Goal: Task Accomplishment & Management: Use online tool/utility

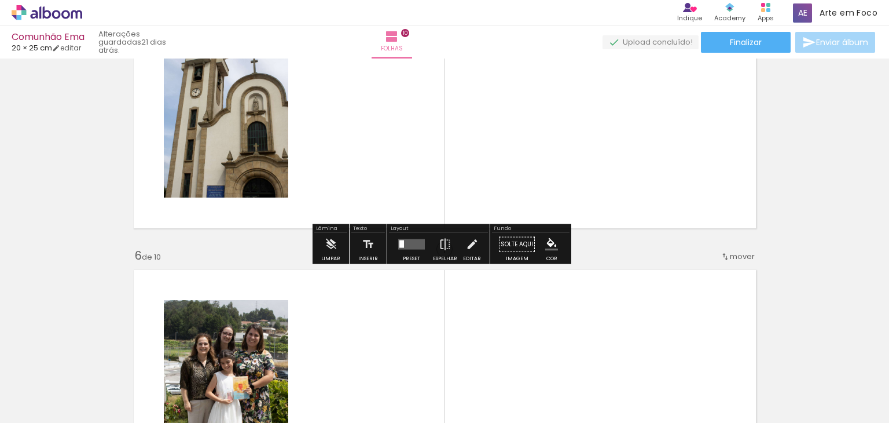
scroll to position [1131, 0]
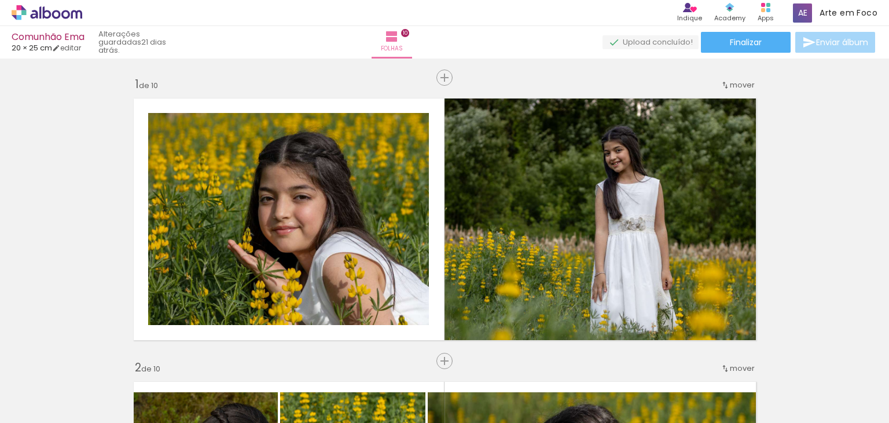
scroll to position [1131, 0]
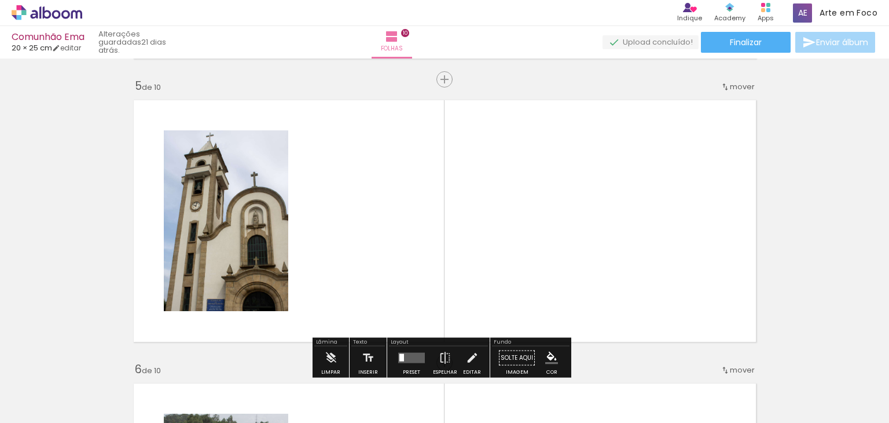
click at [23, 405] on iron-icon at bounding box center [17, 407] width 14 height 14
click at [0, 0] on input "file" at bounding box center [0, 0] width 0 height 0
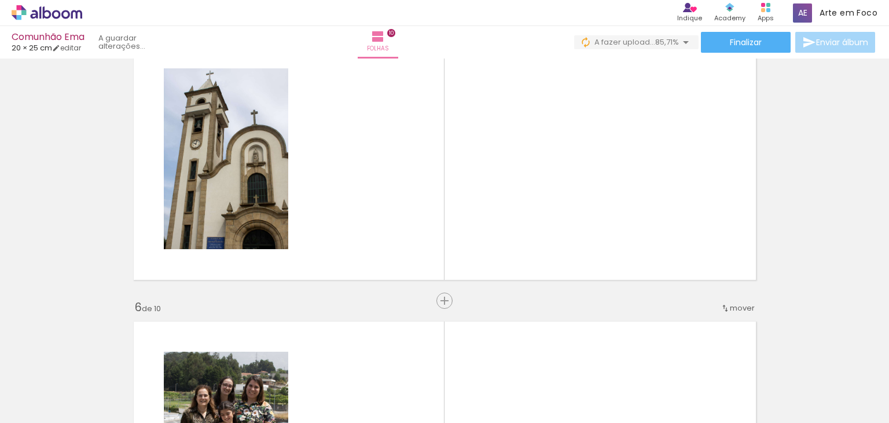
scroll to position [1189, 0]
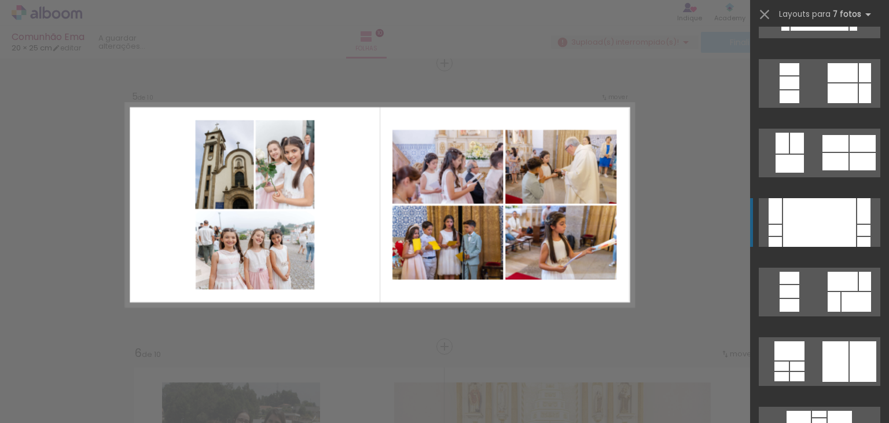
scroll to position [116, 0]
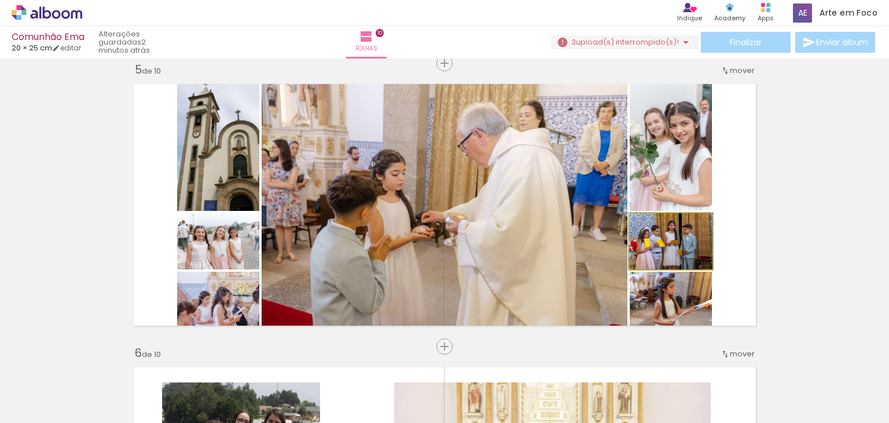
click at [690, 245] on quentale-photo at bounding box center [671, 241] width 82 height 56
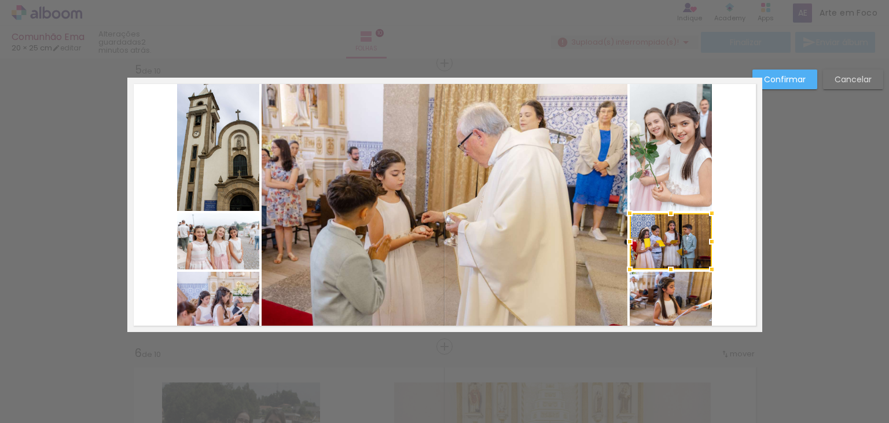
click at [0, 0] on slot "Cancelar" at bounding box center [0, 0] width 0 height 0
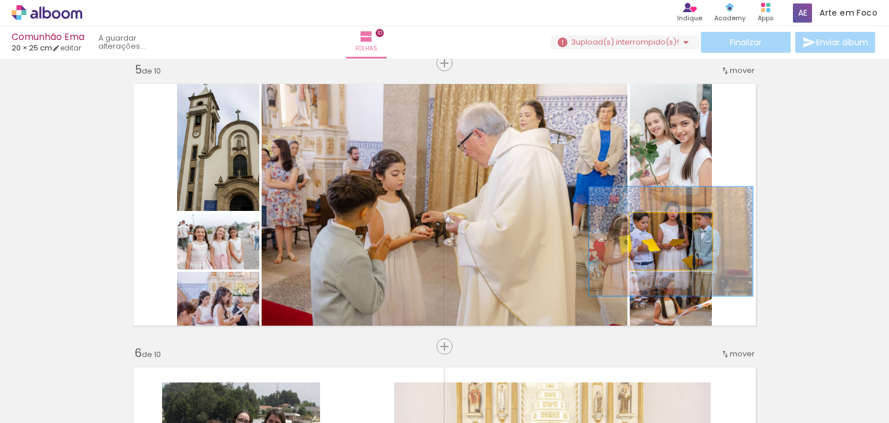
click at [691, 232] on div at bounding box center [677, 225] width 42 height 19
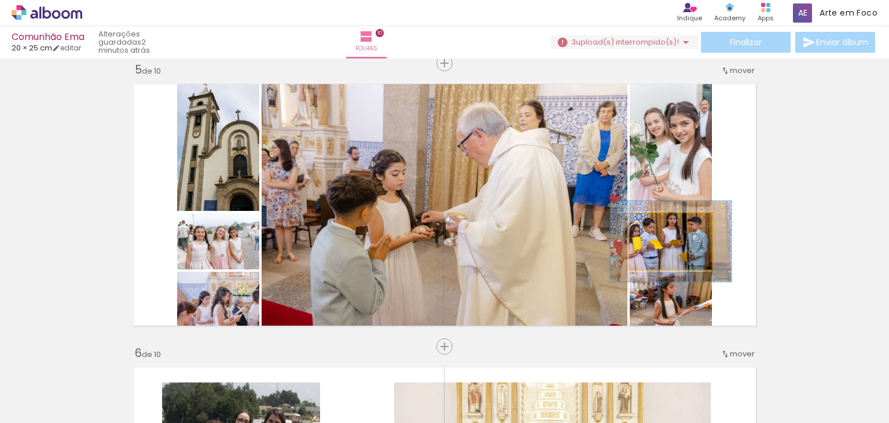
drag, startPoint x: 692, startPoint y: 231, endPoint x: 672, endPoint y: 233, distance: 20.4
click at [672, 233] on div at bounding box center [674, 225] width 19 height 19
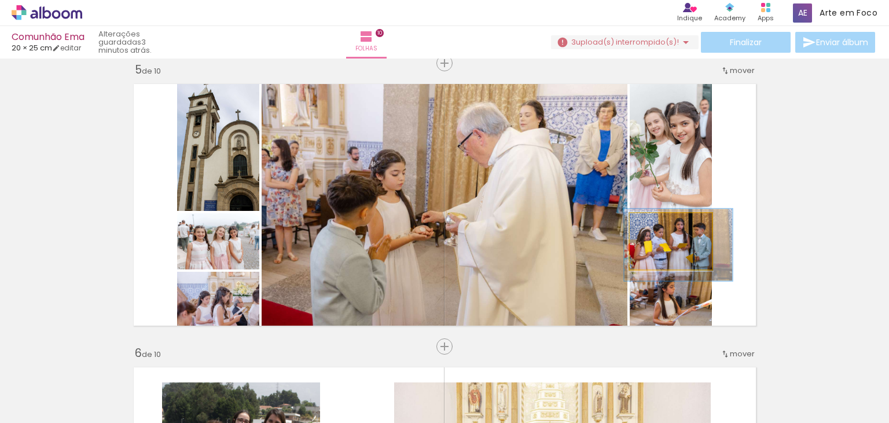
drag, startPoint x: 673, startPoint y: 225, endPoint x: 666, endPoint y: 225, distance: 6.4
type paper-slider "128"
click at [666, 225] on div at bounding box center [668, 225] width 10 height 10
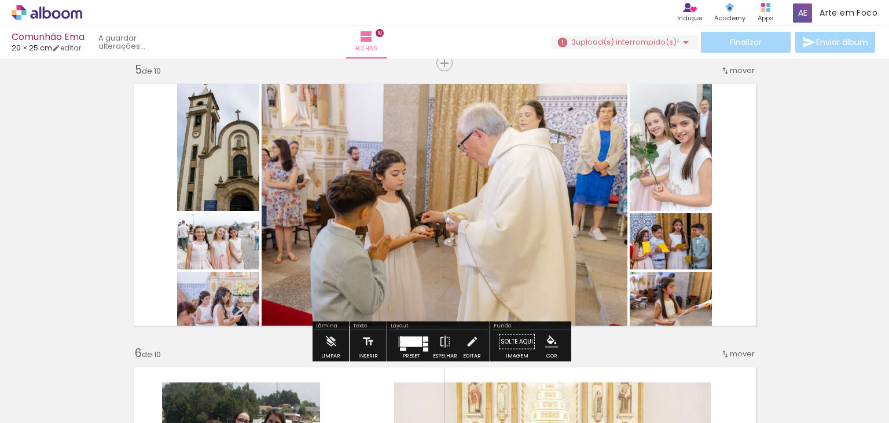
click at [732, 254] on quentale-layouter at bounding box center [444, 205] width 635 height 254
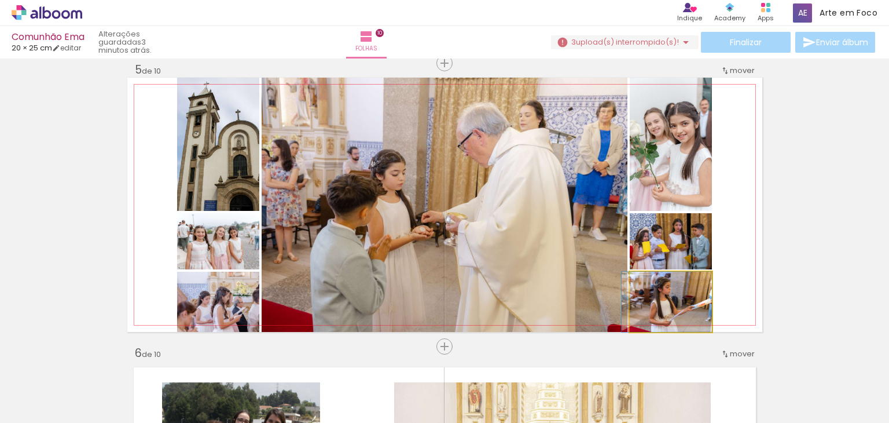
drag, startPoint x: 699, startPoint y: 299, endPoint x: 687, endPoint y: 274, distance: 27.7
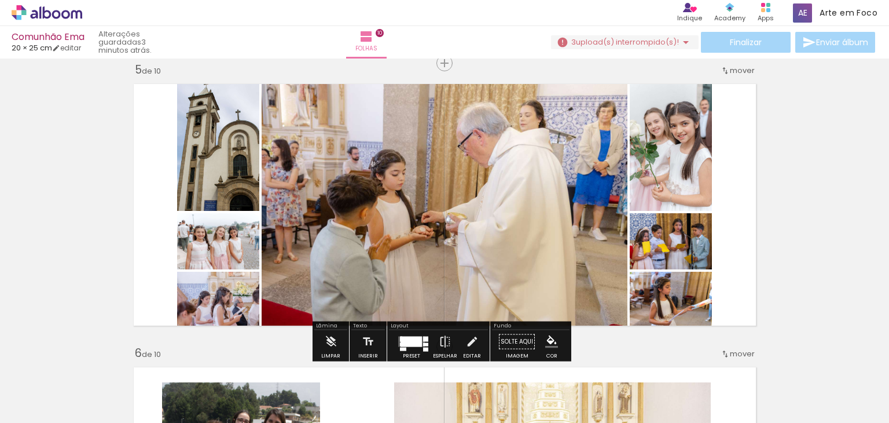
click at [755, 269] on quentale-layouter at bounding box center [444, 205] width 635 height 254
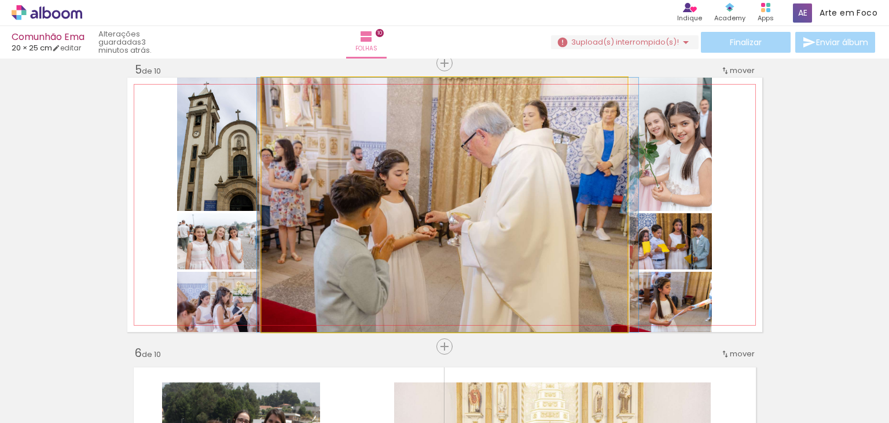
drag, startPoint x: 482, startPoint y: 290, endPoint x: 486, endPoint y: 279, distance: 11.0
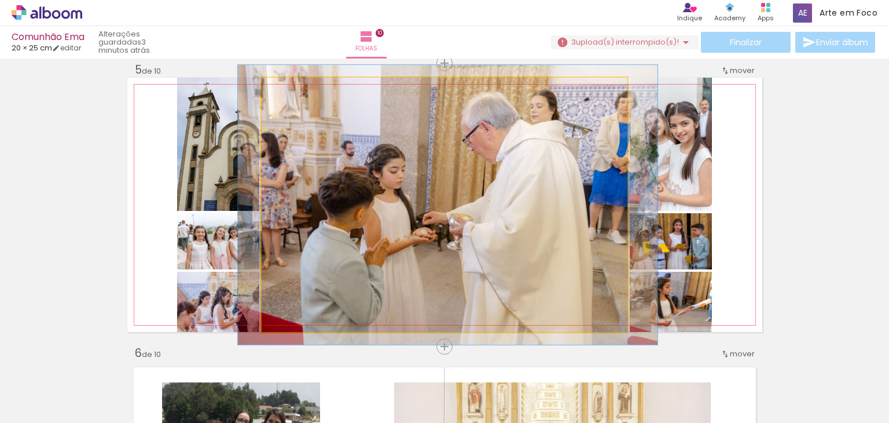
type paper-slider "110"
click at [290, 90] on div at bounding box center [292, 90] width 10 height 10
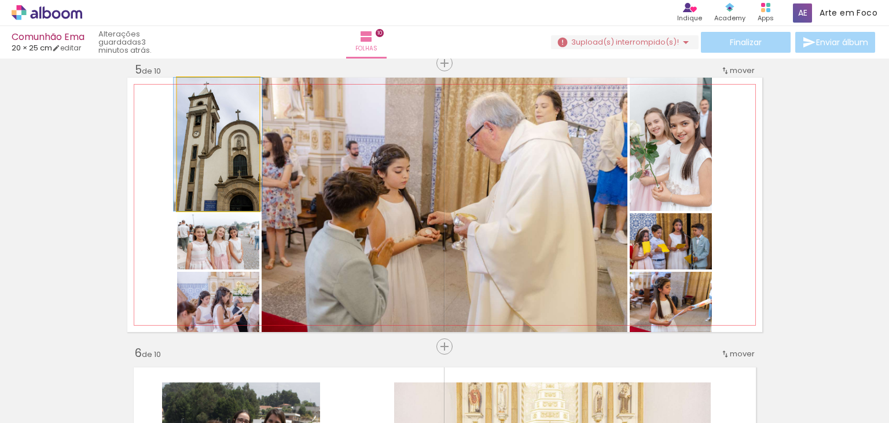
drag, startPoint x: 215, startPoint y: 171, endPoint x: 213, endPoint y: 195, distance: 24.4
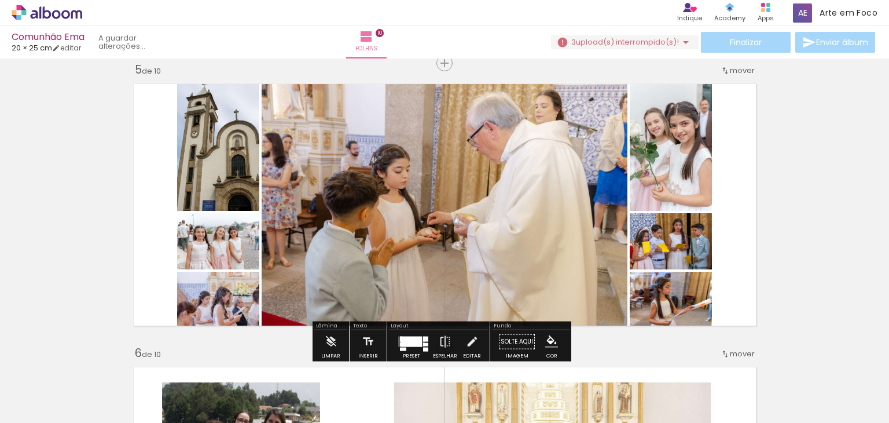
click at [144, 194] on quentale-layouter at bounding box center [444, 205] width 635 height 254
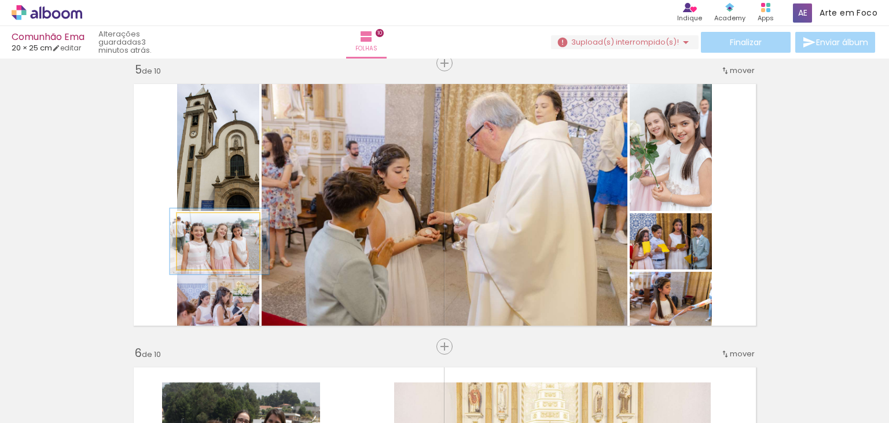
drag, startPoint x: 199, startPoint y: 226, endPoint x: 206, endPoint y: 226, distance: 6.4
type paper-slider "117"
click at [206, 226] on div at bounding box center [209, 225] width 10 height 10
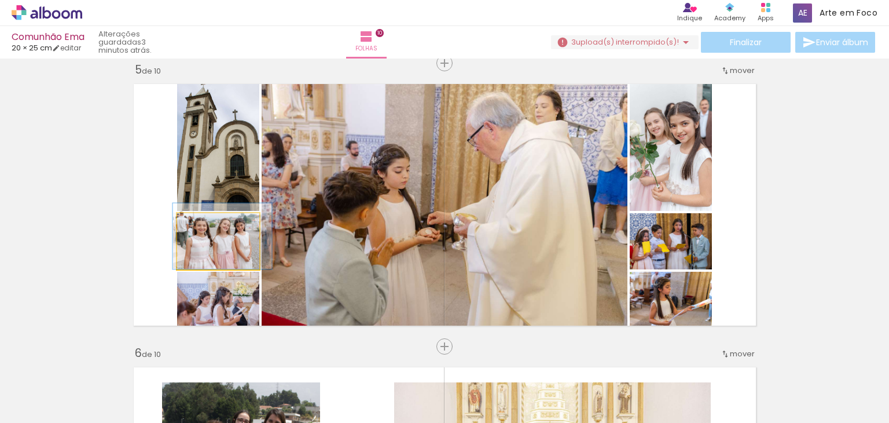
drag, startPoint x: 221, startPoint y: 243, endPoint x: 223, endPoint y: 235, distance: 8.3
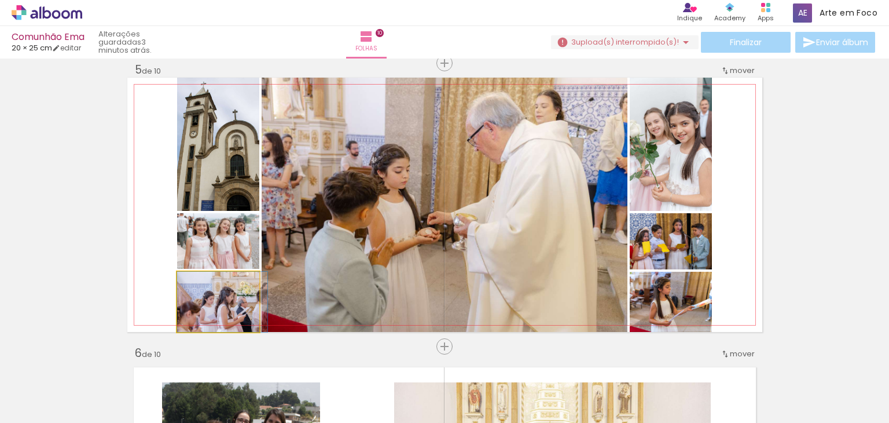
drag, startPoint x: 237, startPoint y: 309, endPoint x: 248, endPoint y: 296, distance: 16.8
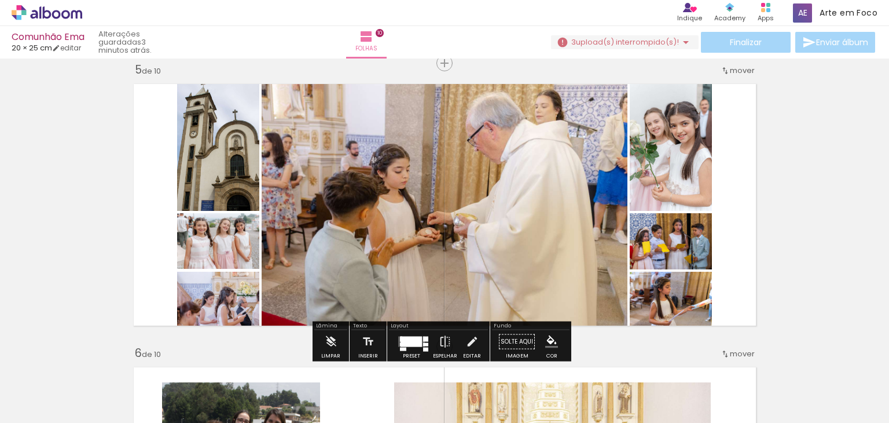
click at [243, 299] on quentale-photo at bounding box center [218, 302] width 82 height 60
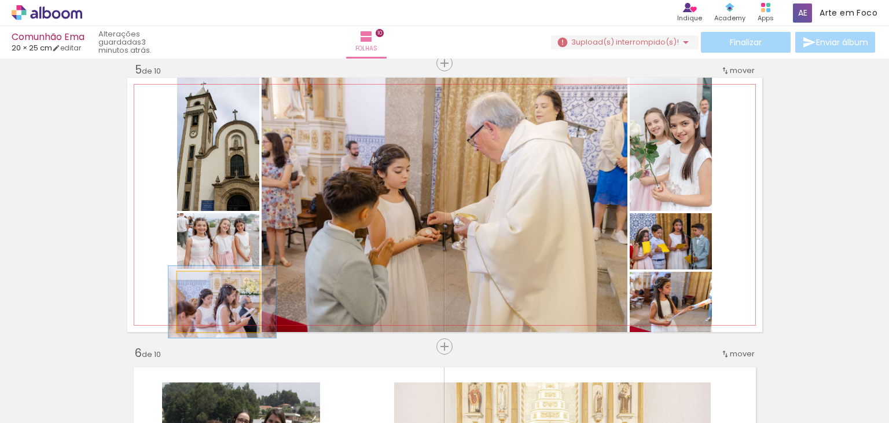
type paper-slider "122"
click at [208, 285] on div at bounding box center [210, 284] width 10 height 10
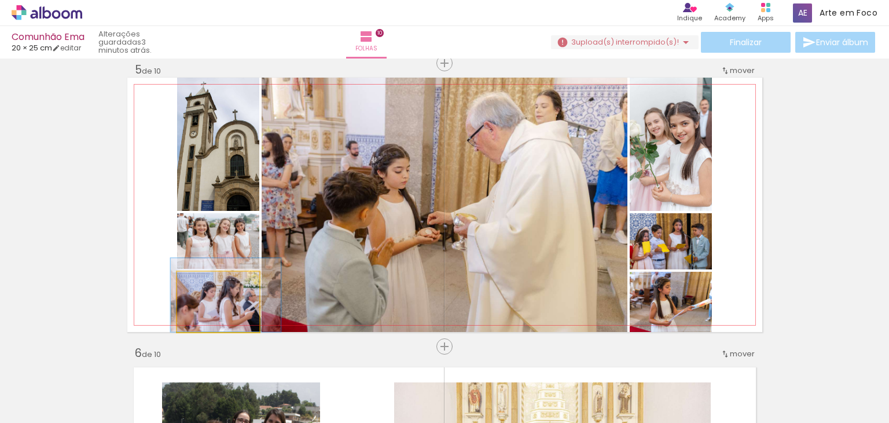
drag, startPoint x: 233, startPoint y: 309, endPoint x: 236, endPoint y: 297, distance: 11.9
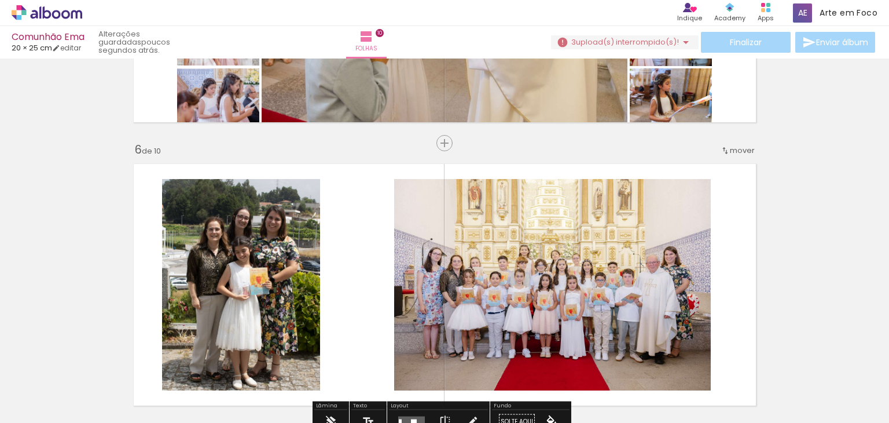
scroll to position [1437, 0]
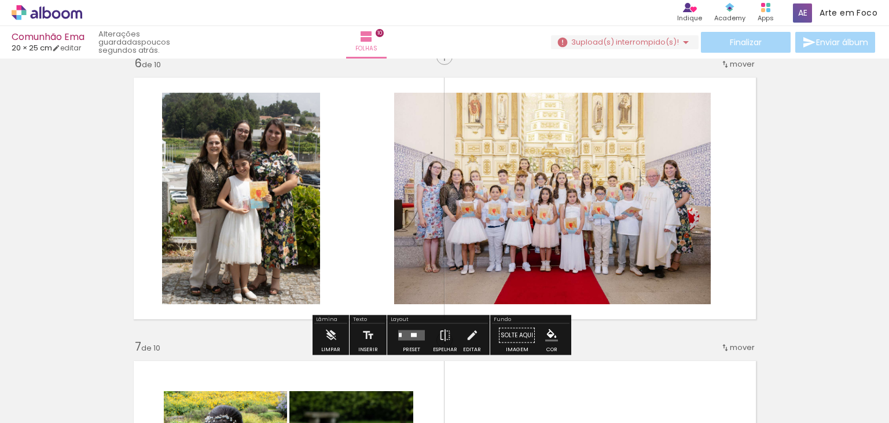
click at [398, 330] on quentale-layouter at bounding box center [411, 335] width 27 height 10
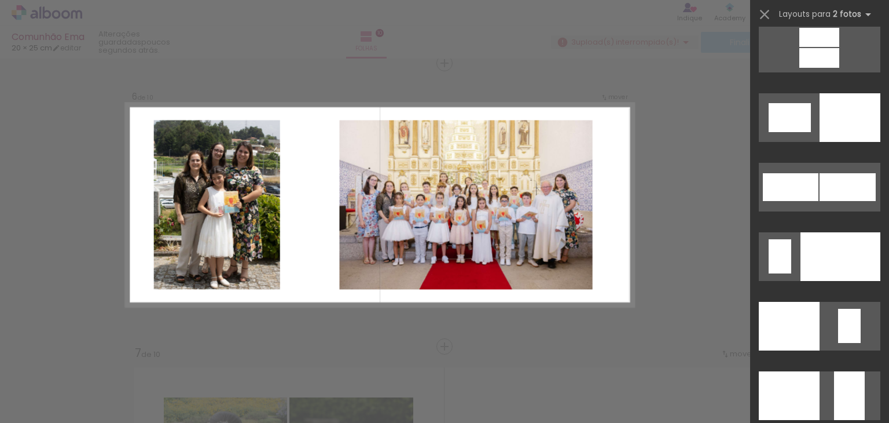
scroll to position [4716, 0]
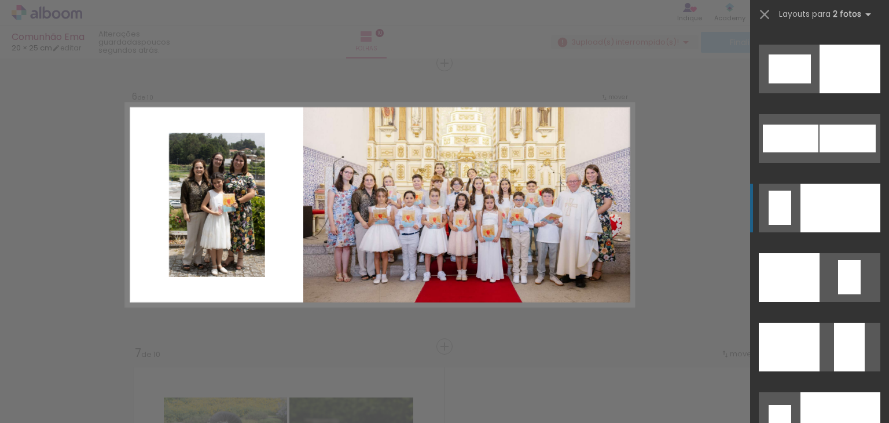
click at [827, 392] on div at bounding box center [841, 416] width 80 height 49
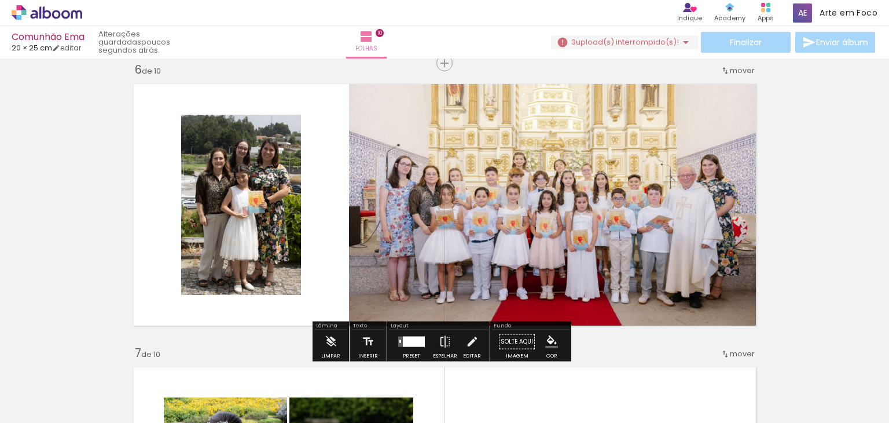
click at [635, 204] on quentale-photo at bounding box center [555, 205] width 413 height 254
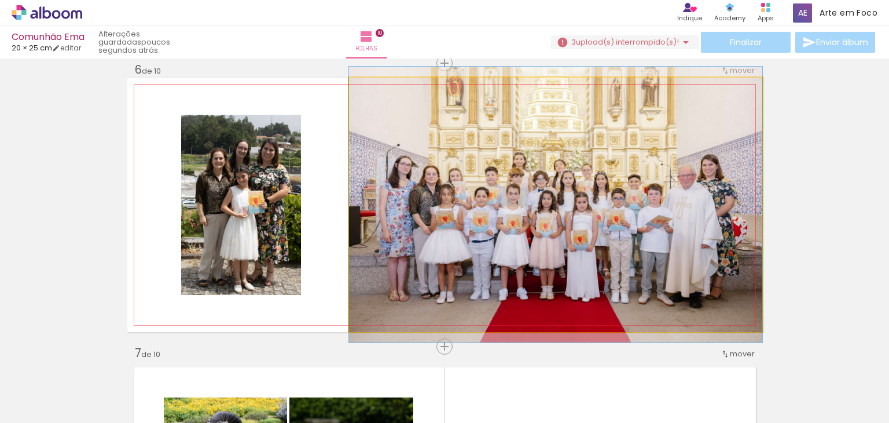
drag, startPoint x: 635, startPoint y: 204, endPoint x: 628, endPoint y: 204, distance: 6.9
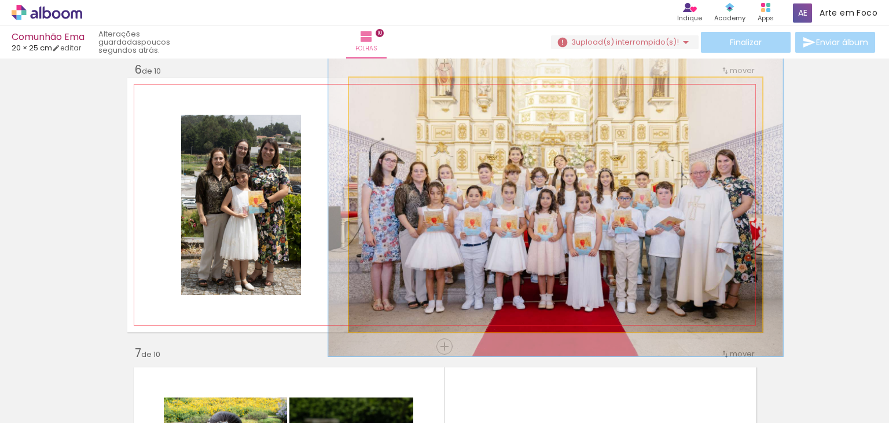
type paper-slider "110"
click at [378, 89] on div at bounding box center [380, 90] width 10 height 10
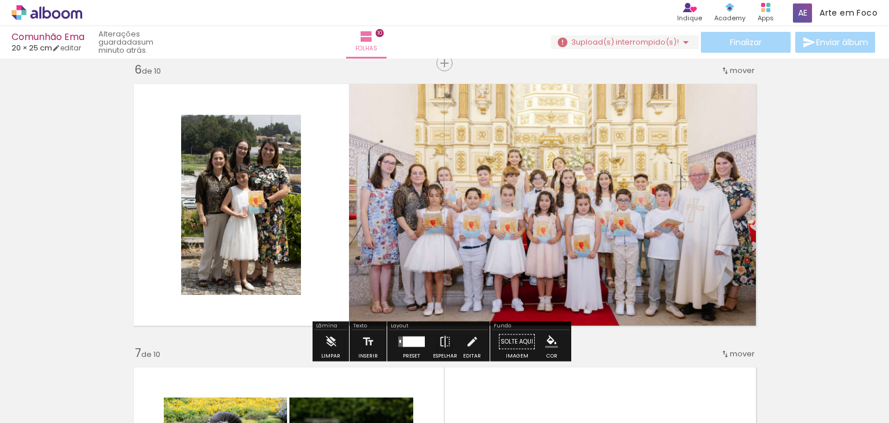
click at [808, 225] on div "Inserir folha 1 de 10 Inserir folha 2 de 10 Inserir folha 3 de 10 Inserir folha…" at bounding box center [444, 189] width 889 height 3115
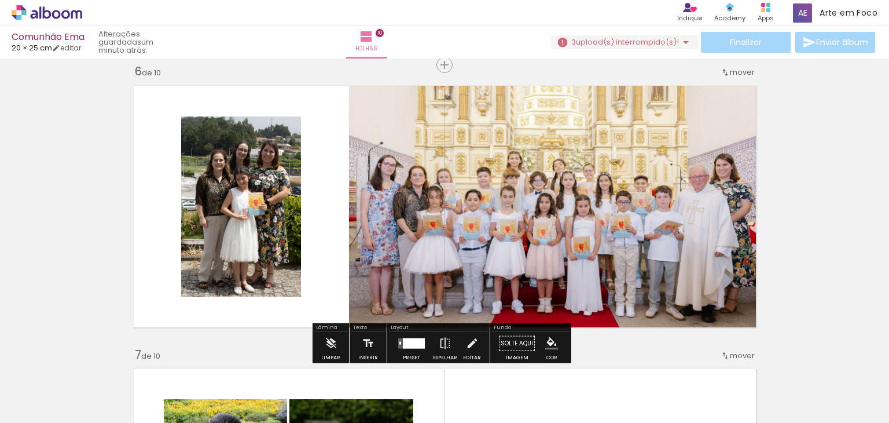
scroll to position [1430, 0]
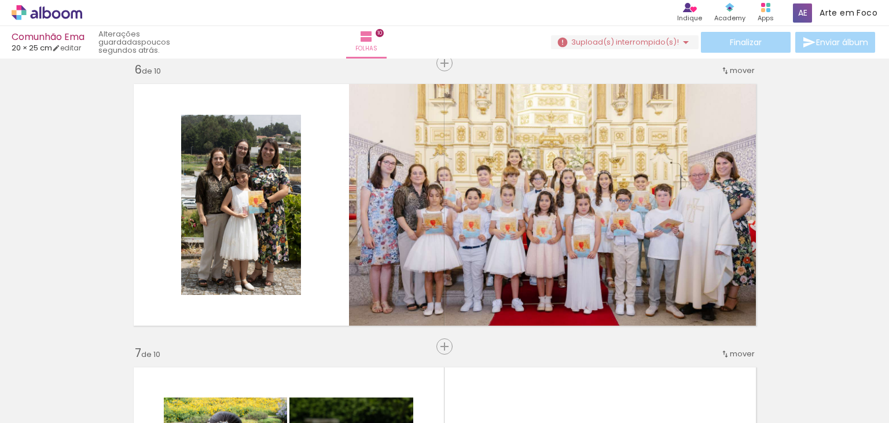
scroll to position [0, 2775]
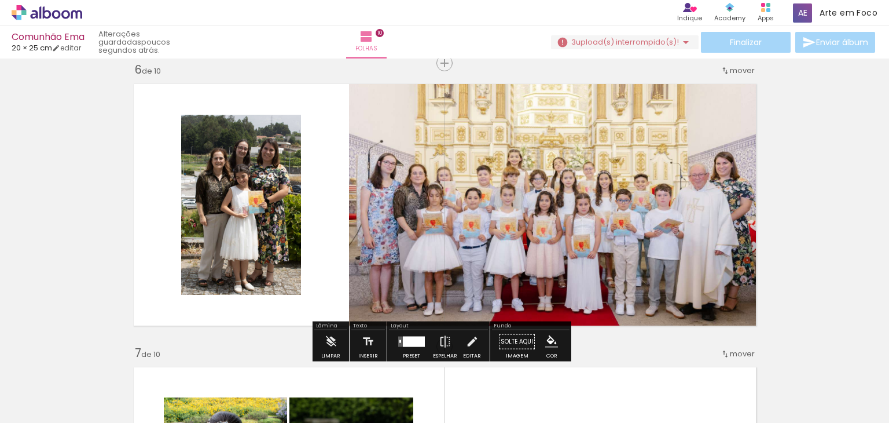
click at [855, 216] on div "Inserir folha 1 de 10 Inserir folha 2 de 10 Inserir folha 3 de 10 Inserir folha…" at bounding box center [444, 189] width 889 height 3115
click at [401, 331] on div at bounding box center [411, 341] width 31 height 23
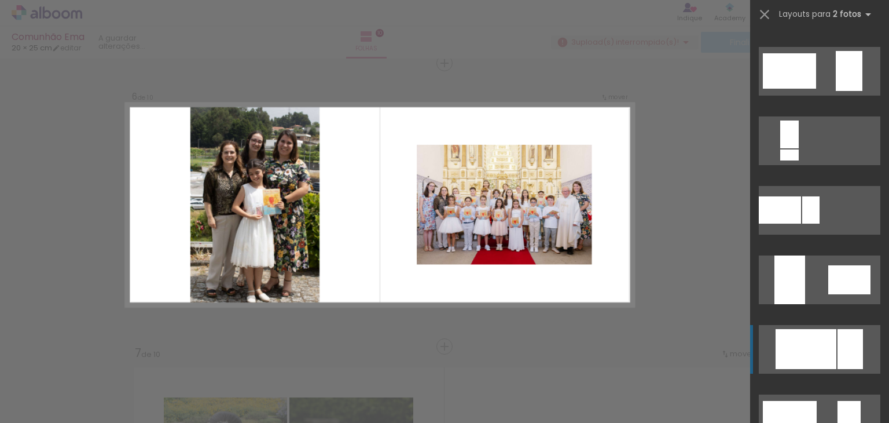
scroll to position [463, 0]
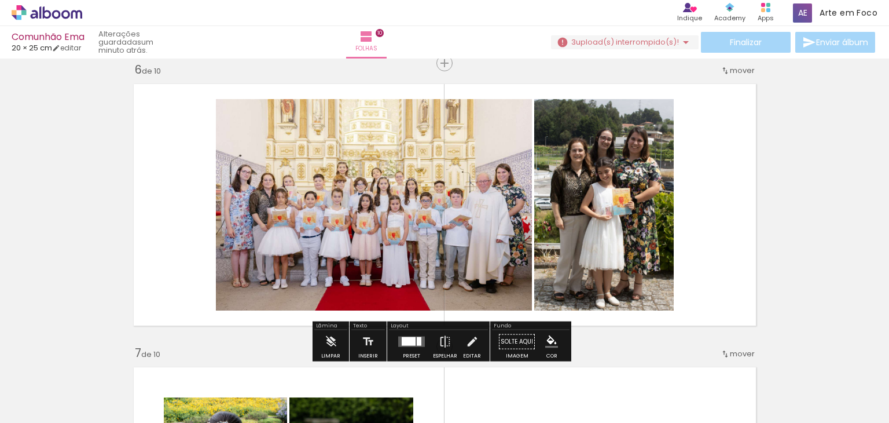
click at [786, 258] on div "Inserir folha 1 de 10 Inserir folha 2 de 10 Inserir folha 3 de 10 Inserir folha…" at bounding box center [444, 189] width 889 height 3115
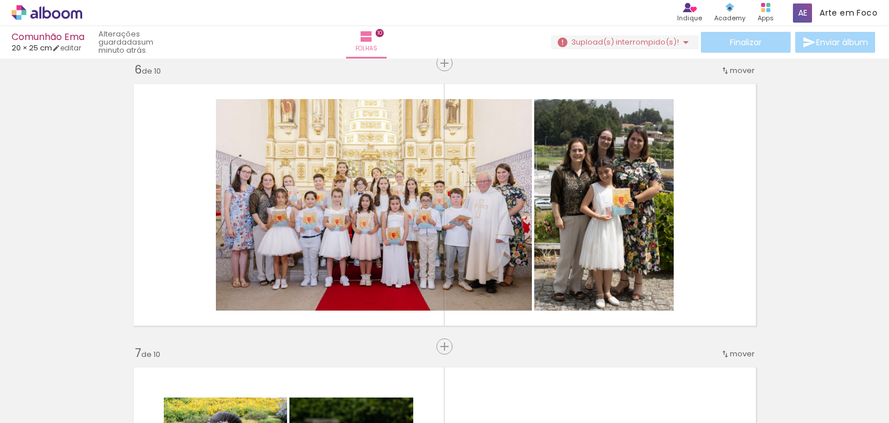
scroll to position [0, 2775]
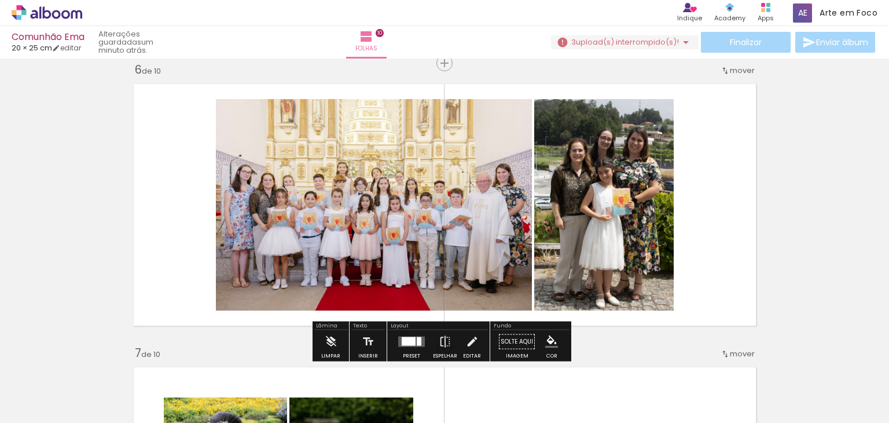
click at [779, 219] on div "Inserir folha 1 de 10 Inserir folha 2 de 10 Inserir folha 3 de 10 Inserir folha…" at bounding box center [444, 189] width 889 height 3115
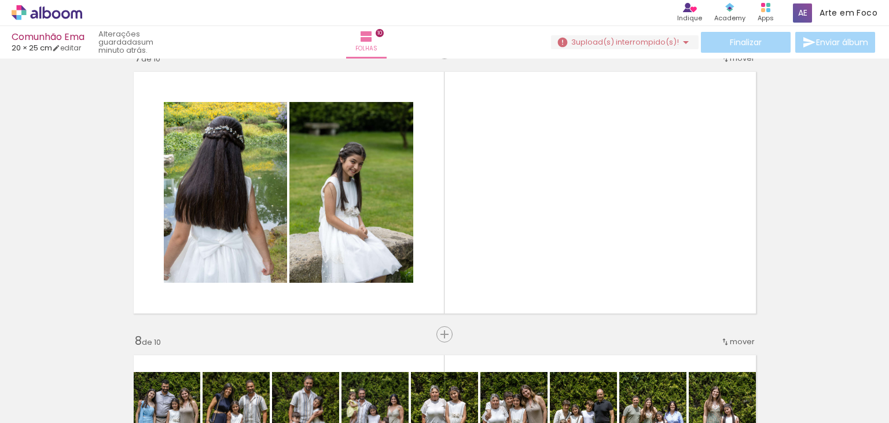
scroll to position [1720, 0]
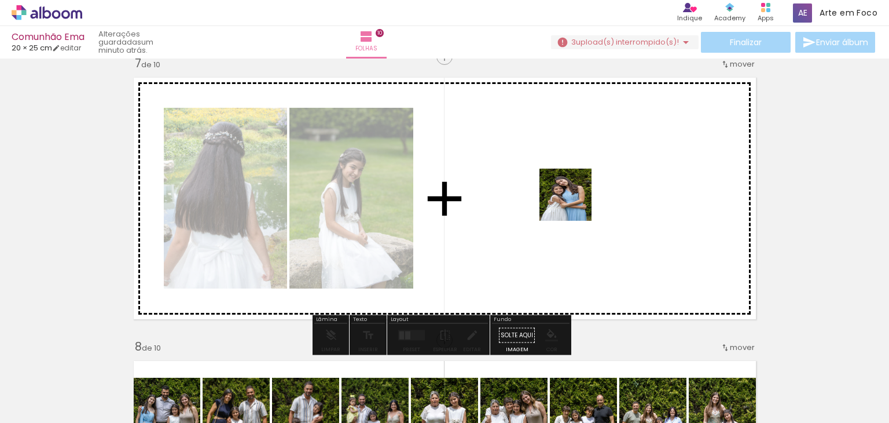
drag, startPoint x: 278, startPoint y: 379, endPoint x: 576, endPoint y: 200, distance: 347.3
click at [578, 199] on quentale-workspace at bounding box center [444, 211] width 889 height 423
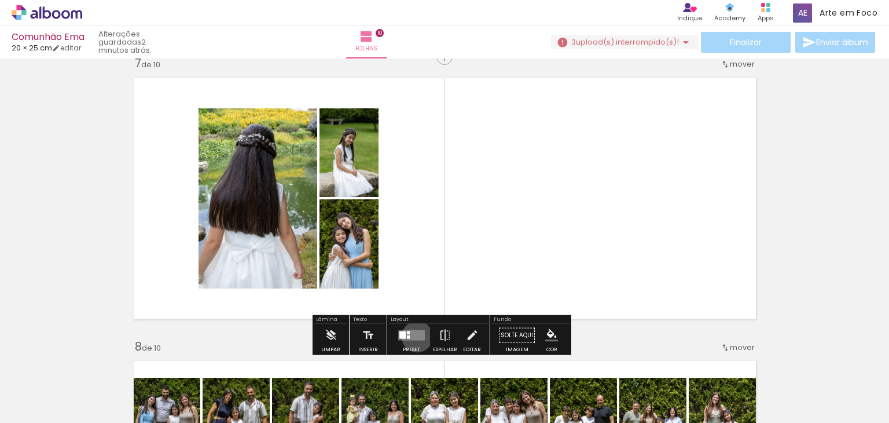
click at [415, 336] on quentale-layouter at bounding box center [411, 335] width 27 height 10
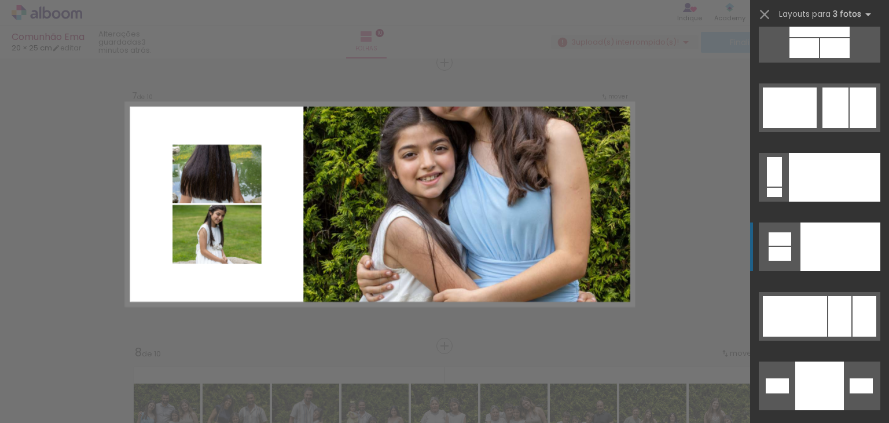
scroll to position [13014, 0]
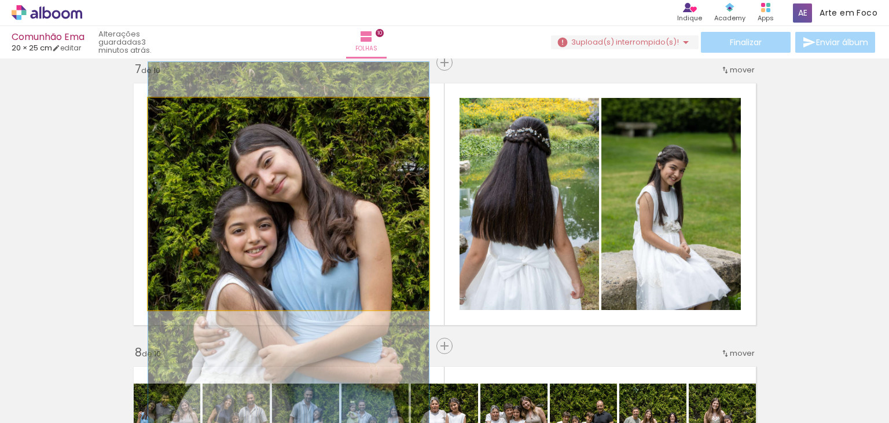
drag, startPoint x: 303, startPoint y: 193, endPoint x: 310, endPoint y: 262, distance: 69.8
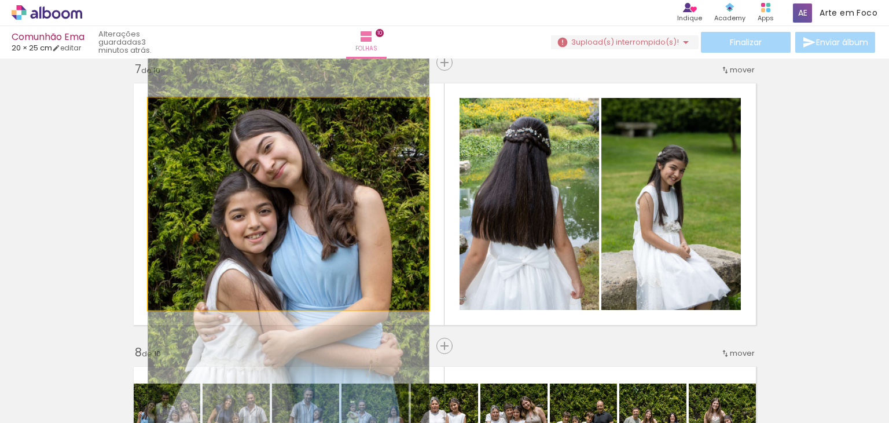
drag, startPoint x: 345, startPoint y: 222, endPoint x: 346, endPoint y: 208, distance: 13.3
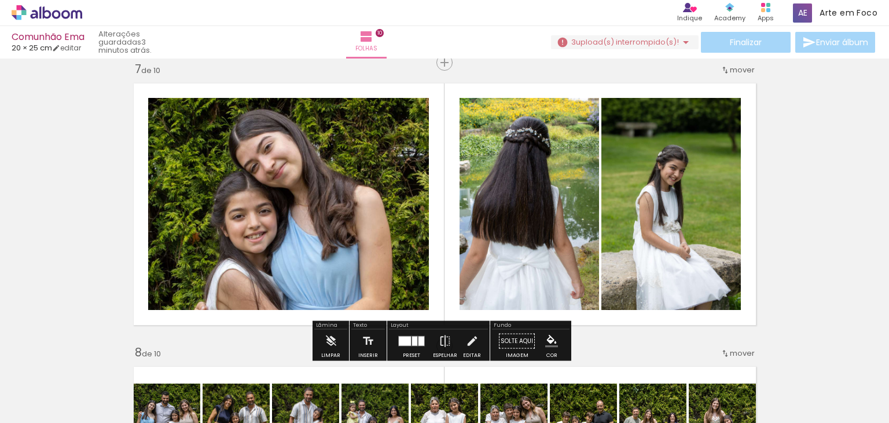
click at [409, 343] on quentale-layouter at bounding box center [411, 341] width 27 height 10
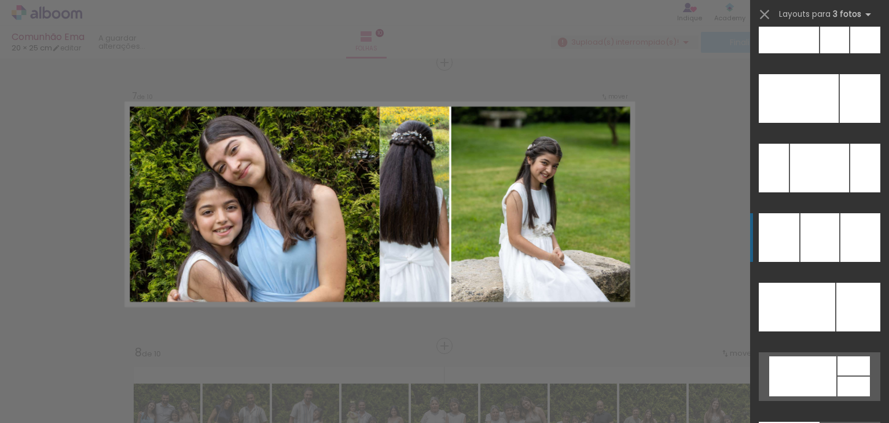
scroll to position [11163, 0]
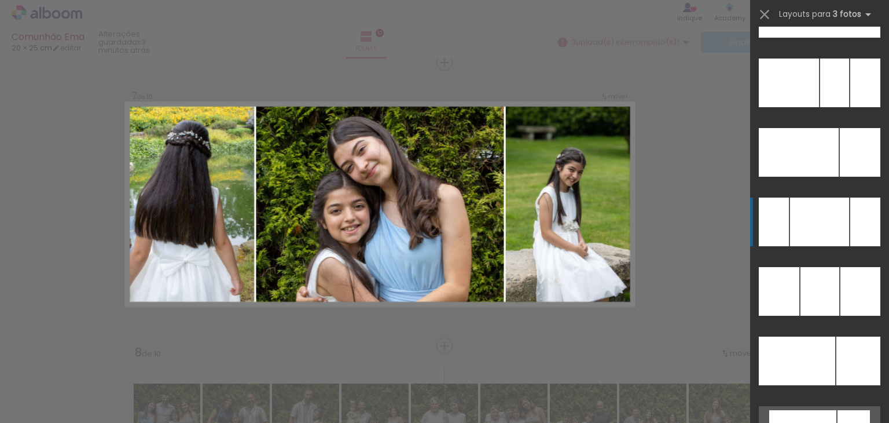
click at [815, 38] on div at bounding box center [819, 13] width 43 height 49
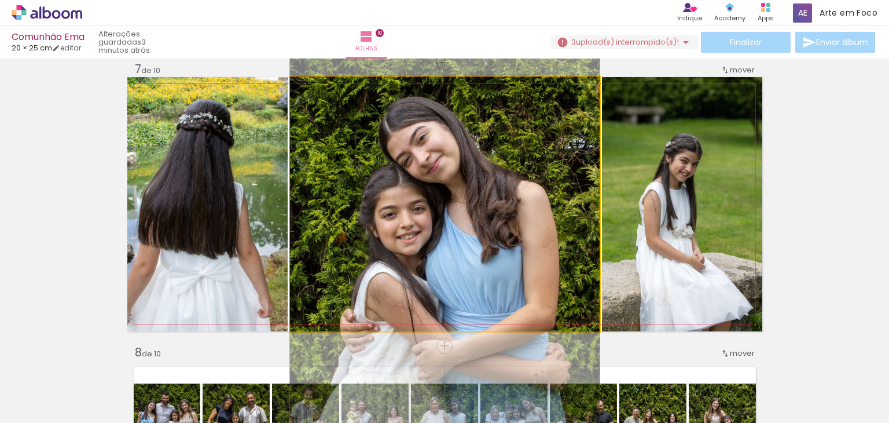
drag, startPoint x: 469, startPoint y: 254, endPoint x: 482, endPoint y: 257, distance: 12.9
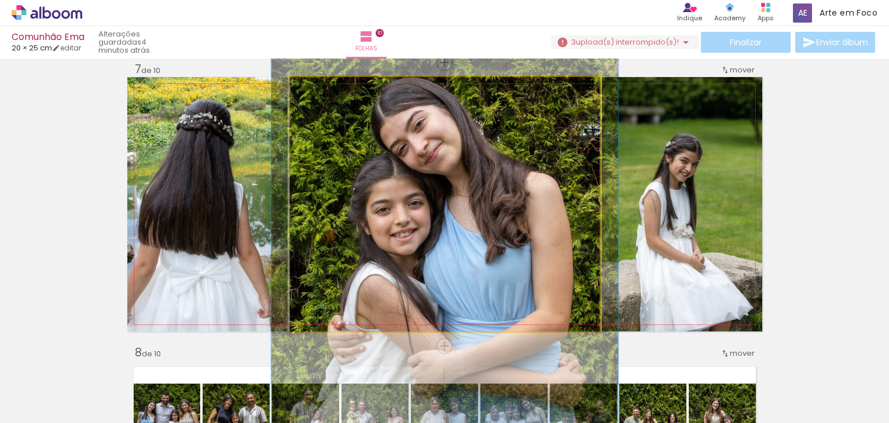
type paper-slider "112"
click at [320, 91] on div at bounding box center [322, 89] width 19 height 19
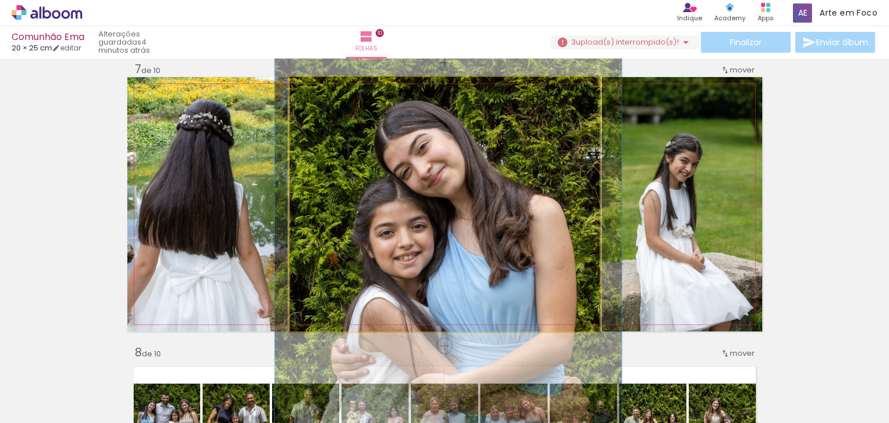
drag, startPoint x: 403, startPoint y: 186, endPoint x: 403, endPoint y: 206, distance: 20.3
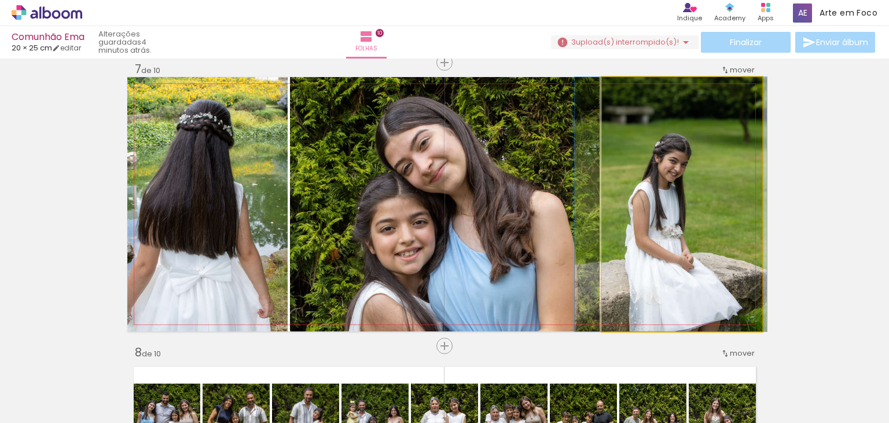
drag, startPoint x: 726, startPoint y: 215, endPoint x: 716, endPoint y: 197, distance: 20.0
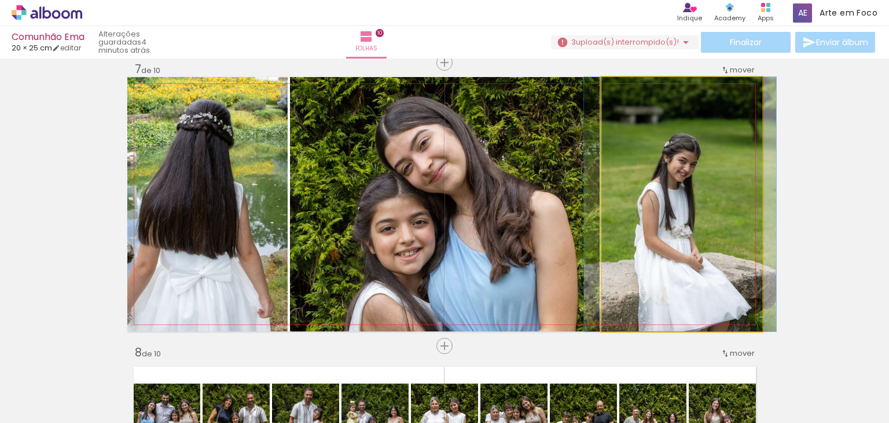
drag, startPoint x: 716, startPoint y: 197, endPoint x: 727, endPoint y: 195, distance: 11.4
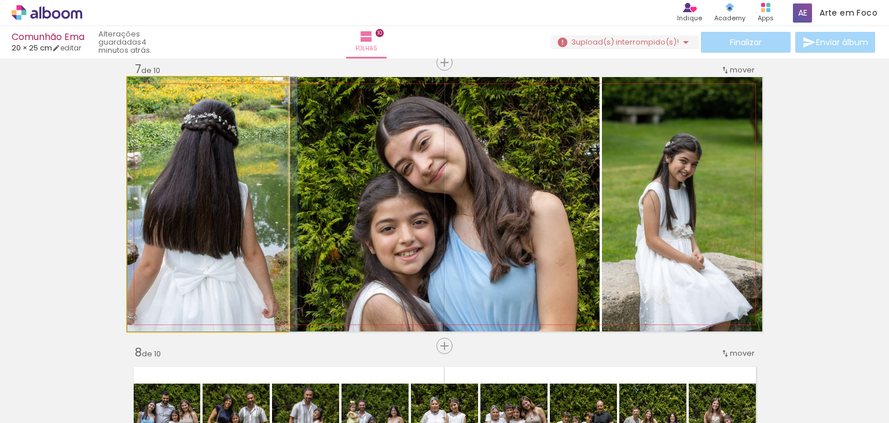
drag, startPoint x: 242, startPoint y: 204, endPoint x: 271, endPoint y: 196, distance: 30.1
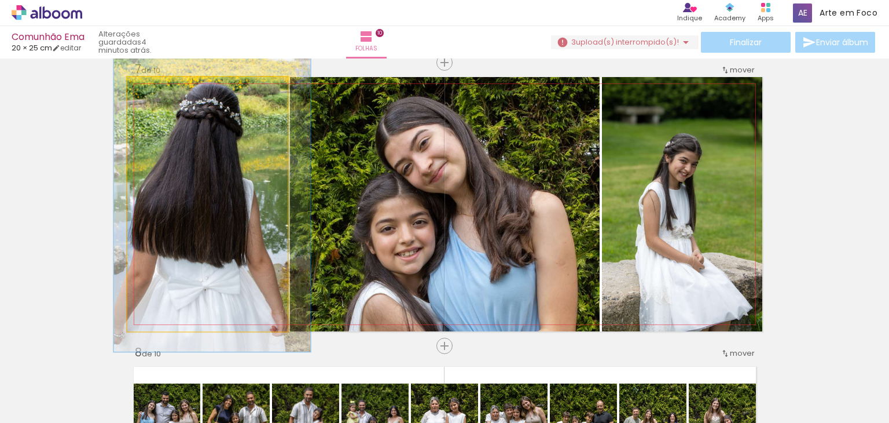
drag, startPoint x: 152, startPoint y: 88, endPoint x: 159, endPoint y: 91, distance: 7.0
type paper-slider "116"
click at [159, 91] on div at bounding box center [161, 89] width 10 height 10
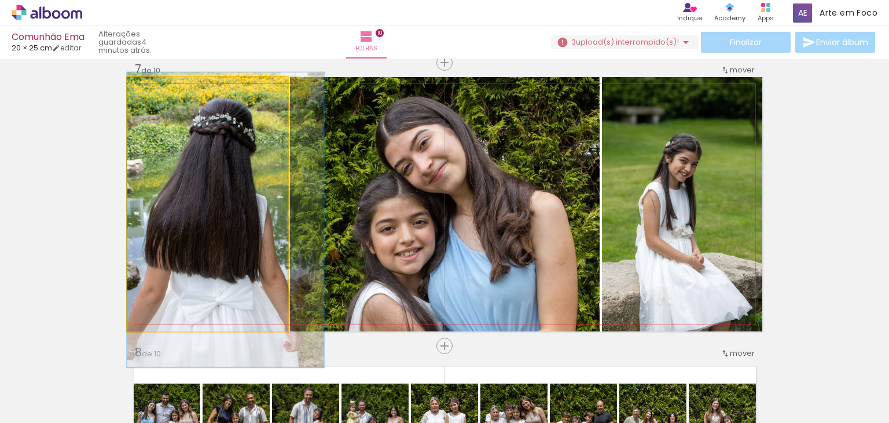
drag, startPoint x: 210, startPoint y: 192, endPoint x: 222, endPoint y: 205, distance: 17.6
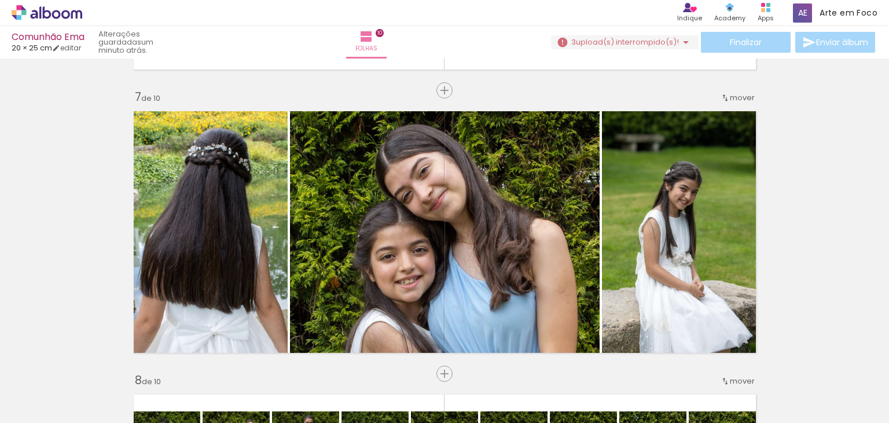
scroll to position [1695, 0]
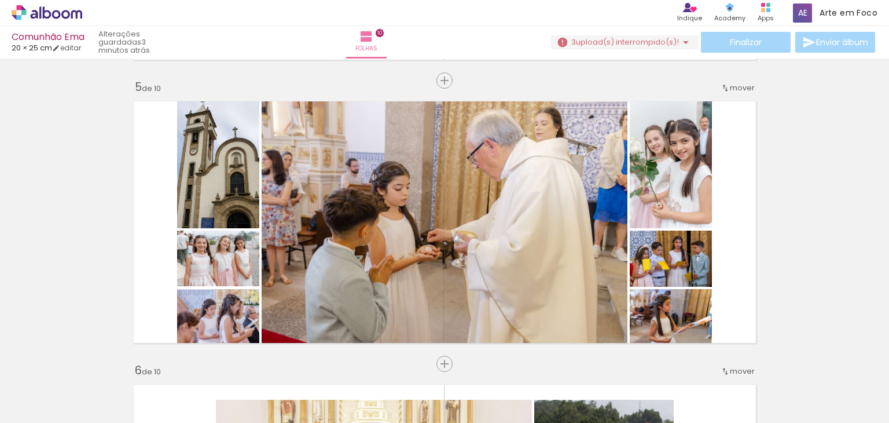
scroll to position [1134, 0]
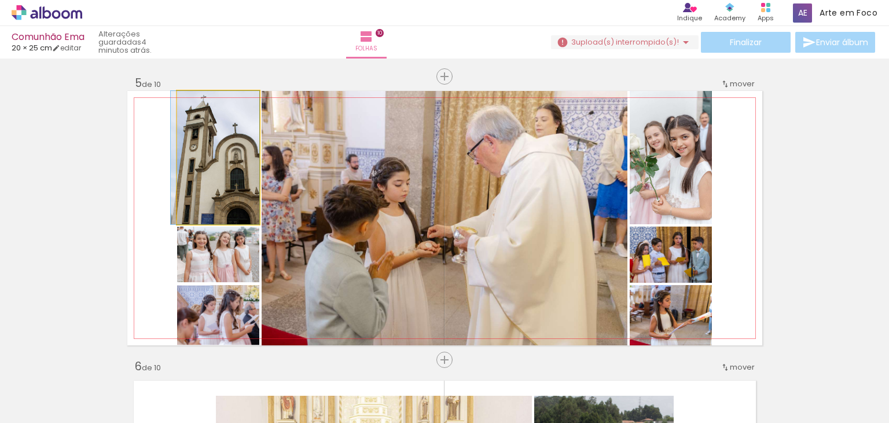
click at [222, 156] on quentale-photo at bounding box center [218, 157] width 82 height 133
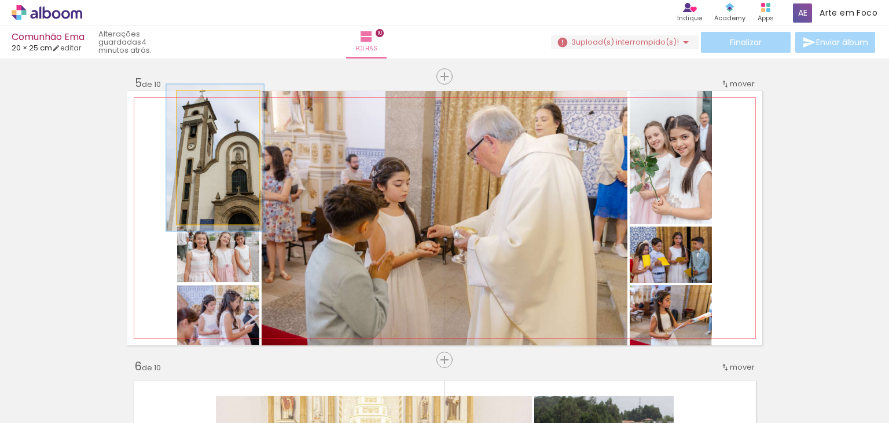
type paper-slider "110"
click at [202, 100] on div at bounding box center [207, 103] width 10 height 10
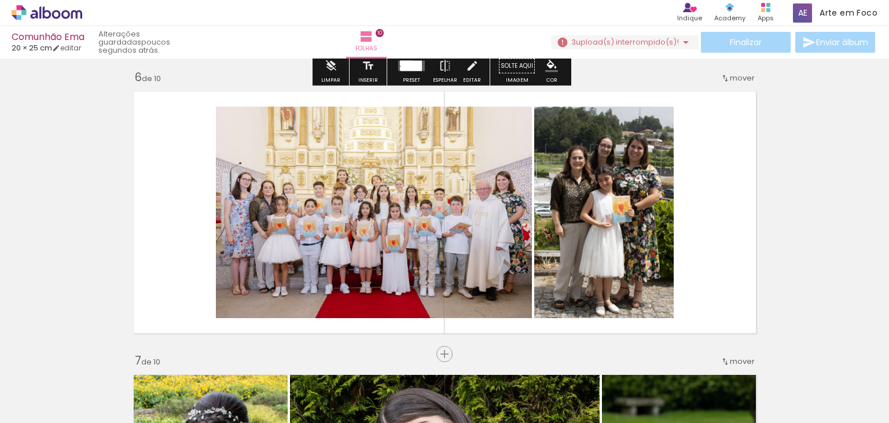
scroll to position [1423, 0]
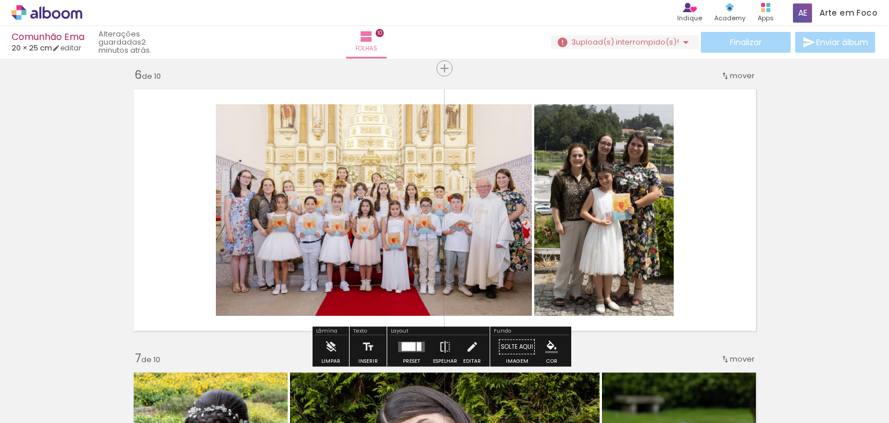
scroll to position [1423, 0]
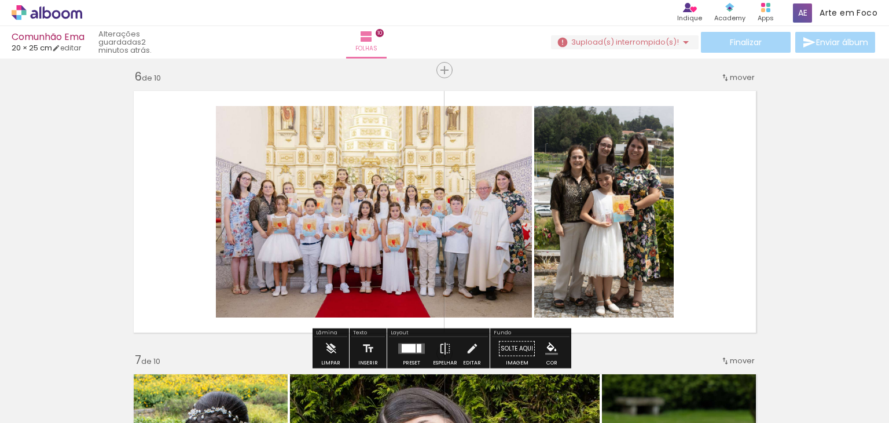
click at [405, 350] on quentale-thumb at bounding box center [375, 383] width 65 height 67
click at [399, 341] on div at bounding box center [411, 348] width 31 height 23
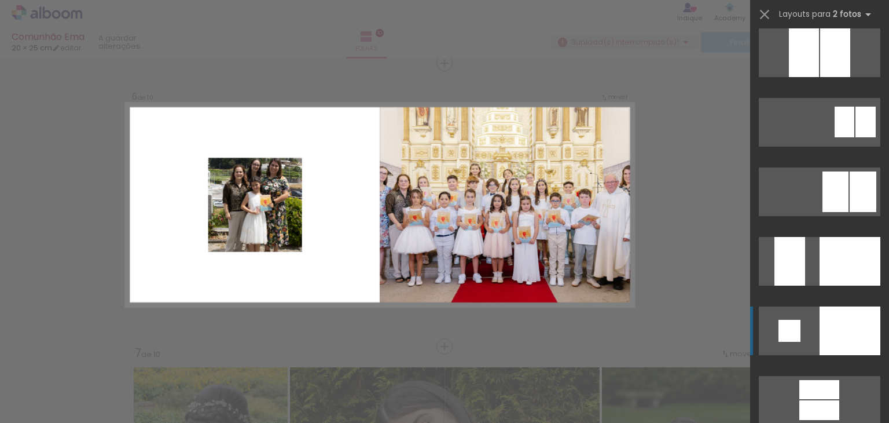
scroll to position [4178, 0]
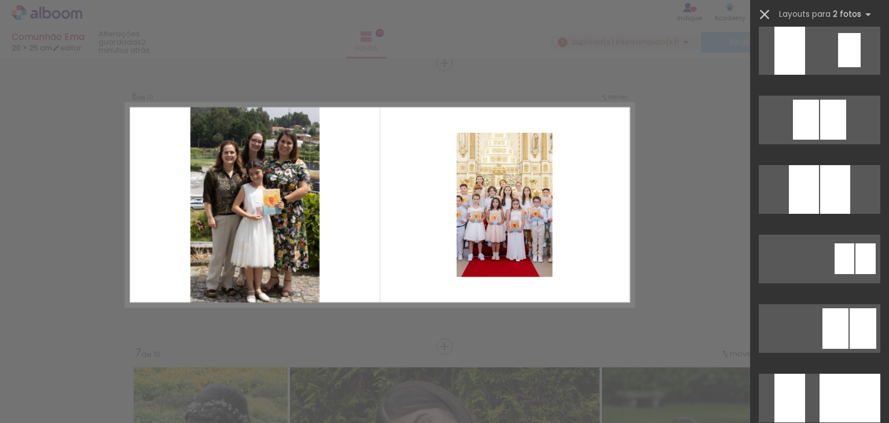
click at [770, 13] on iron-icon at bounding box center [765, 14] width 16 height 16
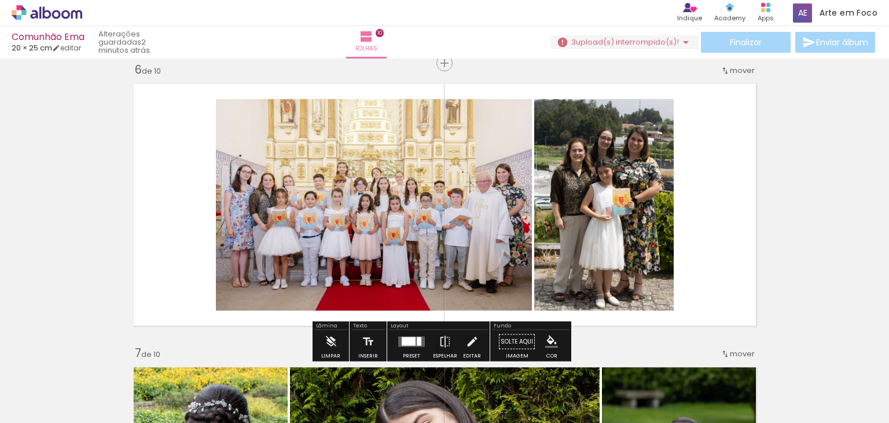
click at [792, 224] on div "Inserir folha 1 de 10 Inserir folha 2 de 10 Inserir folha 3 de 10 Inserir folha…" at bounding box center [444, 189] width 889 height 3115
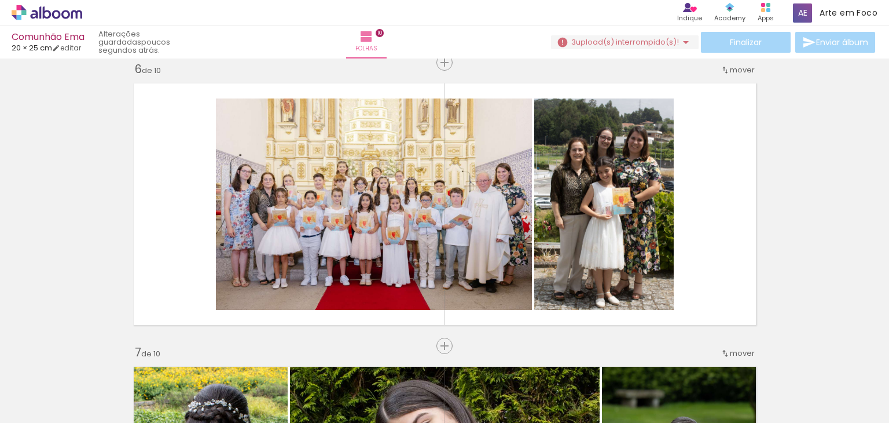
scroll to position [1439, 0]
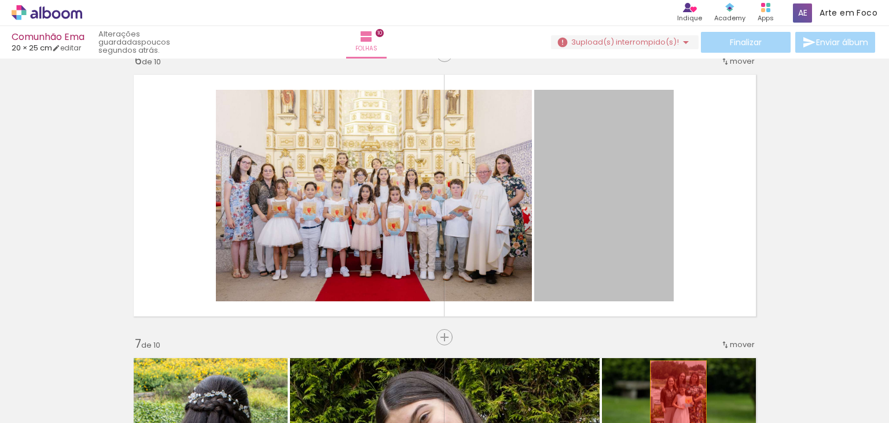
drag, startPoint x: 620, startPoint y: 245, endPoint x: 672, endPoint y: 400, distance: 163.9
click at [673, 401] on quentale-workspace at bounding box center [444, 211] width 889 height 423
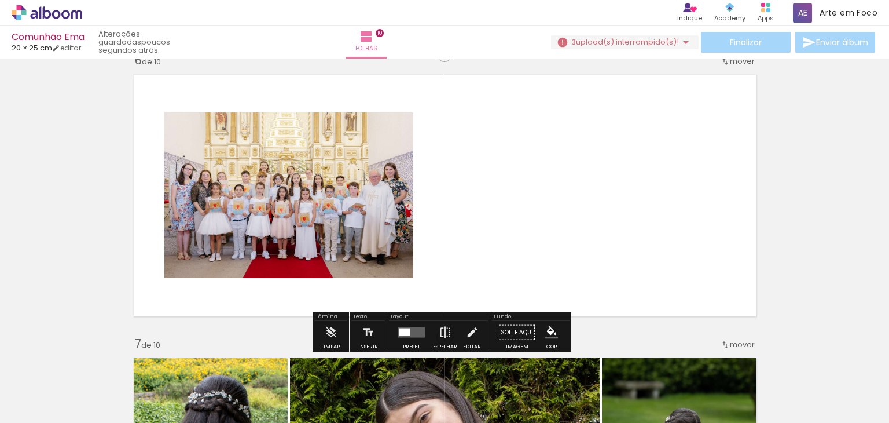
click at [418, 334] on quentale-layouter at bounding box center [411, 332] width 27 height 10
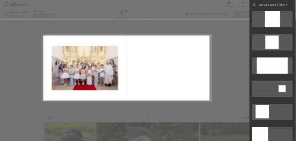
scroll to position [1024, 0]
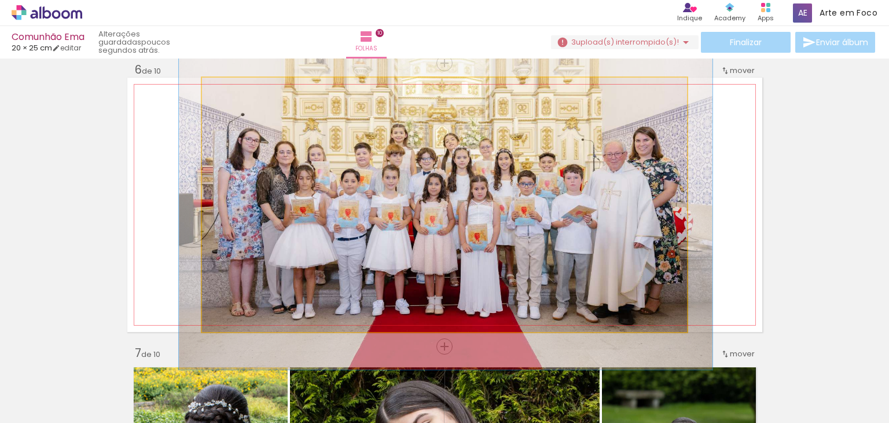
drag, startPoint x: 504, startPoint y: 272, endPoint x: 505, endPoint y: 258, distance: 14.5
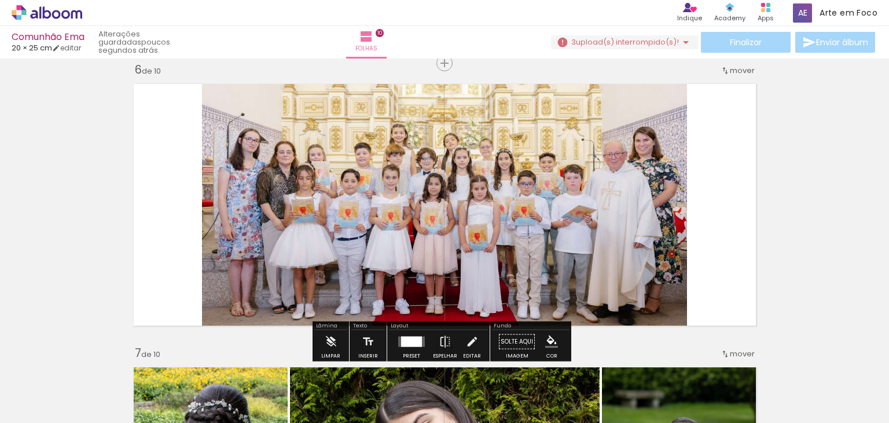
click at [762, 235] on div "Inserir folha 1 de 10 Inserir folha 2 de 10 Inserir folha 3 de 10 Inserir folha…" at bounding box center [444, 189] width 889 height 3115
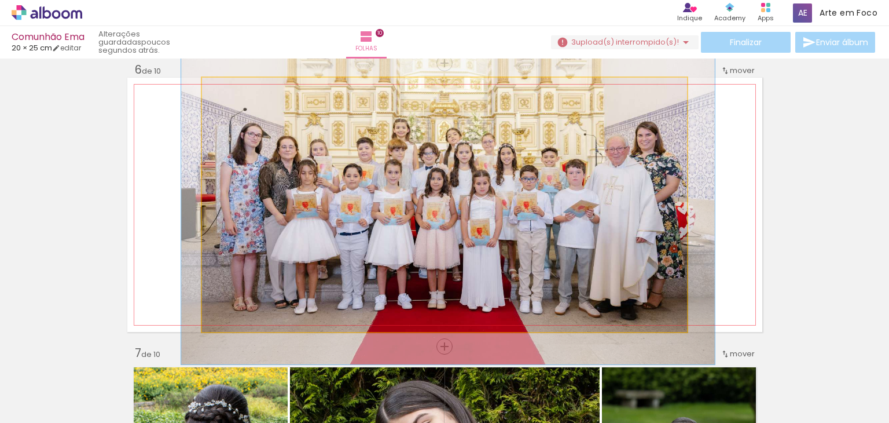
drag, startPoint x: 556, startPoint y: 263, endPoint x: 558, endPoint y: 256, distance: 7.3
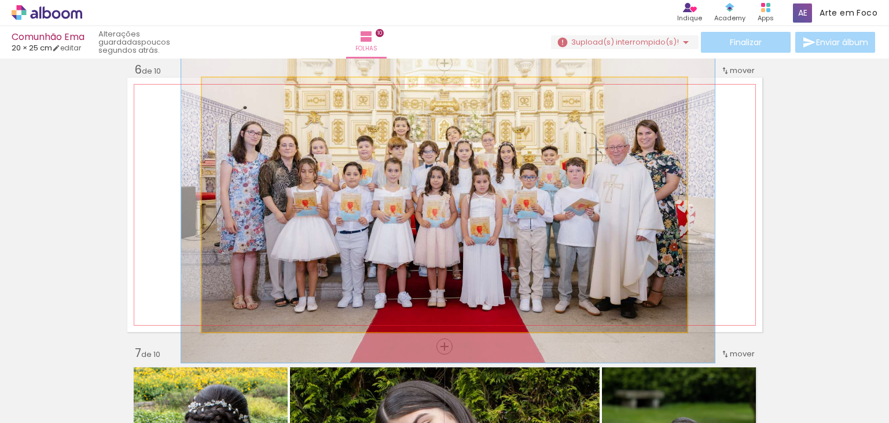
click at [655, 246] on quentale-photo at bounding box center [444, 205] width 485 height 254
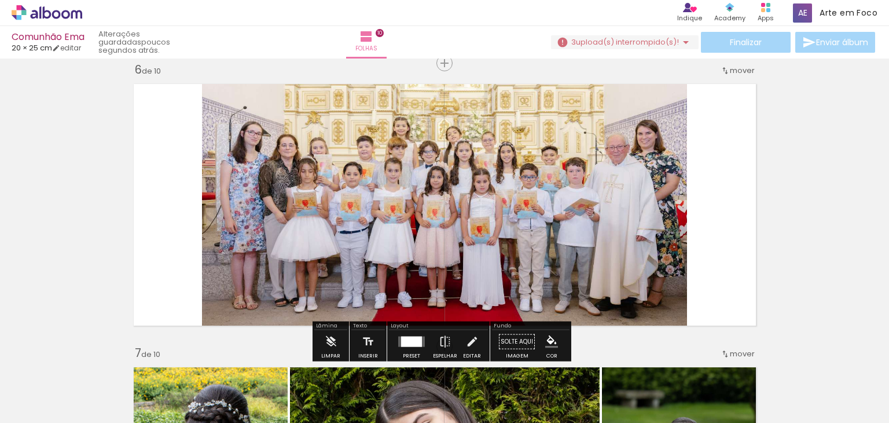
click at [739, 234] on quentale-layouter at bounding box center [444, 205] width 635 height 254
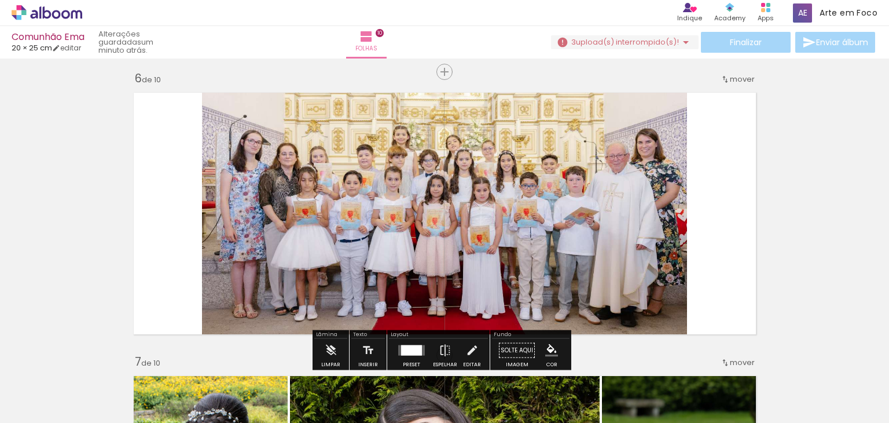
scroll to position [1420, 0]
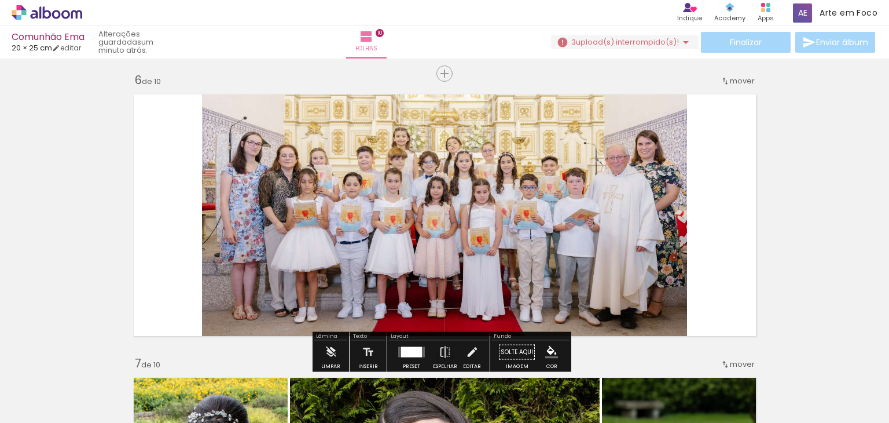
click at [783, 200] on div "Inserir folha 1 de 10 Inserir folha 2 de 10 Inserir folha 3 de 10 Inserir folha…" at bounding box center [444, 200] width 889 height 3115
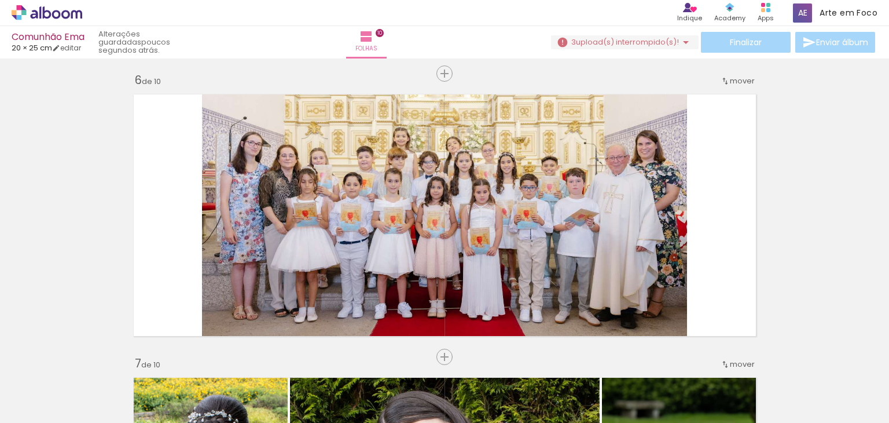
scroll to position [0, 526]
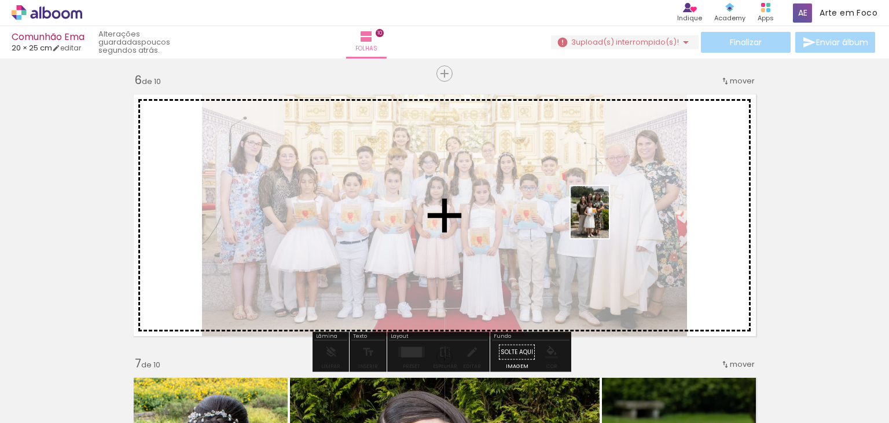
drag, startPoint x: 317, startPoint y: 388, endPoint x: 609, endPoint y: 220, distance: 336.7
click at [607, 220] on quentale-workspace at bounding box center [444, 211] width 889 height 423
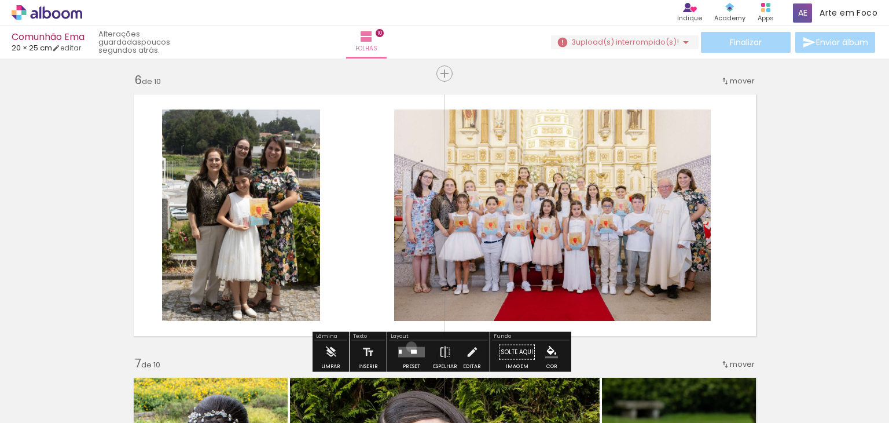
click at [409, 347] on quentale-layouter at bounding box center [411, 352] width 27 height 10
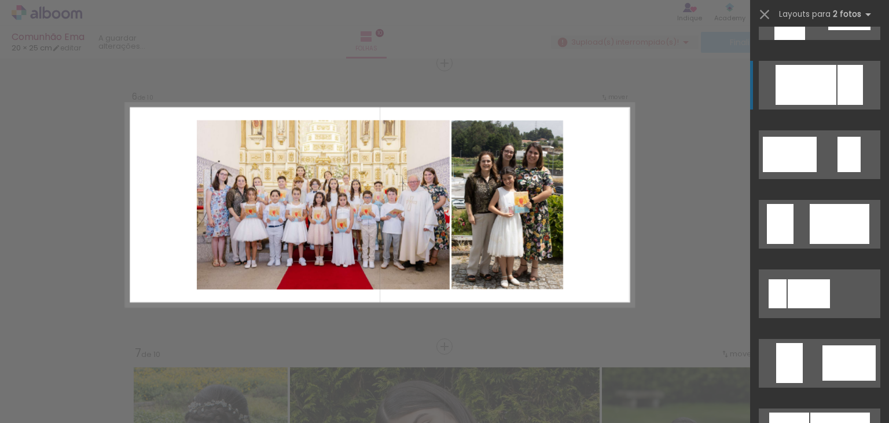
scroll to position [579, 0]
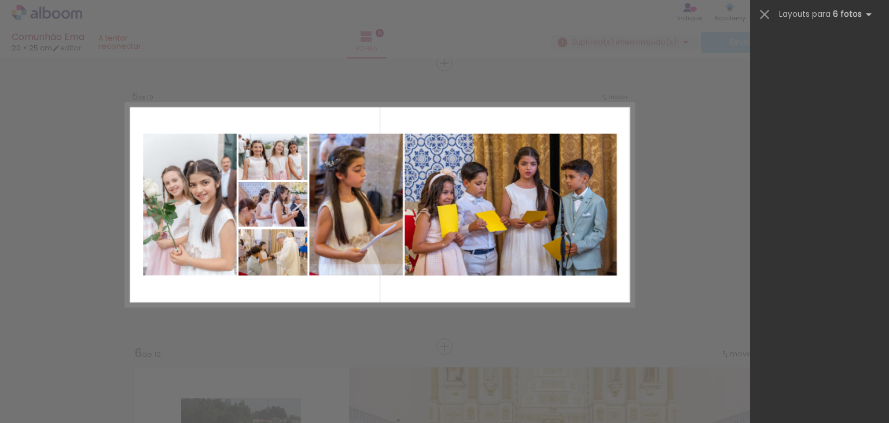
scroll to position [0, 526]
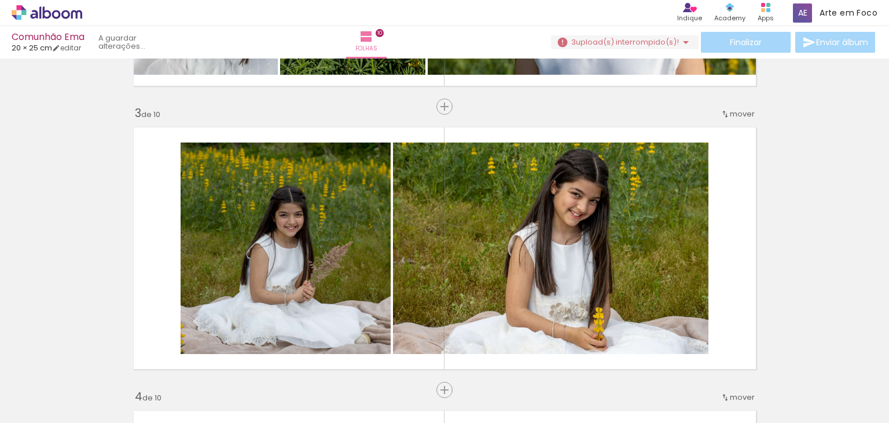
scroll to position [0, 526]
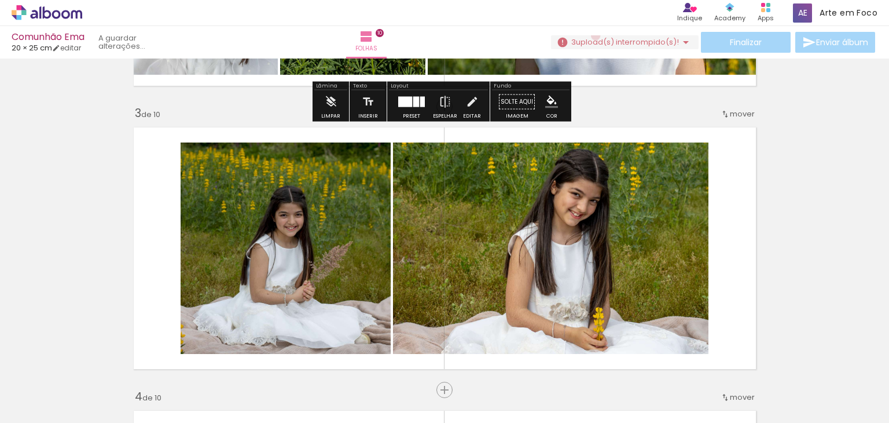
click at [591, 35] on paper-button "3 upload(s) interrompido(s)! 94,55%" at bounding box center [625, 42] width 148 height 14
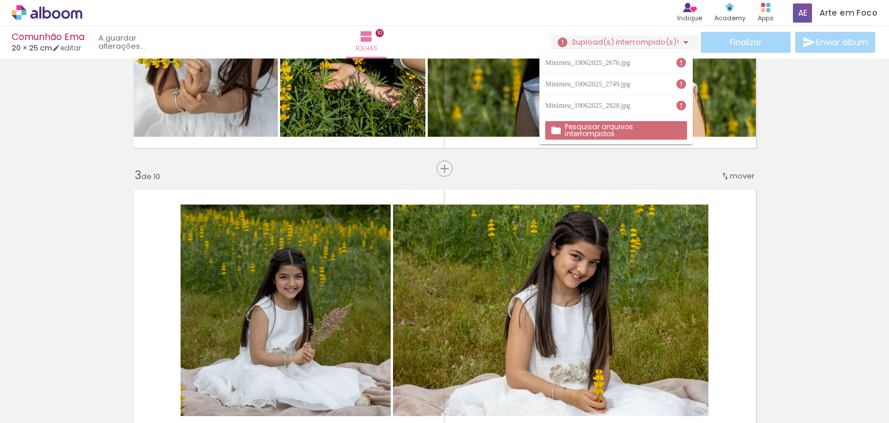
scroll to position [479, 0]
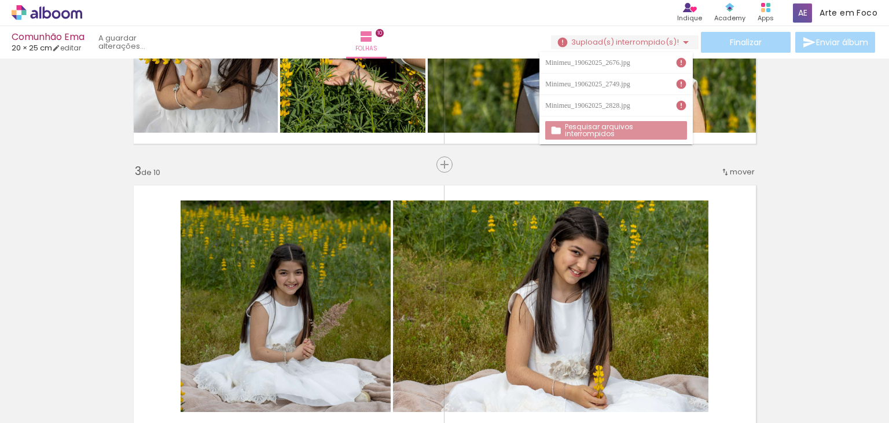
click at [0, 0] on slot "Pesquisar arquivos interrompidos" at bounding box center [0, 0] width 0 height 0
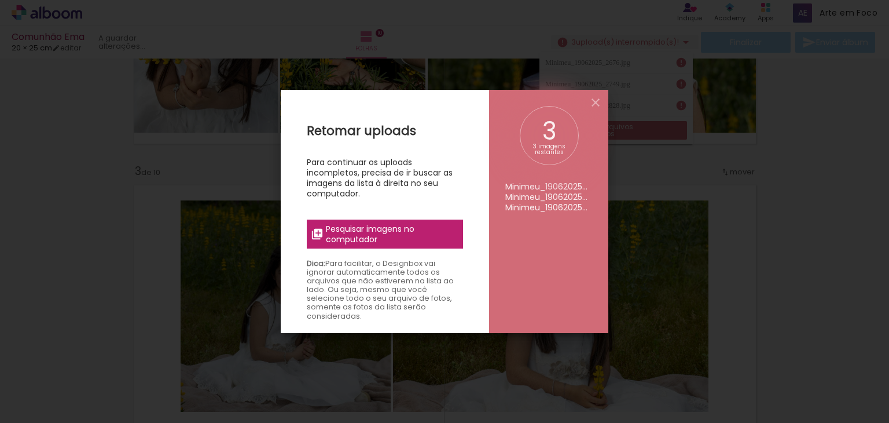
click at [409, 237] on span "Pesquisar imagens no computador" at bounding box center [391, 234] width 130 height 21
click at [0, 0] on input "file" at bounding box center [0, 0] width 0 height 0
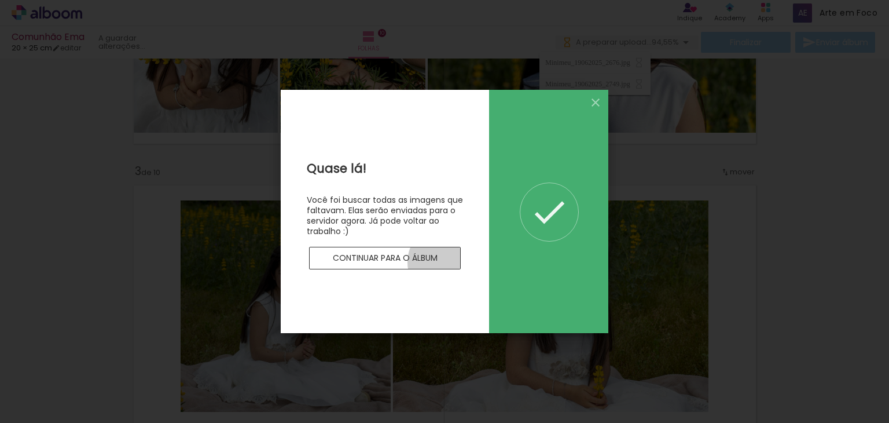
click at [448, 262] on paper-button "Continuar para o álbum" at bounding box center [385, 258] width 152 height 23
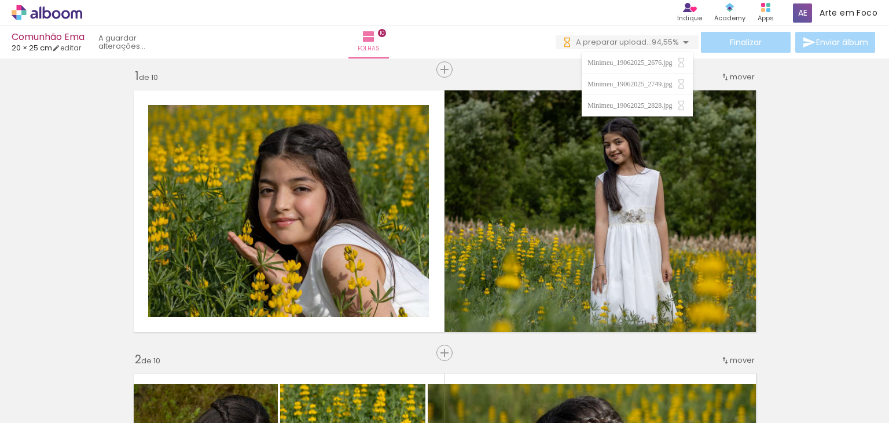
scroll to position [0, 0]
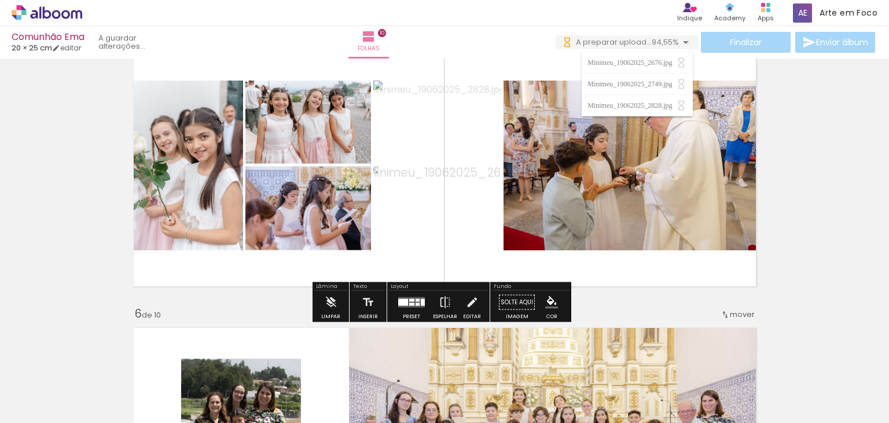
scroll to position [1131, 0]
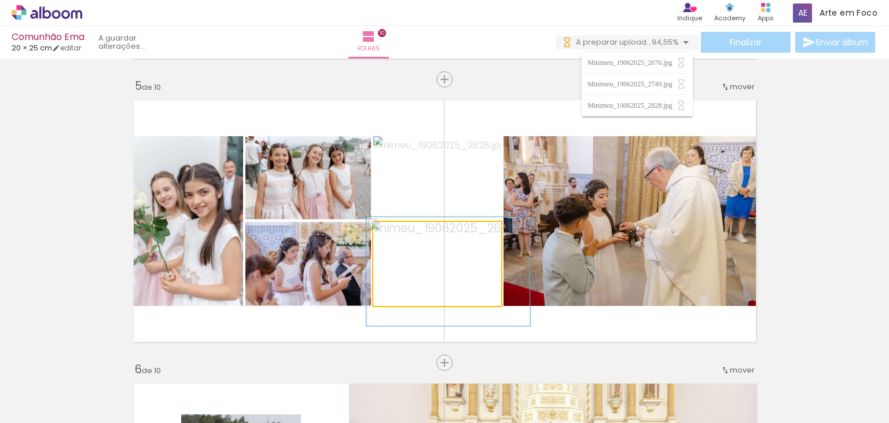
click at [468, 275] on quentale-photo at bounding box center [437, 264] width 128 height 84
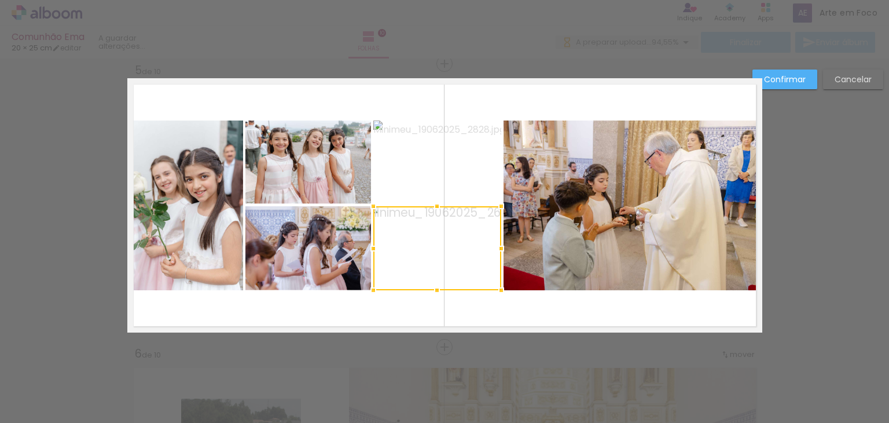
scroll to position [1147, 0]
click at [796, 87] on paper-button "Confirmar" at bounding box center [785, 79] width 65 height 20
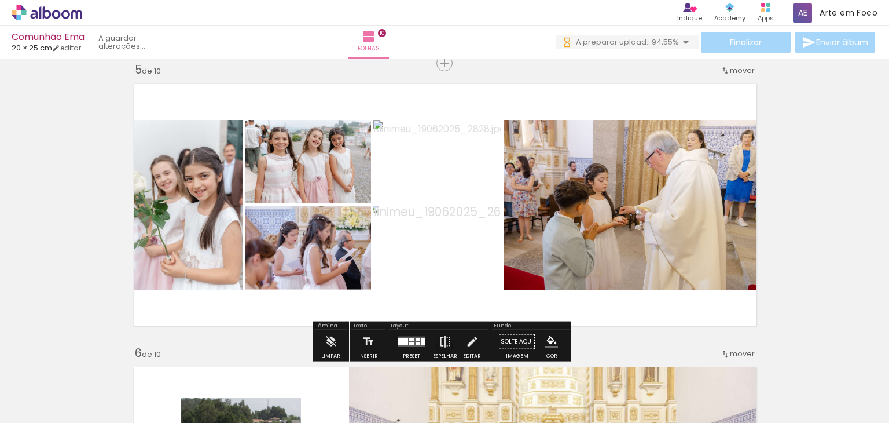
click at [684, 37] on iron-icon at bounding box center [686, 42] width 14 height 14
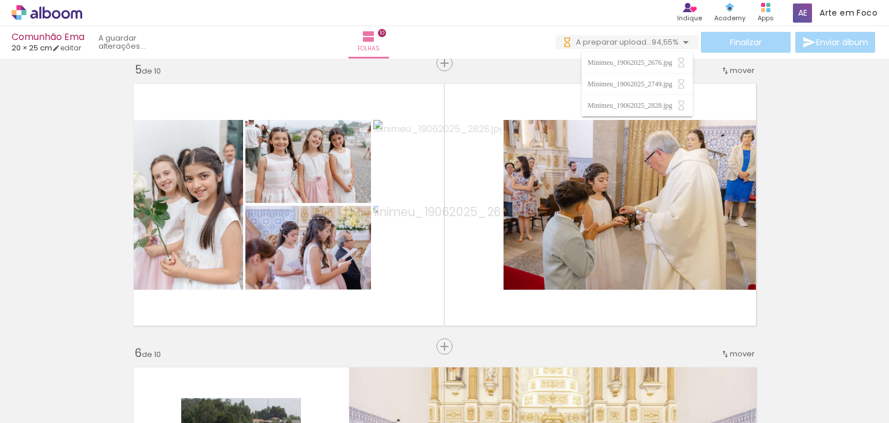
scroll to position [0, 2775]
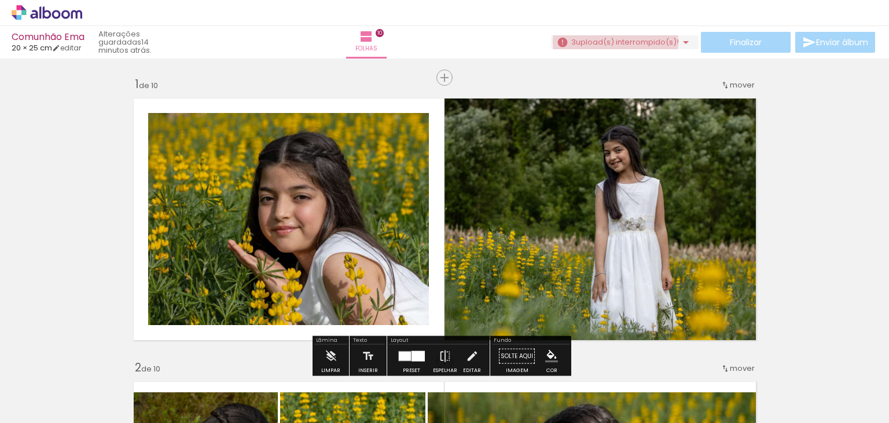
click at [611, 42] on span "upload(s) interrompido(s)!" at bounding box center [627, 41] width 103 height 11
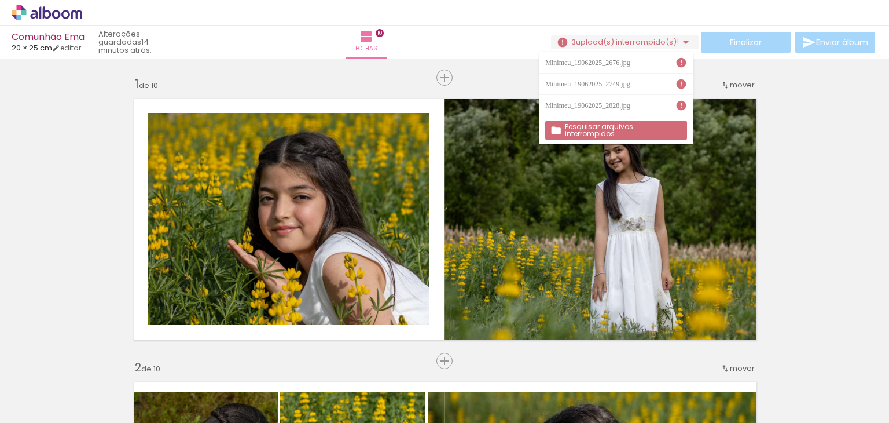
click at [607, 134] on paper-button "Pesquisar arquivos interrompidos" at bounding box center [615, 130] width 141 height 19
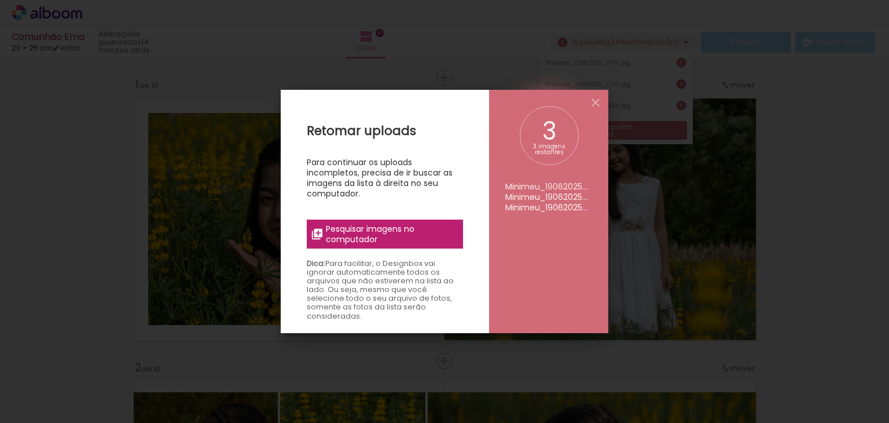
click at [409, 248] on label "Pesquisar imagens no computador" at bounding box center [385, 233] width 156 height 29
click at [0, 0] on input "file" at bounding box center [0, 0] width 0 height 0
click at [397, 232] on span "Pesquisar imagens no computador" at bounding box center [391, 234] width 130 height 21
click at [0, 0] on input "file" at bounding box center [0, 0] width 0 height 0
click at [428, 237] on span "Pesquisar imagens no computador" at bounding box center [391, 234] width 130 height 21
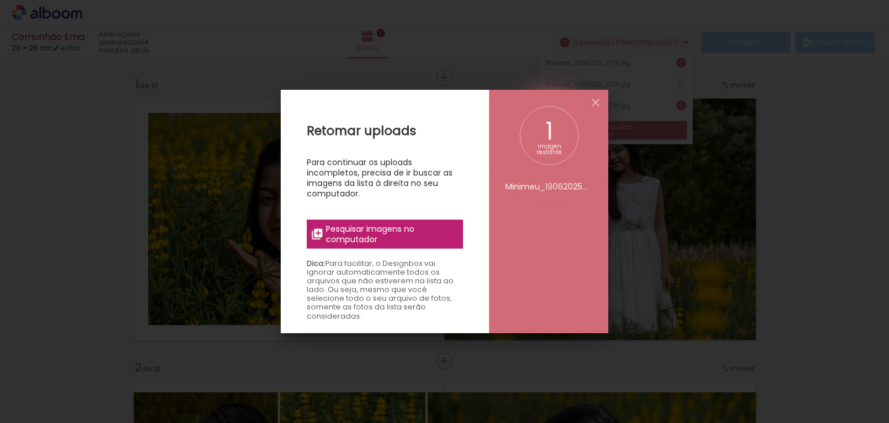
click at [0, 0] on input "file" at bounding box center [0, 0] width 0 height 0
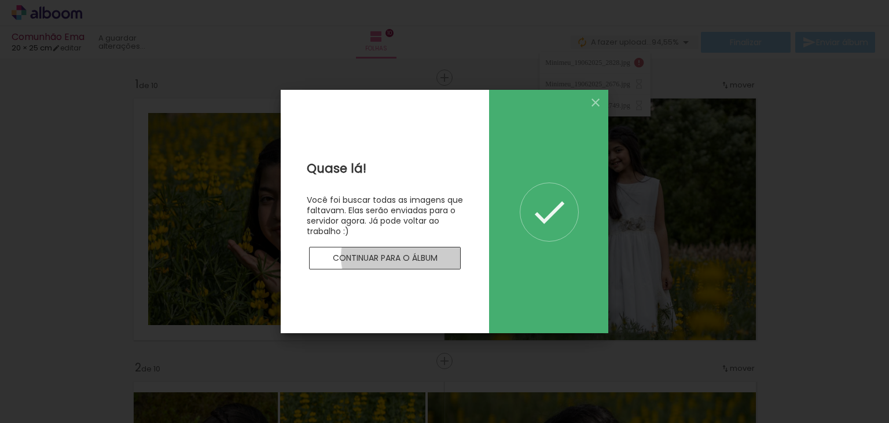
click at [0, 0] on slot "Continuar para o álbum" at bounding box center [0, 0] width 0 height 0
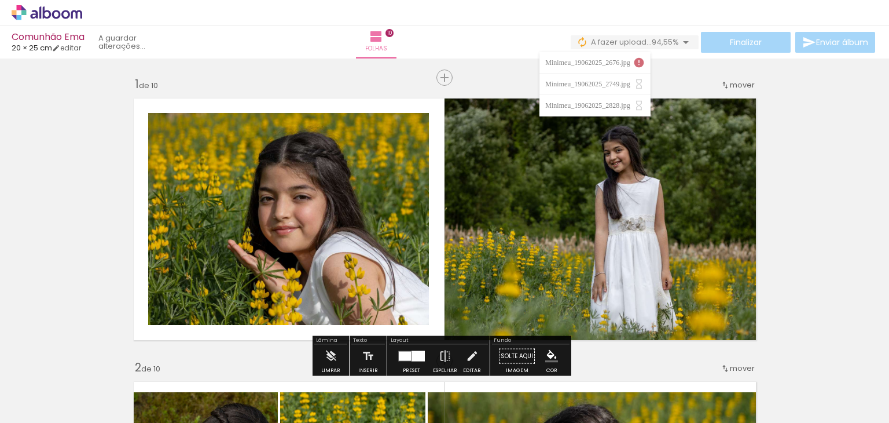
click at [637, 63] on iron-icon at bounding box center [639, 63] width 12 height 12
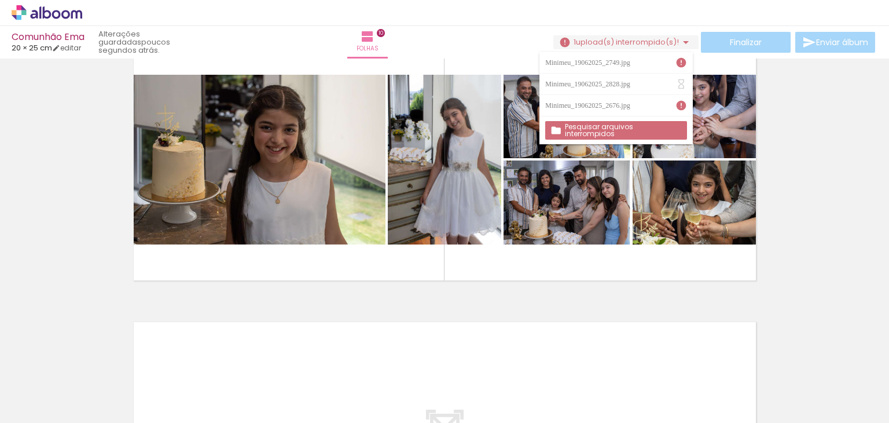
scroll to position [2578, 0]
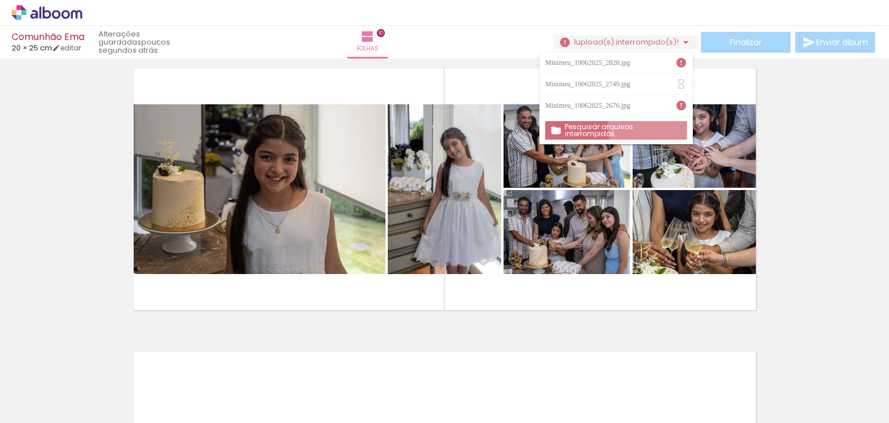
click at [0, 0] on slot "Pesquisar arquivos interrompidos" at bounding box center [0, 0] width 0 height 0
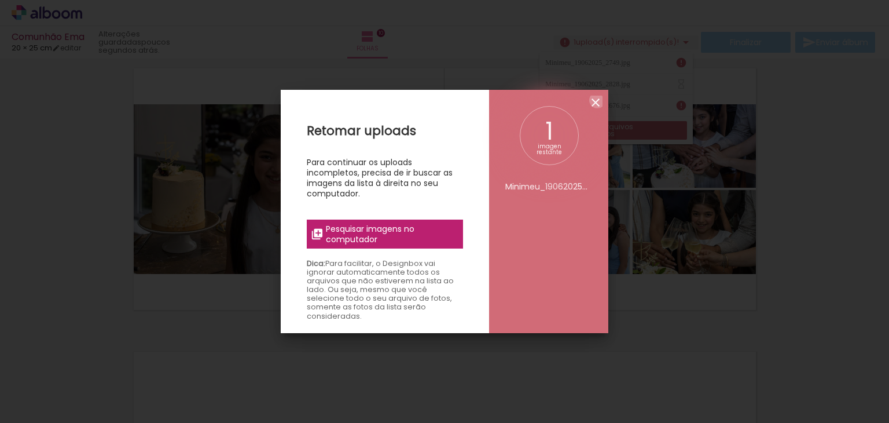
click at [598, 100] on iron-icon at bounding box center [596, 103] width 14 height 14
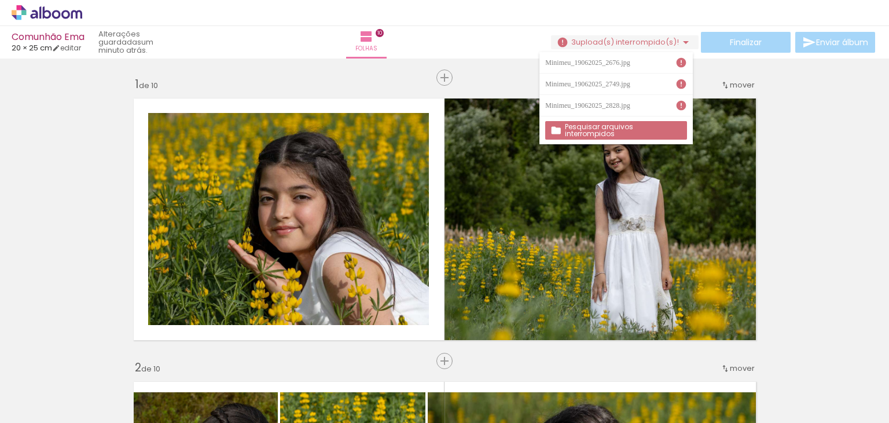
scroll to position [2578, 0]
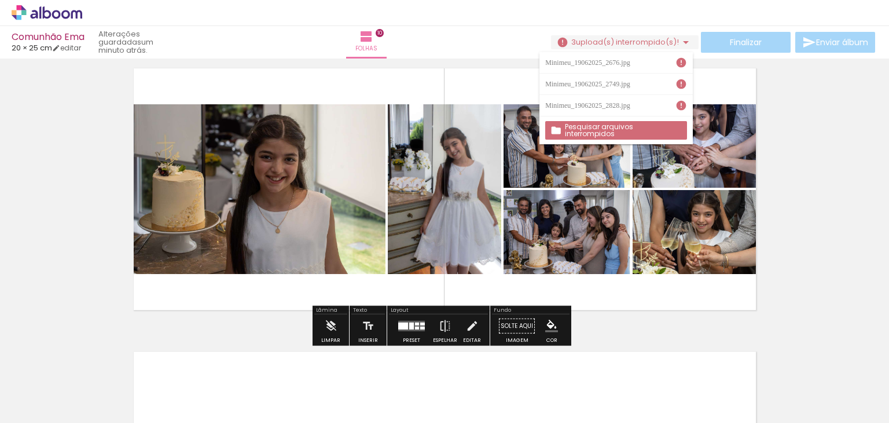
click at [40, 410] on span "Adicionar Fotos" at bounding box center [41, 407] width 35 height 13
click at [0, 0] on input "file" at bounding box center [0, 0] width 0 height 0
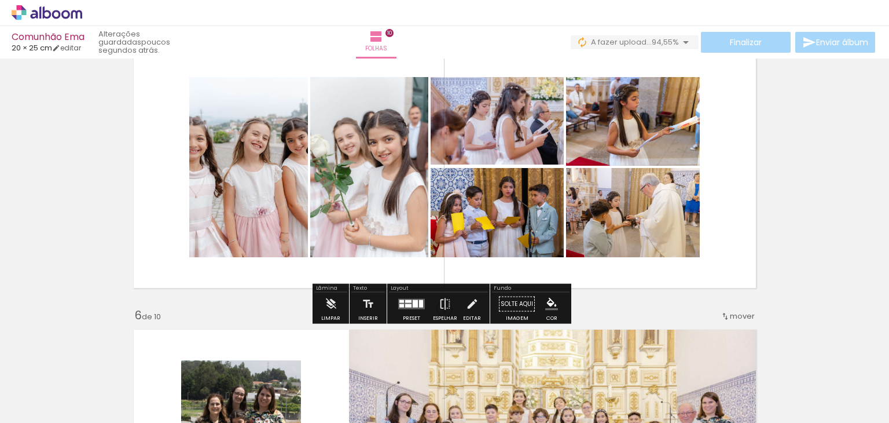
scroll to position [1189, 0]
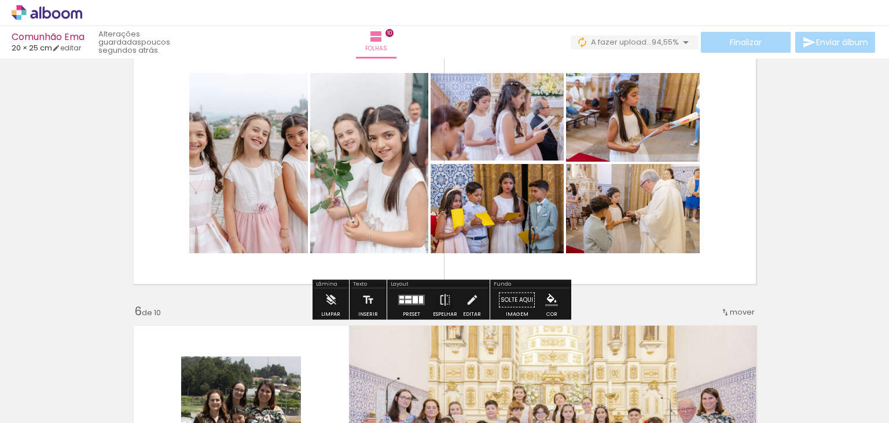
click at [639, 41] on span "A fazer upload..." at bounding box center [621, 41] width 61 height 11
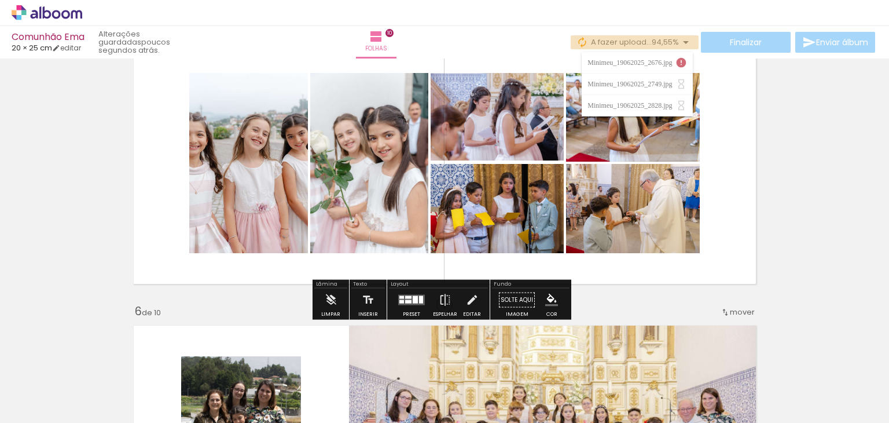
click at [639, 41] on span "A fazer upload..." at bounding box center [621, 41] width 61 height 11
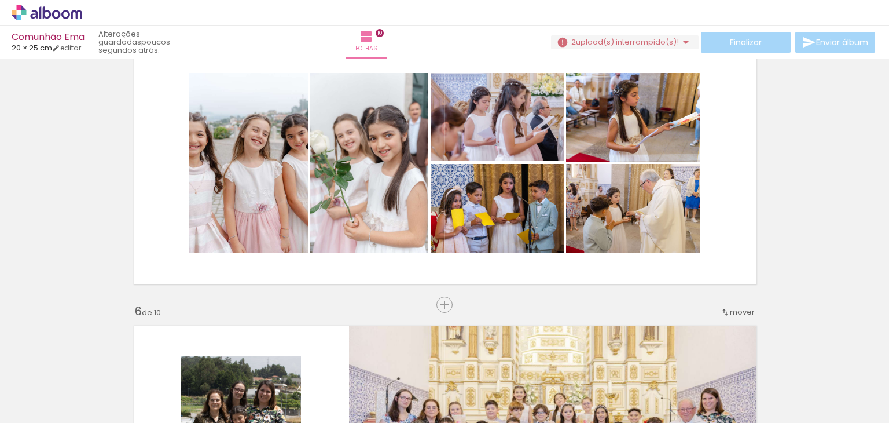
scroll to position [0, 2775]
click at [38, 401] on span "Adicionar Fotos" at bounding box center [41, 407] width 35 height 13
click at [0, 0] on input "file" at bounding box center [0, 0] width 0 height 0
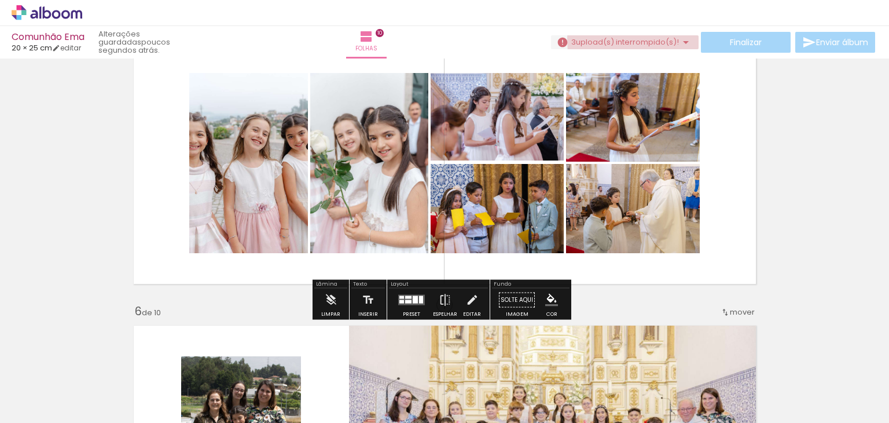
click at [658, 38] on span "upload(s) interrompido(s)!" at bounding box center [627, 41] width 103 height 11
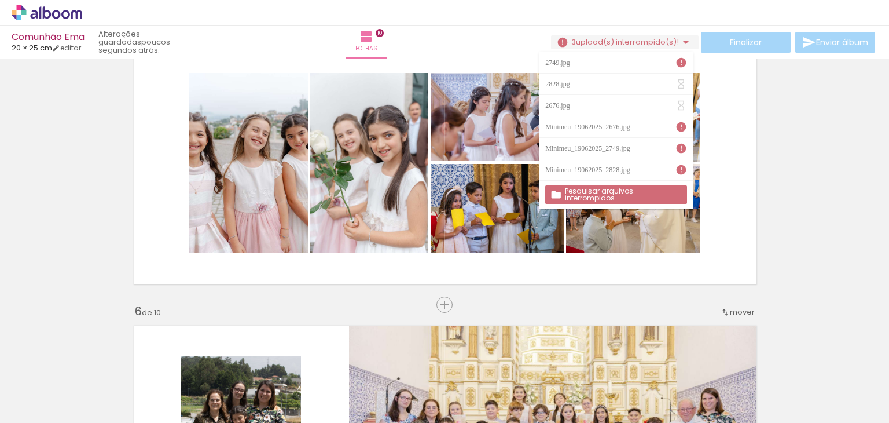
click at [658, 38] on span "upload(s) interrompido(s)!" at bounding box center [627, 41] width 103 height 11
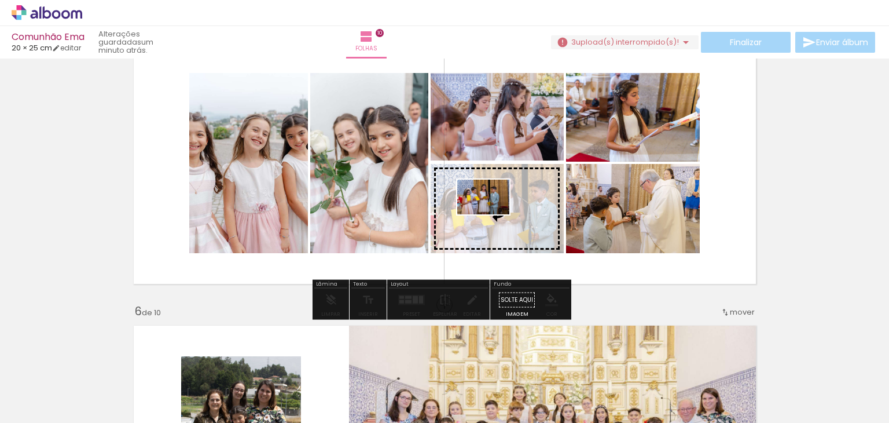
drag, startPoint x: 727, startPoint y: 392, endPoint x: 492, endPoint y: 214, distance: 294.7
click at [492, 214] on quentale-workspace at bounding box center [444, 211] width 889 height 423
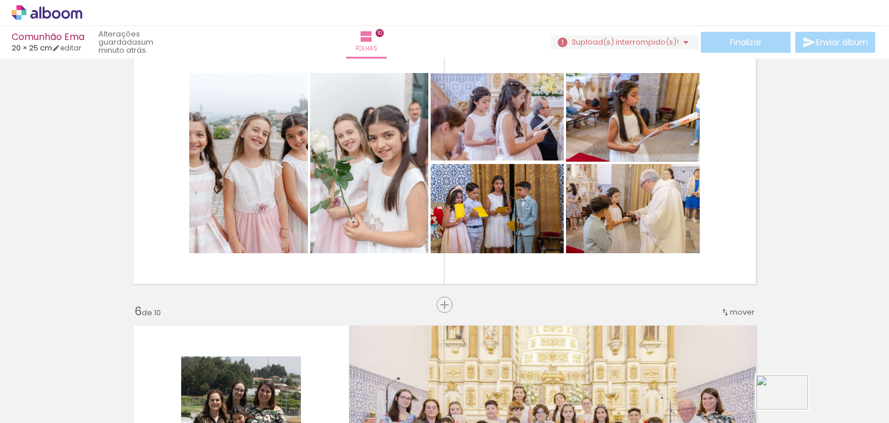
drag, startPoint x: 778, startPoint y: 385, endPoint x: 792, endPoint y: 409, distance: 28.0
click at [792, 403] on div at bounding box center [777, 384] width 57 height 38
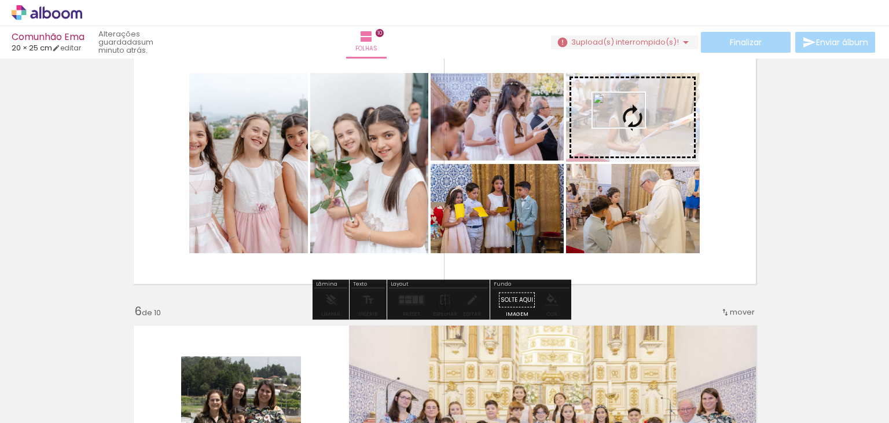
drag, startPoint x: 852, startPoint y: 384, endPoint x: 628, endPoint y: 127, distance: 341.4
click at [628, 127] on quentale-workspace at bounding box center [444, 211] width 889 height 423
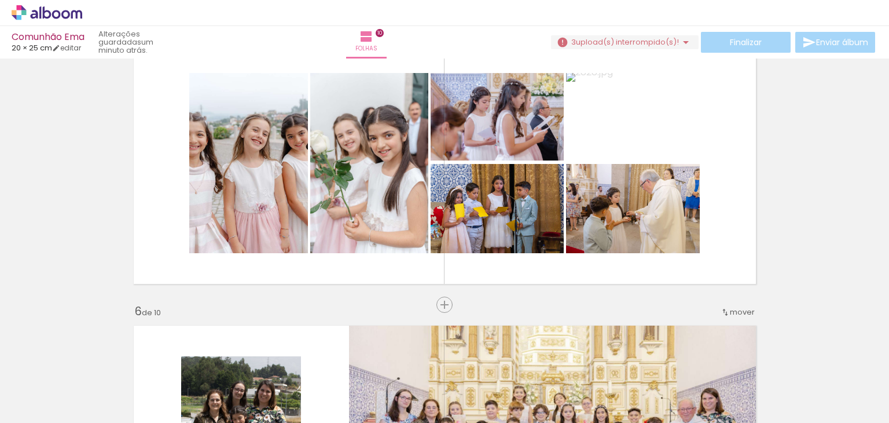
click at [499, 364] on iron-icon at bounding box center [493, 360] width 12 height 12
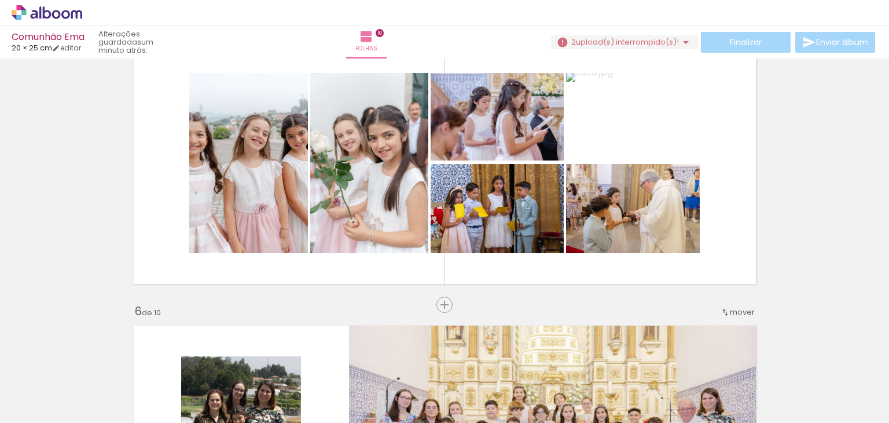
scroll to position [0, 2775]
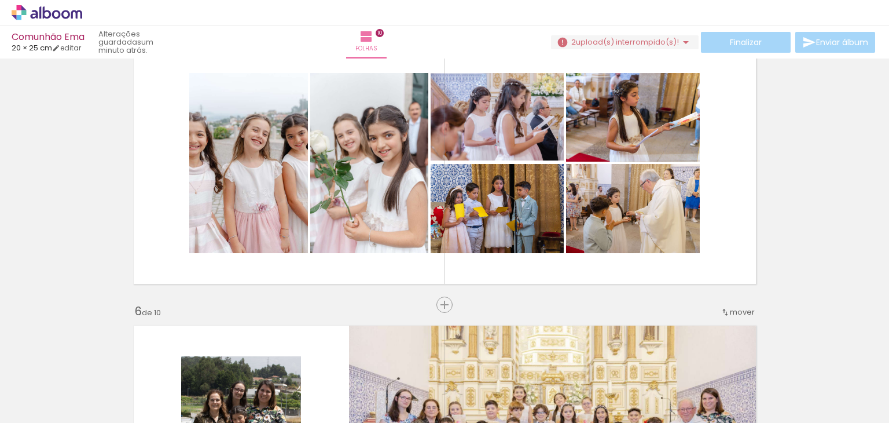
click at [561, 360] on iron-icon at bounding box center [558, 360] width 12 height 12
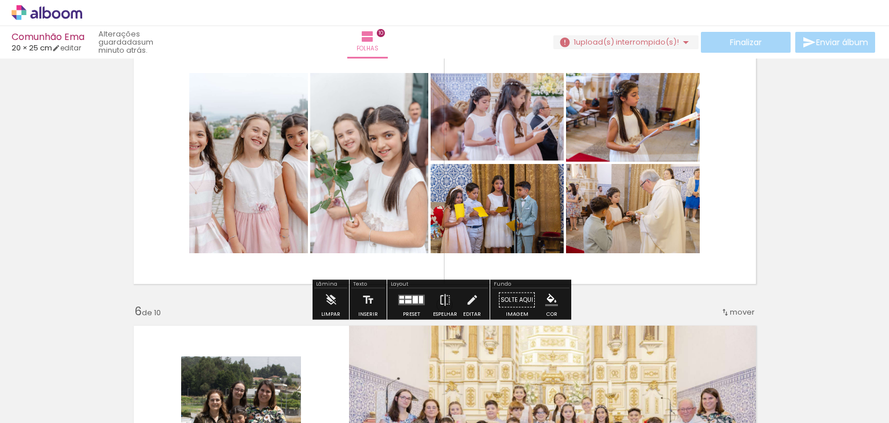
click at [600, 47] on paper-button "1 upload(s) interrompido(s)! 92,59%" at bounding box center [626, 42] width 145 height 14
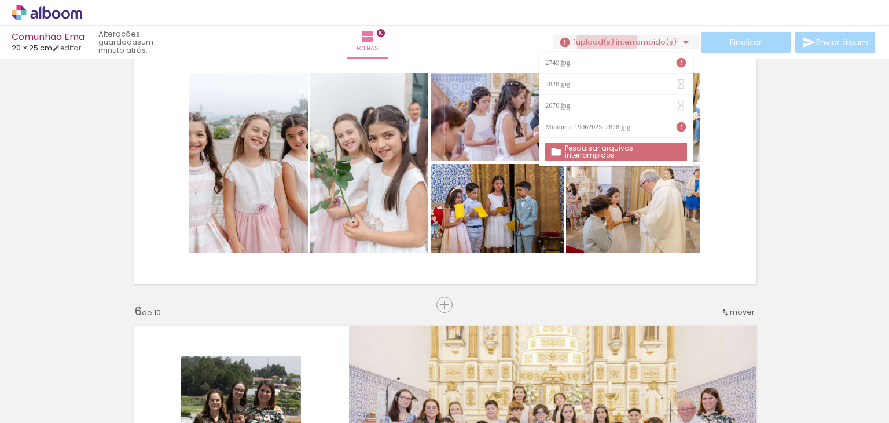
click at [602, 41] on span "upload(s) interrompido(s)!" at bounding box center [627, 41] width 103 height 11
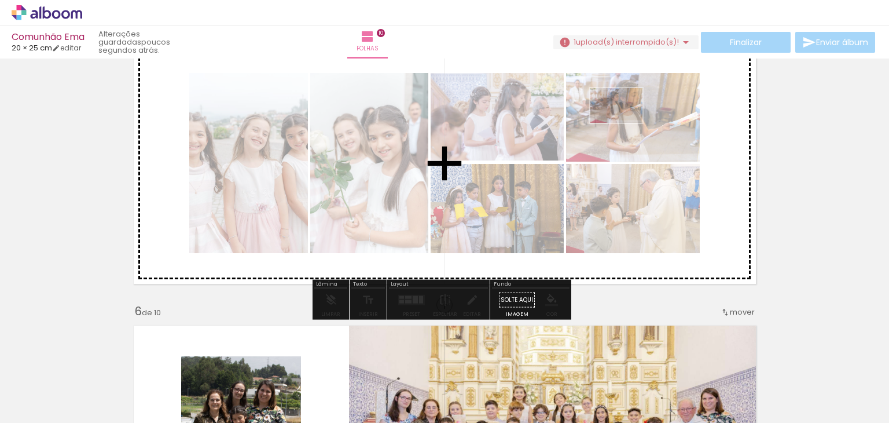
scroll to position [0, 2710]
drag, startPoint x: 622, startPoint y: 120, endPoint x: 633, endPoint y: 128, distance: 13.3
click at [632, 128] on quentale-workspace at bounding box center [444, 211] width 889 height 423
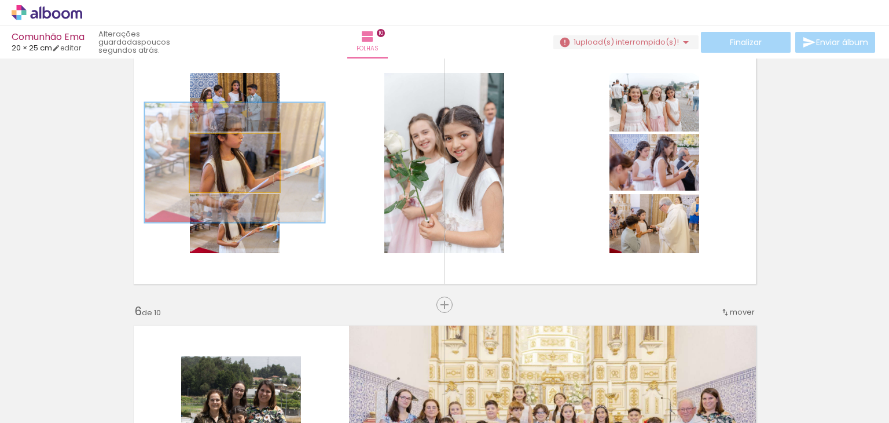
drag, startPoint x: 256, startPoint y: 151, endPoint x: 609, endPoint y: 398, distance: 430.3
type paper-slider "200"
click at [609, 398] on quentale-workspace at bounding box center [444, 211] width 889 height 423
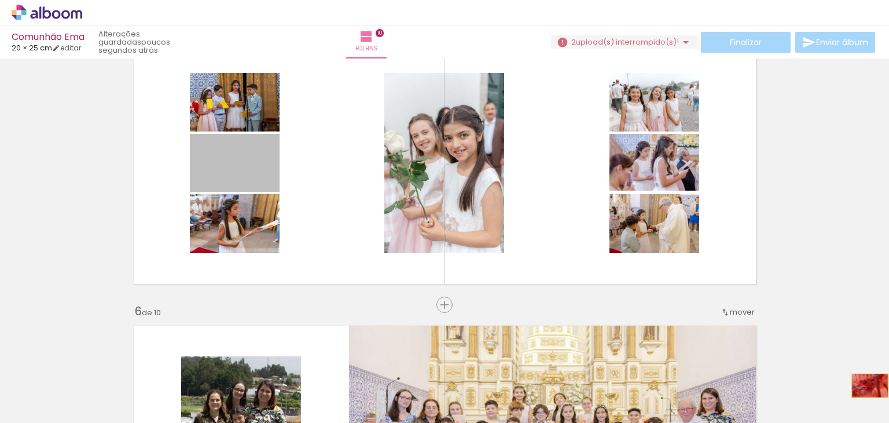
drag, startPoint x: 243, startPoint y: 162, endPoint x: 864, endPoint y: 384, distance: 659.3
click at [865, 385] on quentale-workspace at bounding box center [444, 211] width 889 height 423
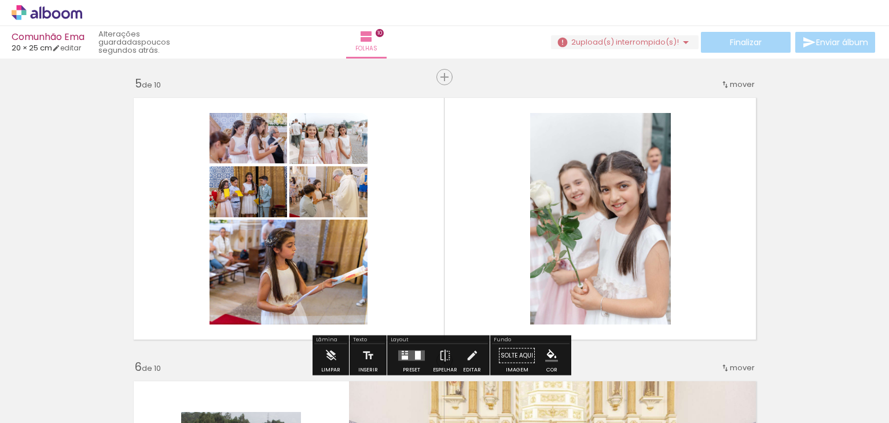
scroll to position [1131, 0]
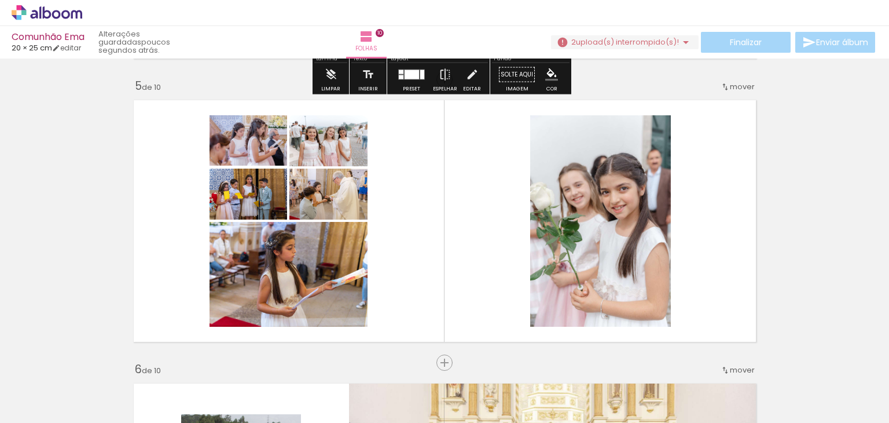
click at [594, 45] on span "upload(s) interrompido(s)!" at bounding box center [627, 41] width 103 height 11
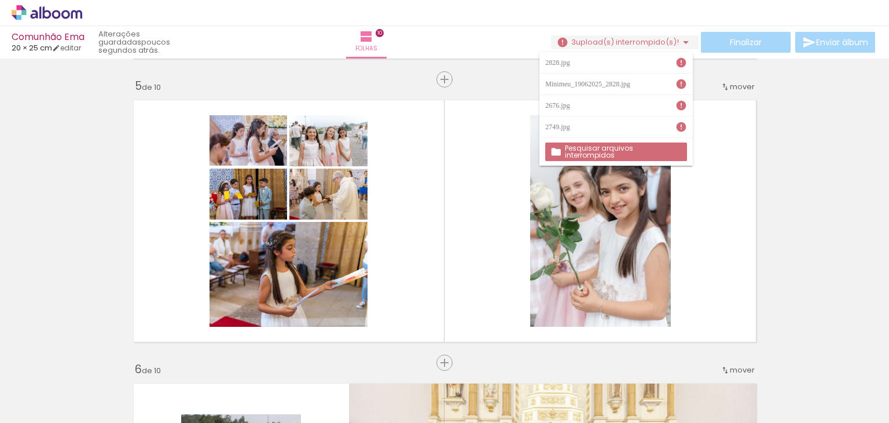
click at [595, 44] on span "upload(s) interrompido(s)!" at bounding box center [627, 41] width 103 height 11
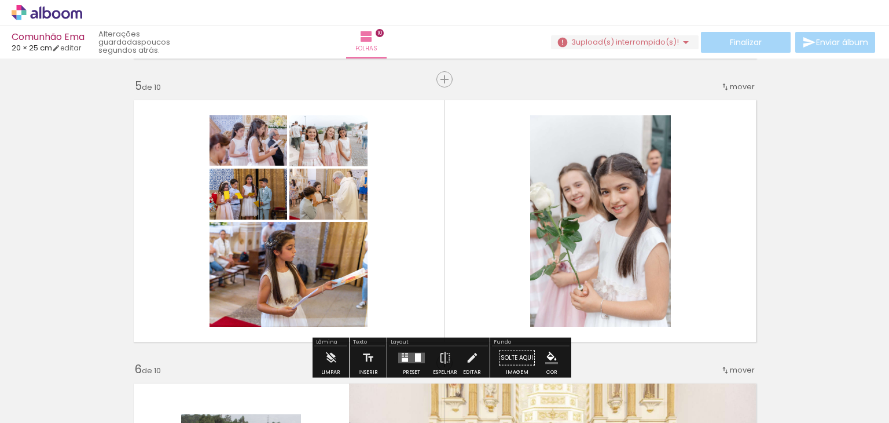
click at [739, 368] on div at bounding box center [713, 384] width 52 height 35
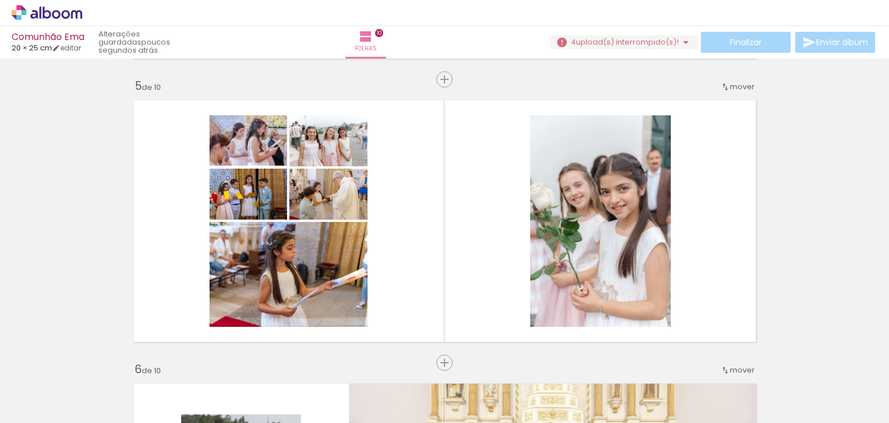
click at [628, 365] on iron-icon at bounding box center [623, 360] width 12 height 12
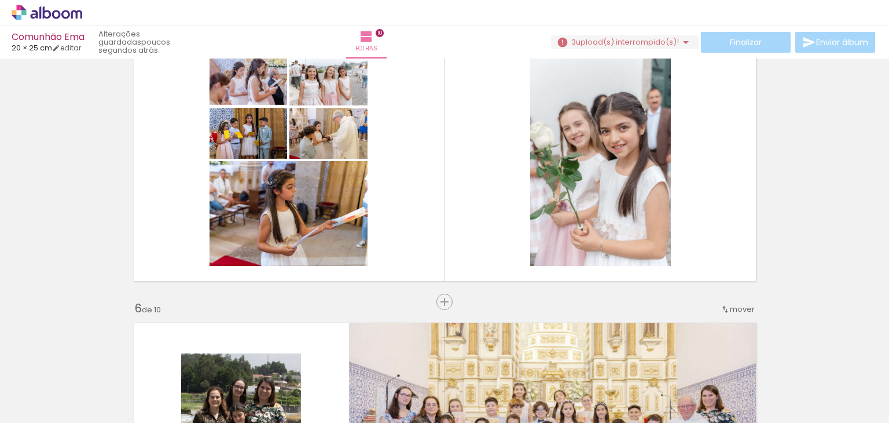
scroll to position [1247, 0]
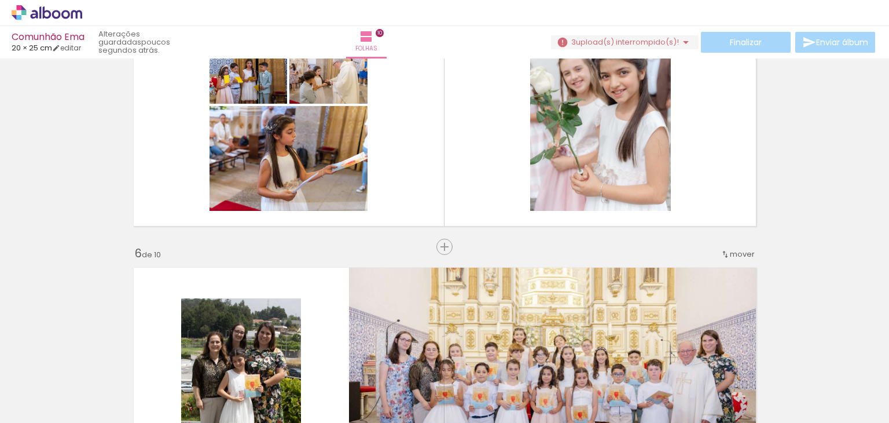
click at [694, 362] on iron-icon at bounding box center [688, 360] width 12 height 12
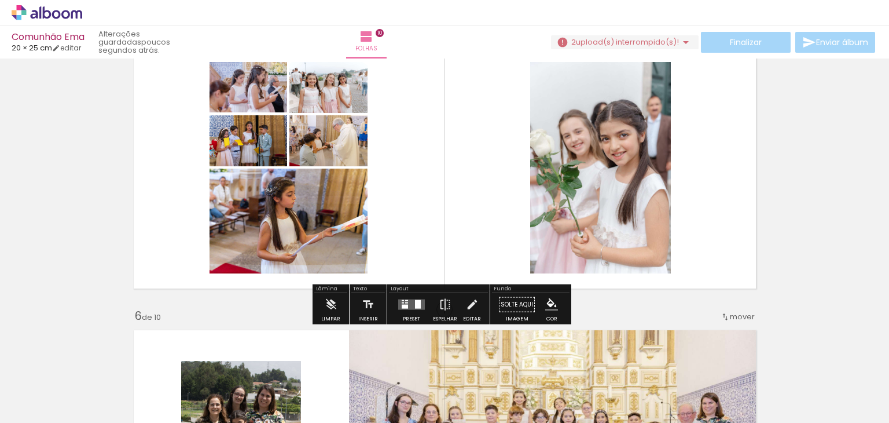
scroll to position [1189, 0]
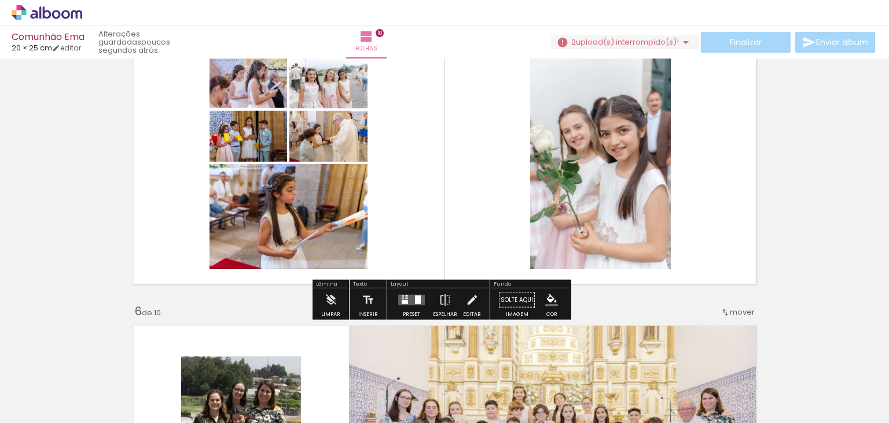
click at [405, 310] on div at bounding box center [411, 299] width 31 height 23
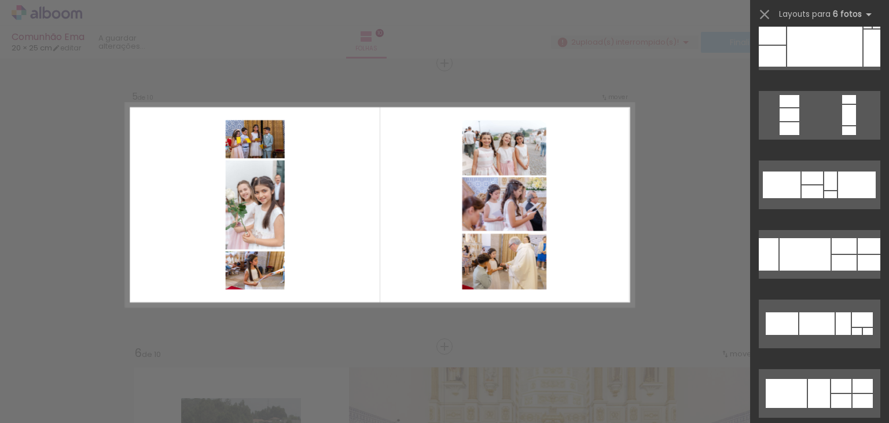
scroll to position [116, 0]
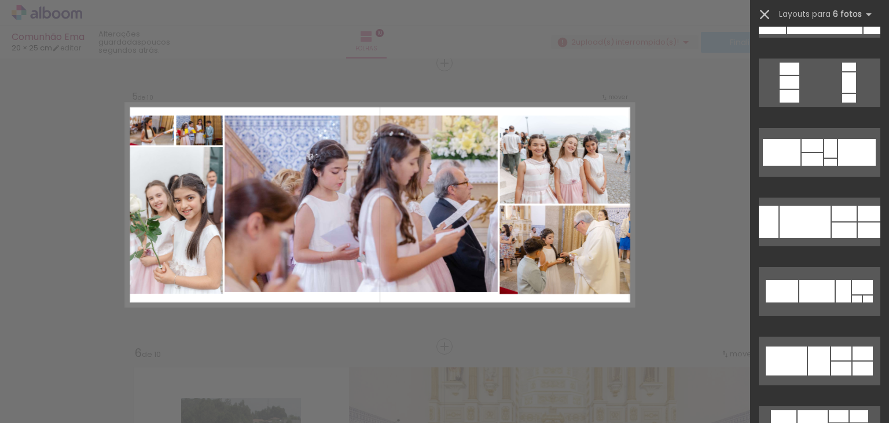
click at [760, 12] on iron-icon at bounding box center [765, 14] width 16 height 16
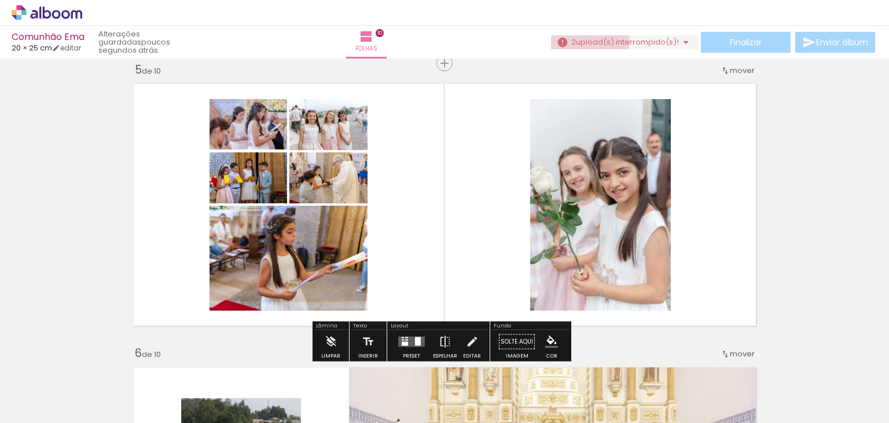
click at [581, 40] on span "upload(s) interrompido(s)!" at bounding box center [627, 41] width 103 height 11
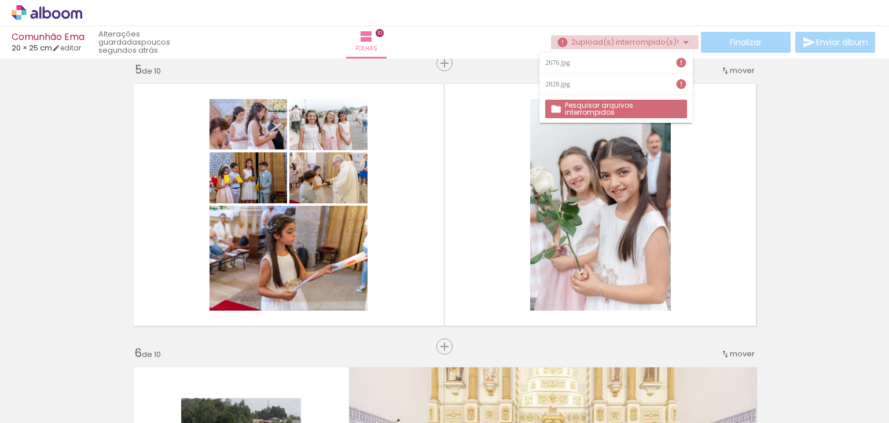
click at [583, 40] on span "upload(s) interrompido(s)!" at bounding box center [627, 41] width 103 height 11
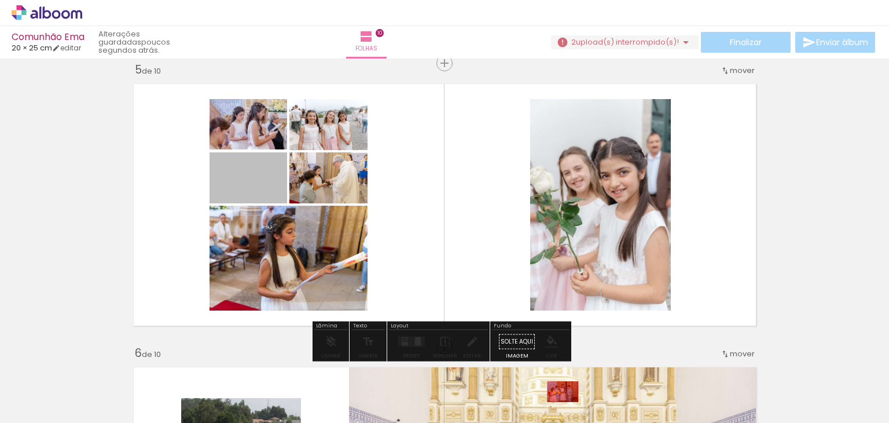
drag, startPoint x: 250, startPoint y: 179, endPoint x: 562, endPoint y: 389, distance: 375.9
click at [560, 391] on quentale-workspace at bounding box center [444, 211] width 889 height 423
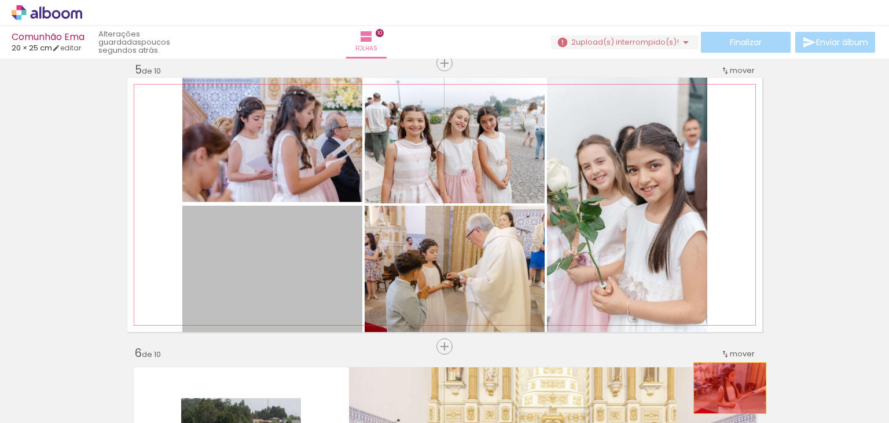
drag, startPoint x: 313, startPoint y: 262, endPoint x: 730, endPoint y: 391, distance: 436.6
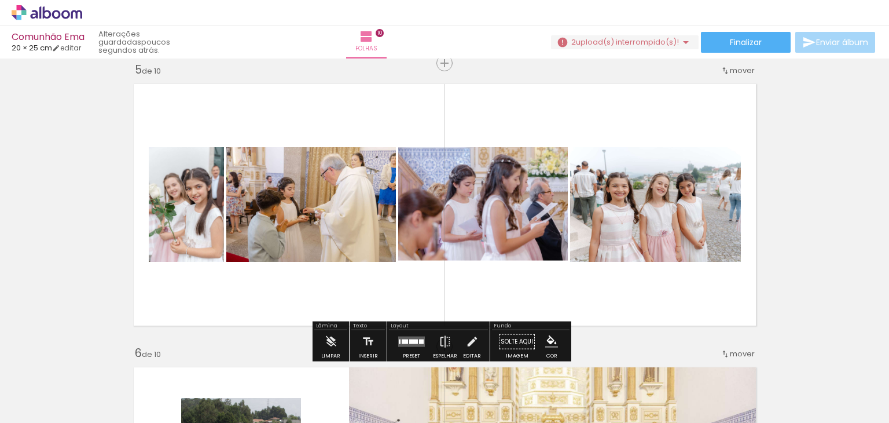
click at [759, 360] on iron-icon at bounding box center [752, 360] width 12 height 12
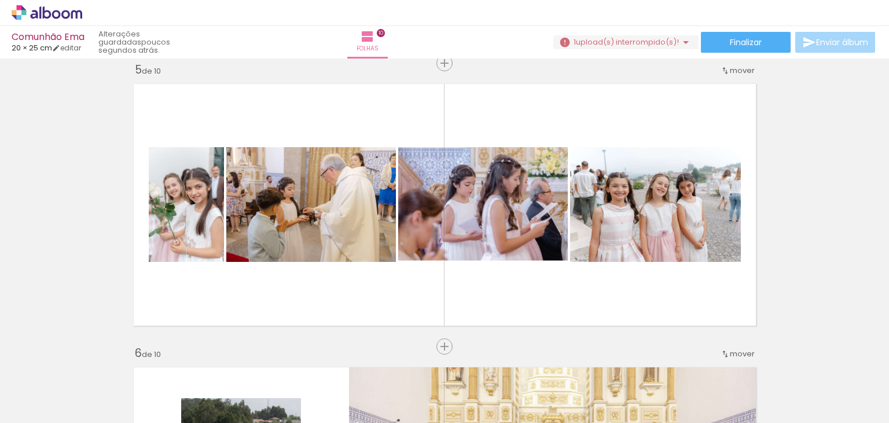
click at [823, 362] on iron-icon at bounding box center [817, 360] width 12 height 12
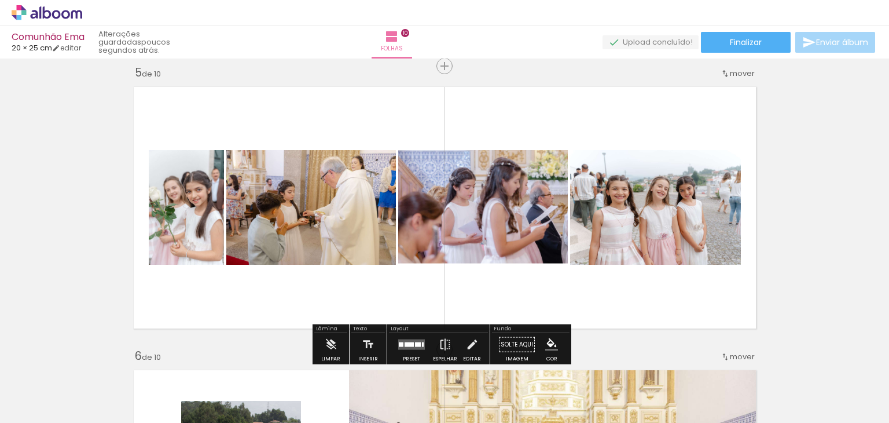
scroll to position [1147, 0]
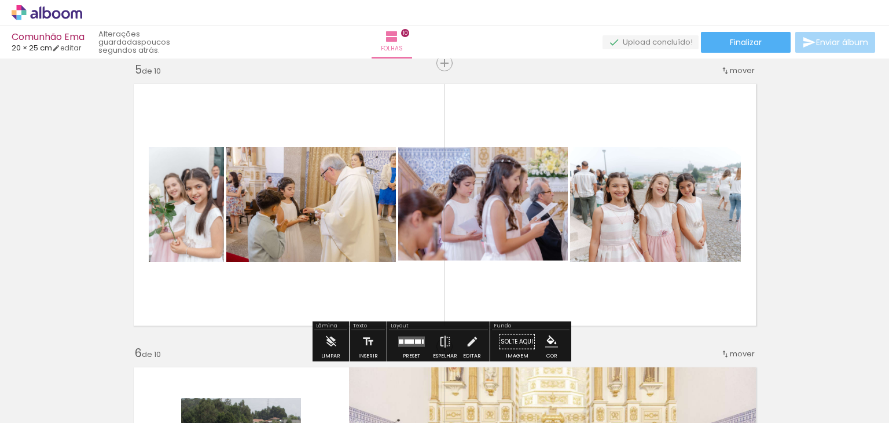
scroll to position [0, 2451]
click at [35, 403] on span "Adicionar Fotos" at bounding box center [41, 407] width 35 height 13
click at [0, 0] on input "file" at bounding box center [0, 0] width 0 height 0
click at [684, 41] on iron-icon at bounding box center [686, 42] width 14 height 14
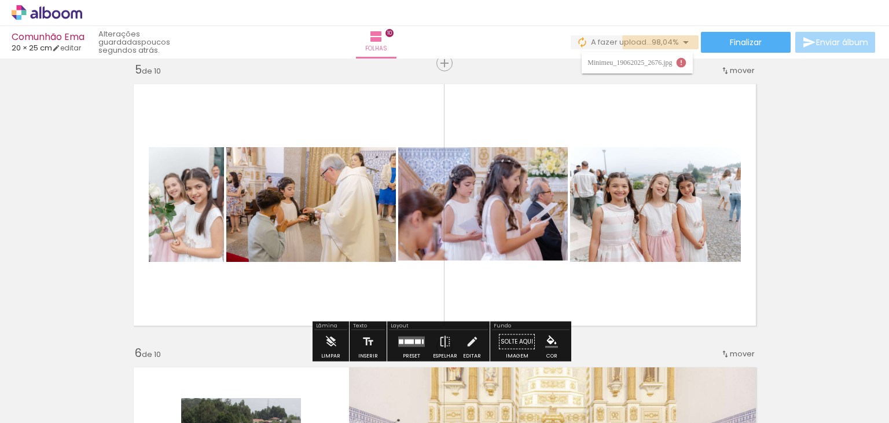
click at [684, 41] on iron-icon at bounding box center [686, 42] width 14 height 14
click at [823, 367] on paper-icon-button at bounding box center [817, 360] width 14 height 14
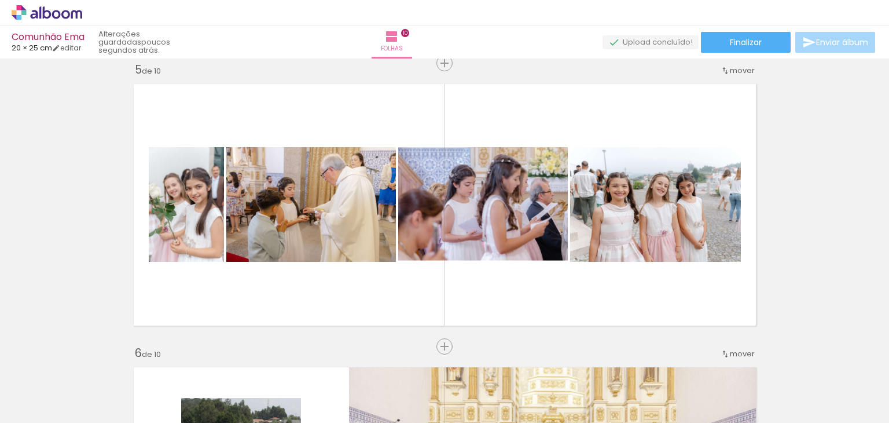
click at [32, 402] on span "Adicionar Fotos" at bounding box center [41, 407] width 35 height 13
click at [0, 0] on input "file" at bounding box center [0, 0] width 0 height 0
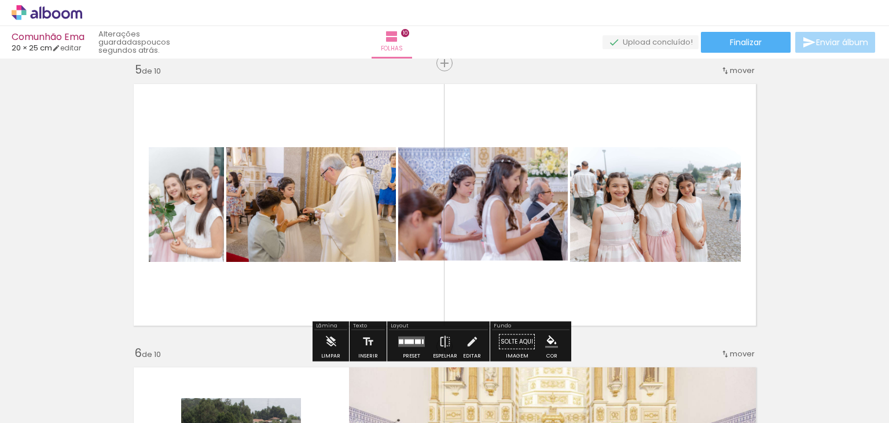
click at [0, 0] on slot "Adicionar Fotos" at bounding box center [0, 0] width 0 height 0
click at [0, 0] on input "file" at bounding box center [0, 0] width 0 height 0
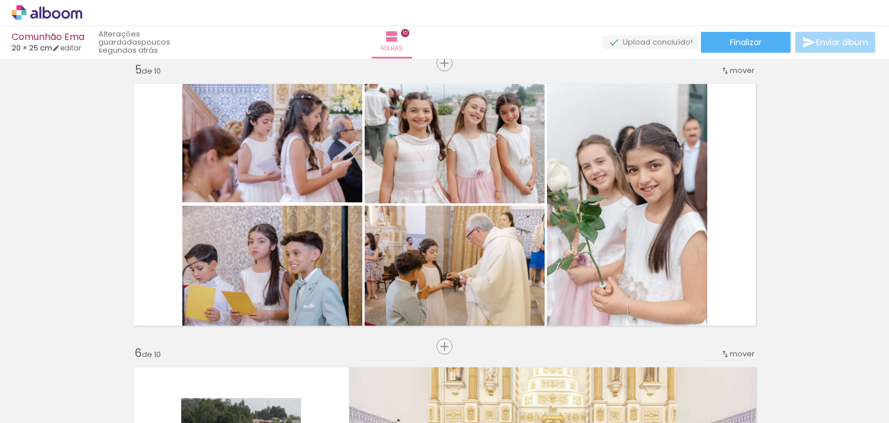
scroll to position [0, 2516]
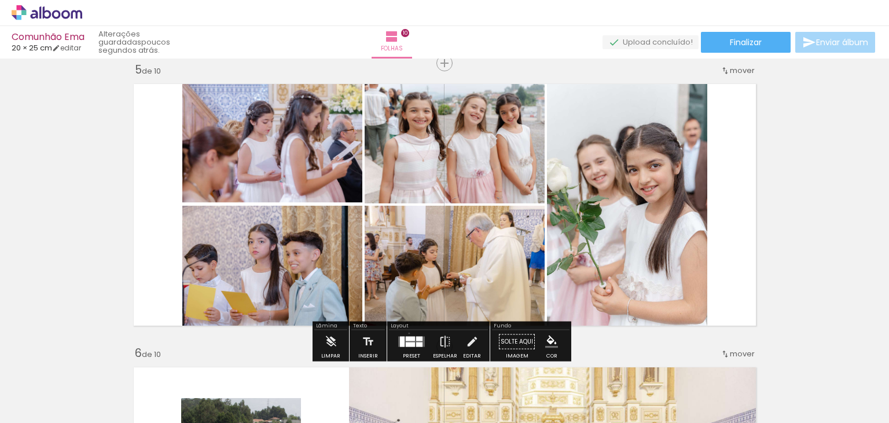
click at [406, 332] on div at bounding box center [411, 341] width 31 height 23
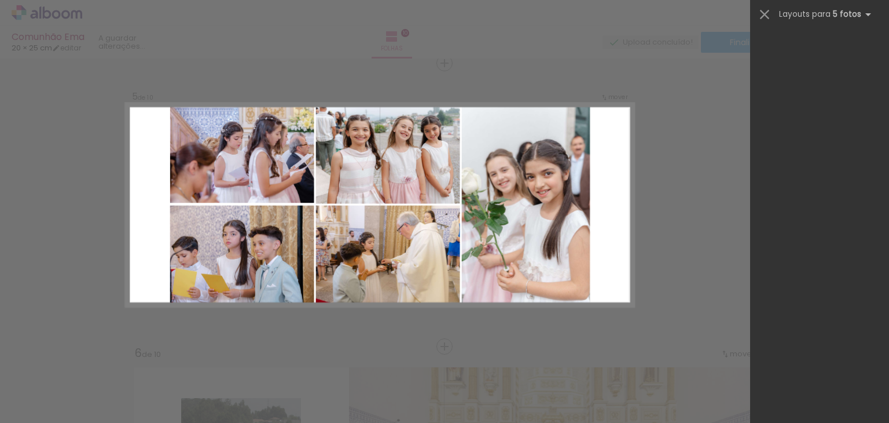
scroll to position [0, 0]
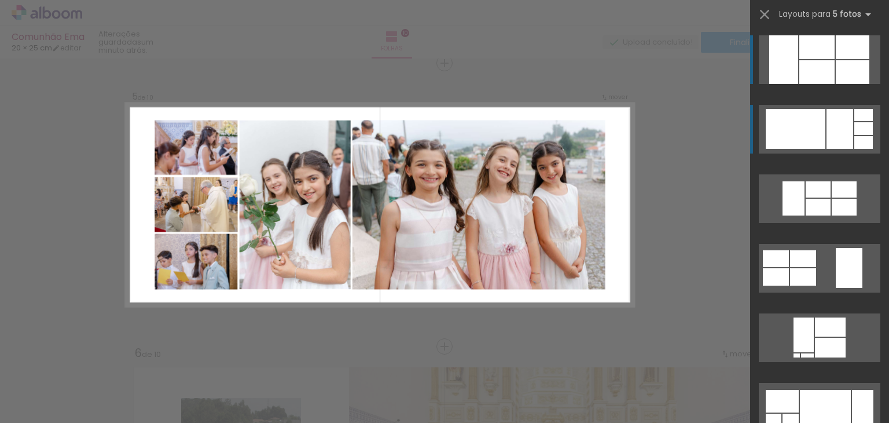
click at [790, 135] on div at bounding box center [796, 129] width 60 height 40
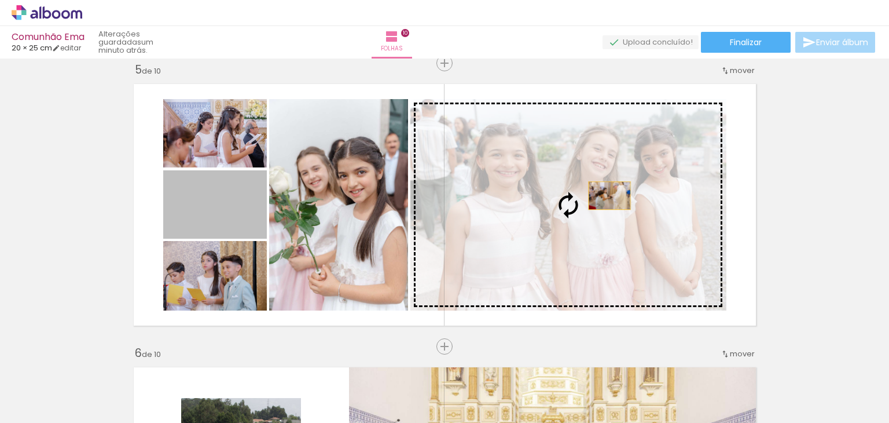
drag, startPoint x: 234, startPoint y: 218, endPoint x: 611, endPoint y: 193, distance: 377.7
click at [0, 0] on slot at bounding box center [0, 0] width 0 height 0
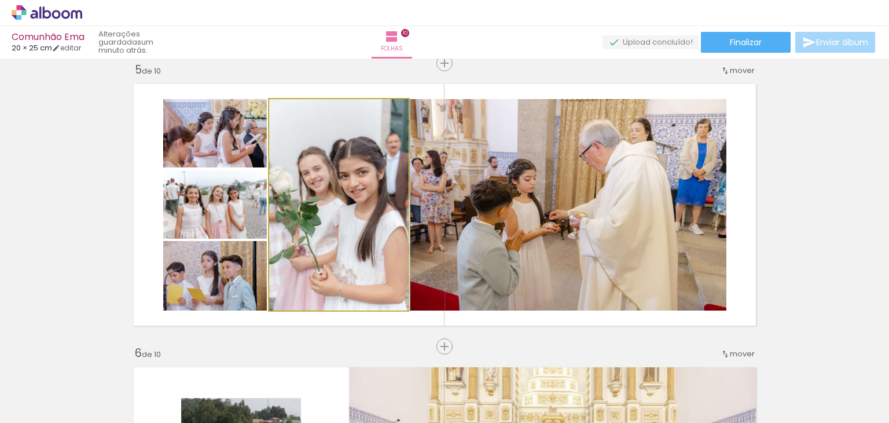
drag, startPoint x: 332, startPoint y: 211, endPoint x: 340, endPoint y: 211, distance: 7.5
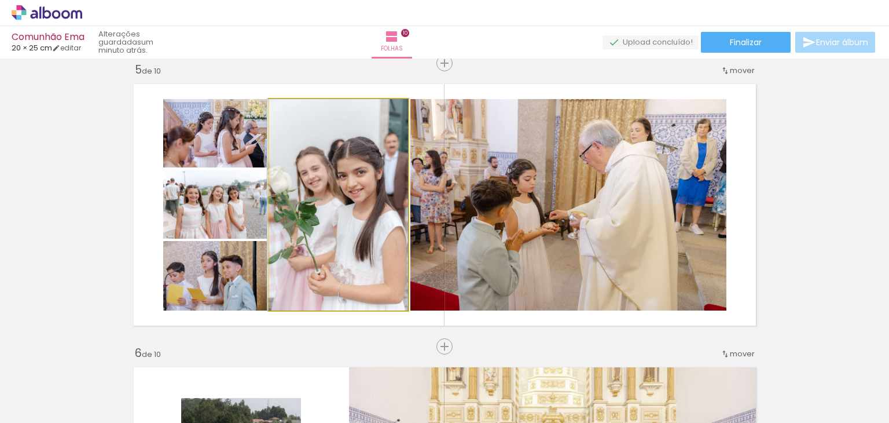
drag, startPoint x: 359, startPoint y: 259, endPoint x: 347, endPoint y: 260, distance: 11.6
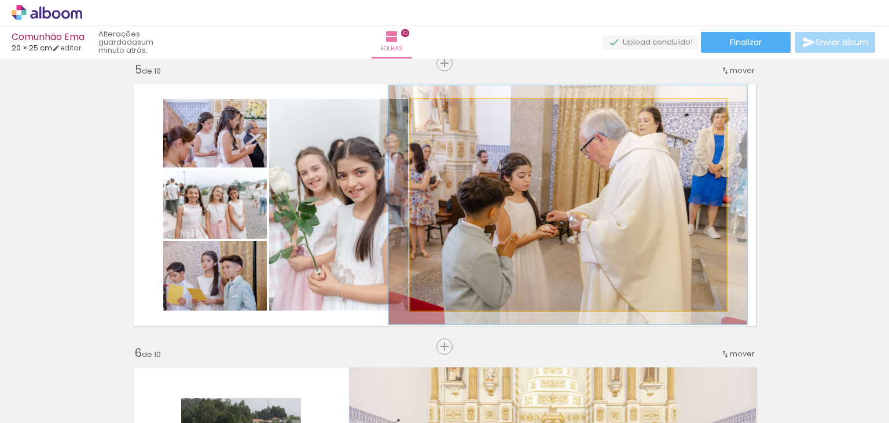
drag, startPoint x: 439, startPoint y: 109, endPoint x: 445, endPoint y: 116, distance: 8.6
type paper-slider "113"
click at [445, 112] on div at bounding box center [442, 111] width 19 height 19
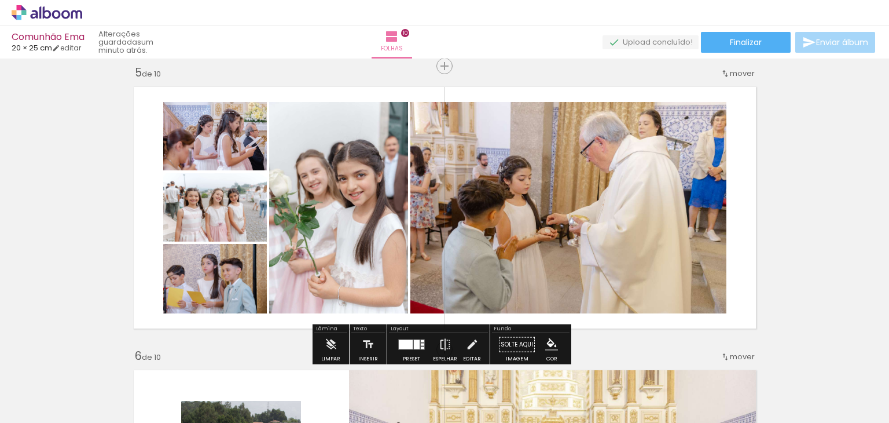
scroll to position [1147, 0]
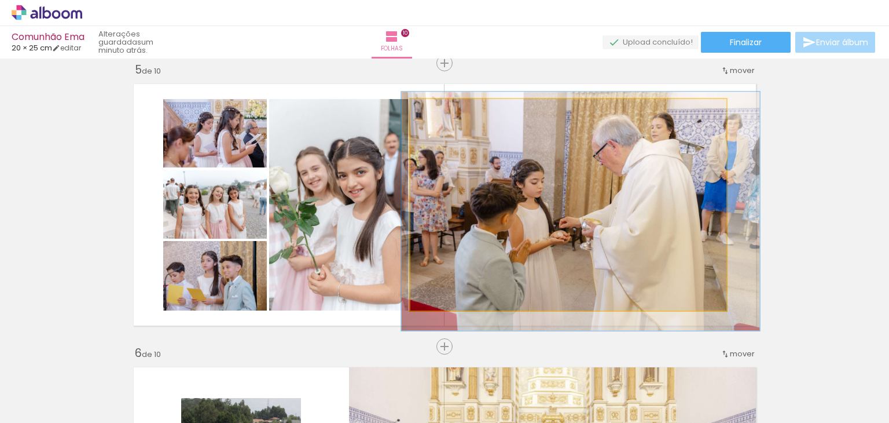
drag, startPoint x: 523, startPoint y: 200, endPoint x: 535, endPoint y: 207, distance: 13.2
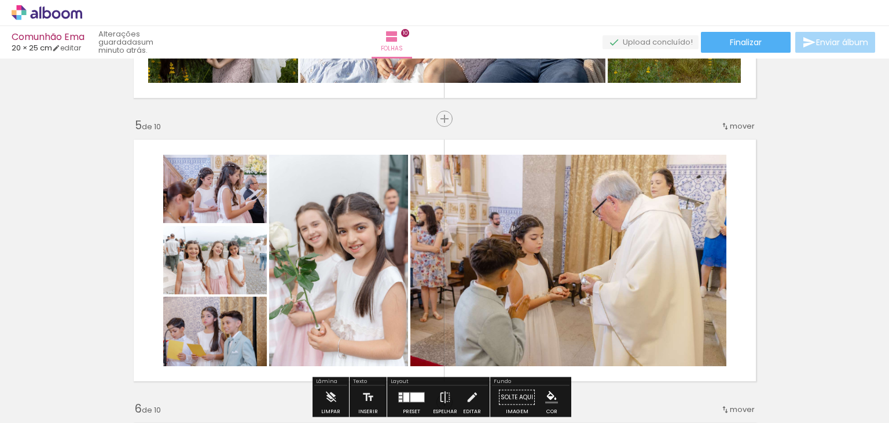
scroll to position [1089, 0]
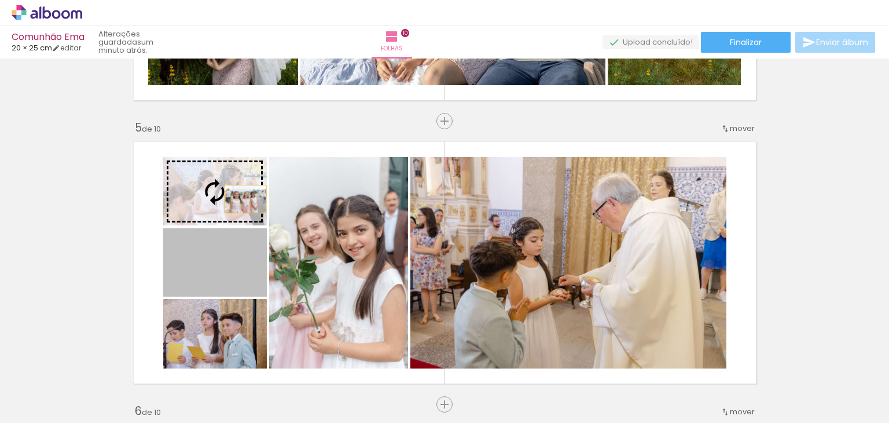
drag, startPoint x: 245, startPoint y: 261, endPoint x: 242, endPoint y: 193, distance: 67.8
click at [0, 0] on slot at bounding box center [0, 0] width 0 height 0
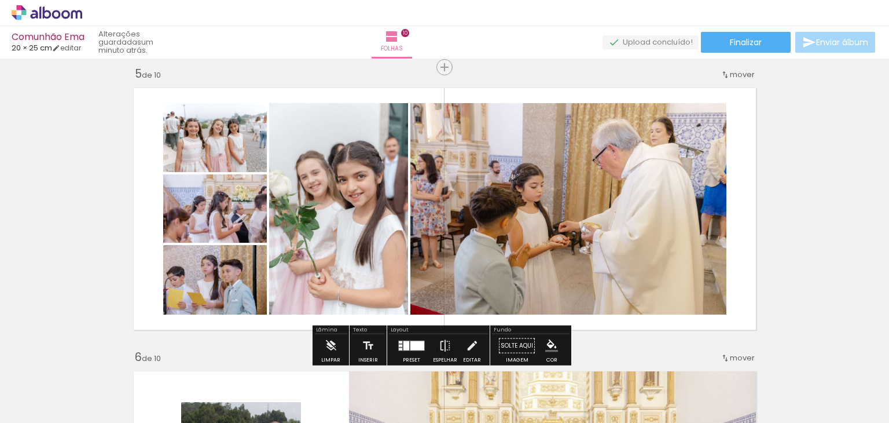
scroll to position [1147, 0]
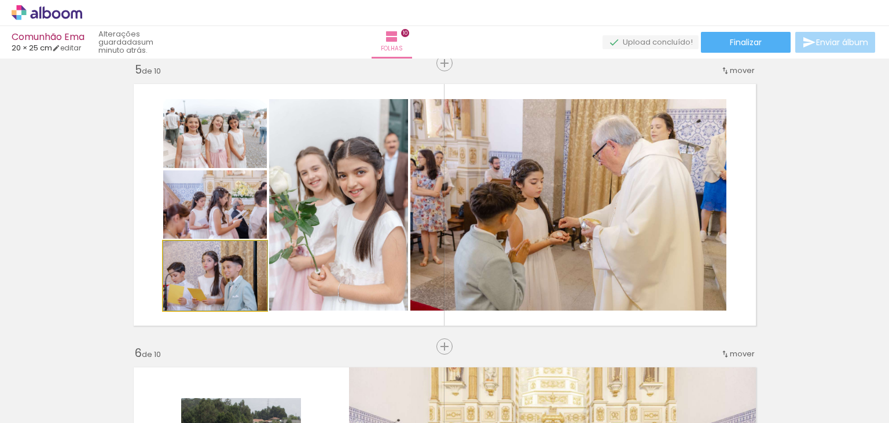
drag, startPoint x: 230, startPoint y: 273, endPoint x: 244, endPoint y: 272, distance: 13.9
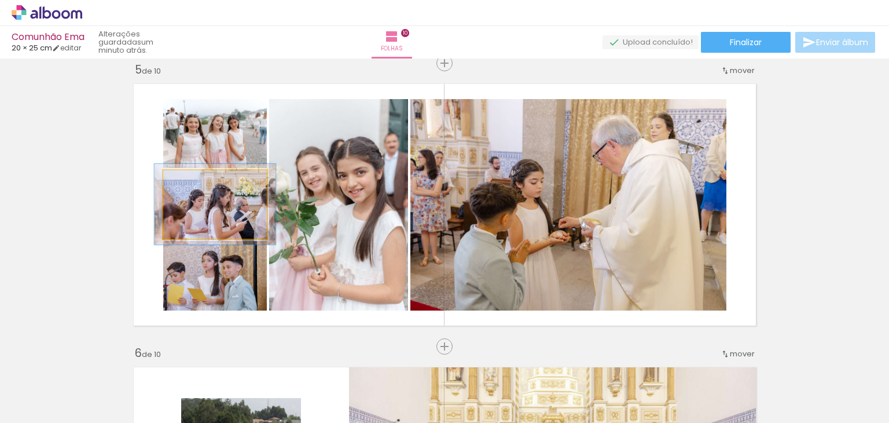
drag, startPoint x: 185, startPoint y: 181, endPoint x: 193, endPoint y: 181, distance: 8.7
type paper-slider "122"
click at [193, 181] on div at bounding box center [197, 182] width 10 height 10
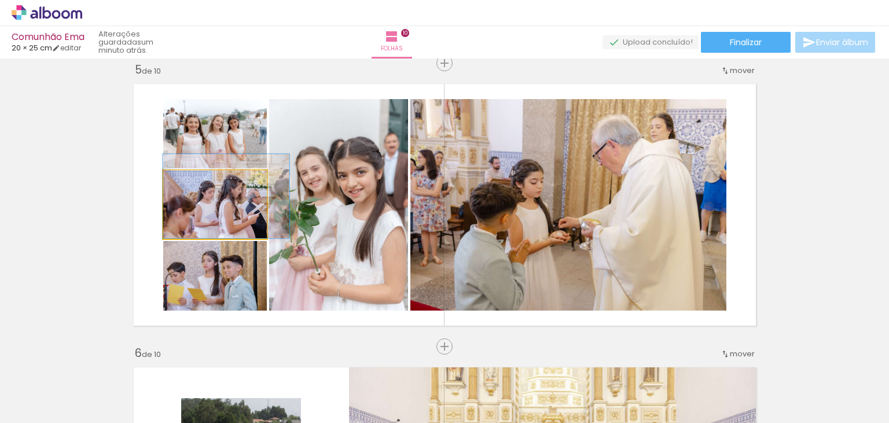
drag, startPoint x: 229, startPoint y: 211, endPoint x: 241, endPoint y: 202, distance: 15.3
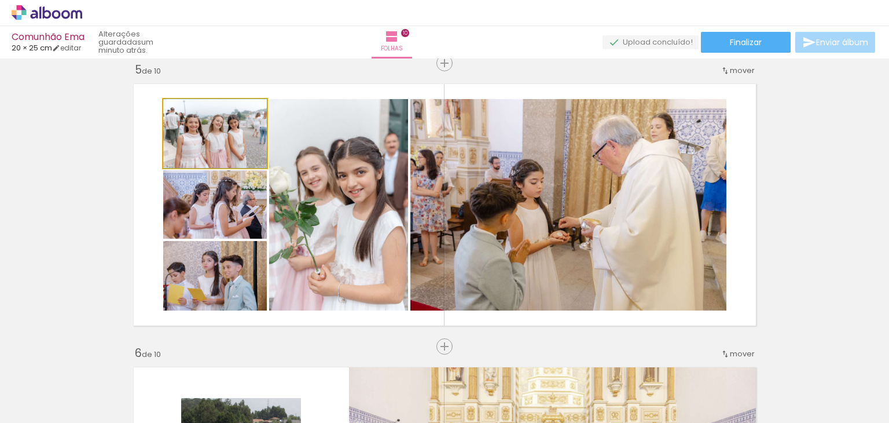
drag, startPoint x: 208, startPoint y: 148, endPoint x: 202, endPoint y: 125, distance: 23.5
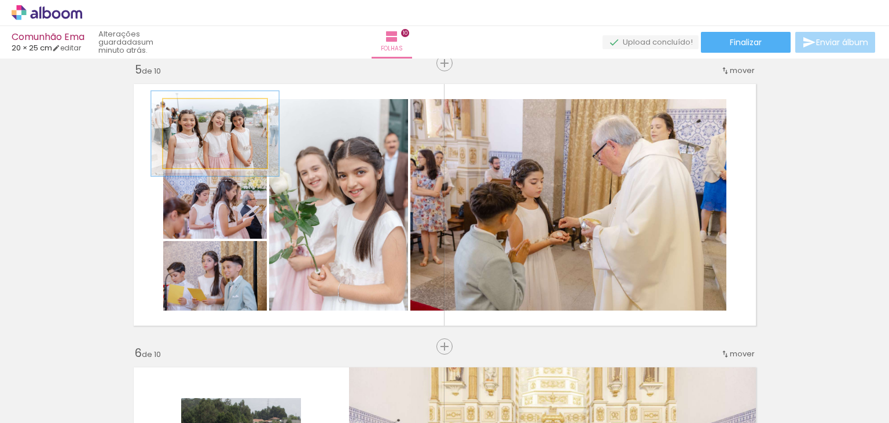
drag, startPoint x: 185, startPoint y: 109, endPoint x: 194, endPoint y: 109, distance: 9.3
type paper-slider "123"
click at [195, 109] on div at bounding box center [200, 111] width 10 height 10
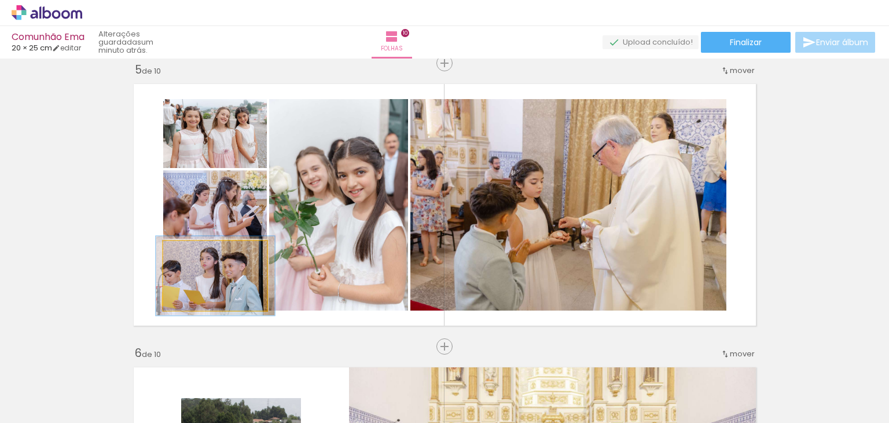
type paper-slider "114"
click at [189, 249] on div at bounding box center [195, 253] width 19 height 19
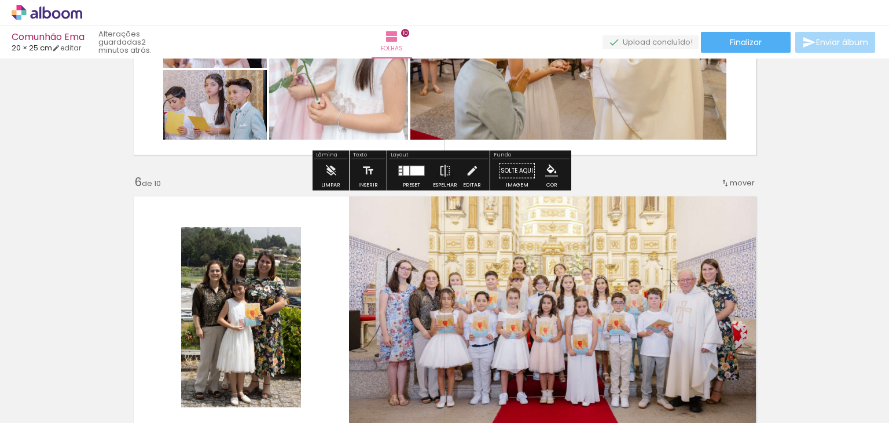
scroll to position [1321, 0]
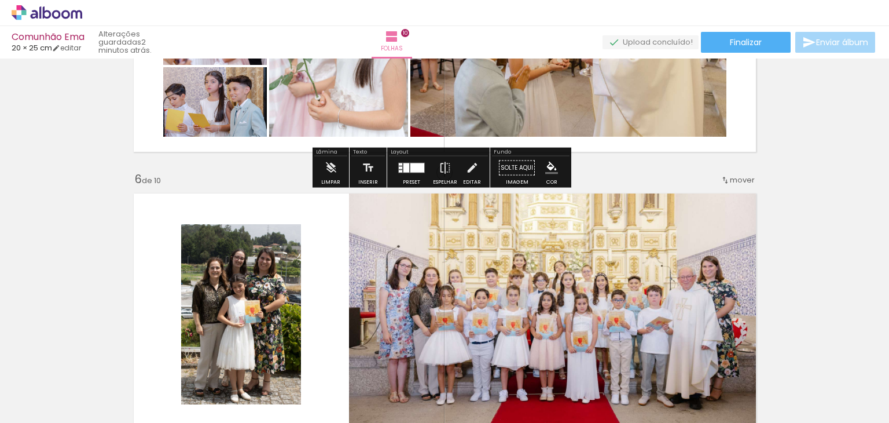
click at [842, 142] on div "Inserir folha 1 de 10 Inserir folha 2 de 10 Inserir folha 3 de 10 Inserir folha…" at bounding box center [444, 299] width 889 height 3115
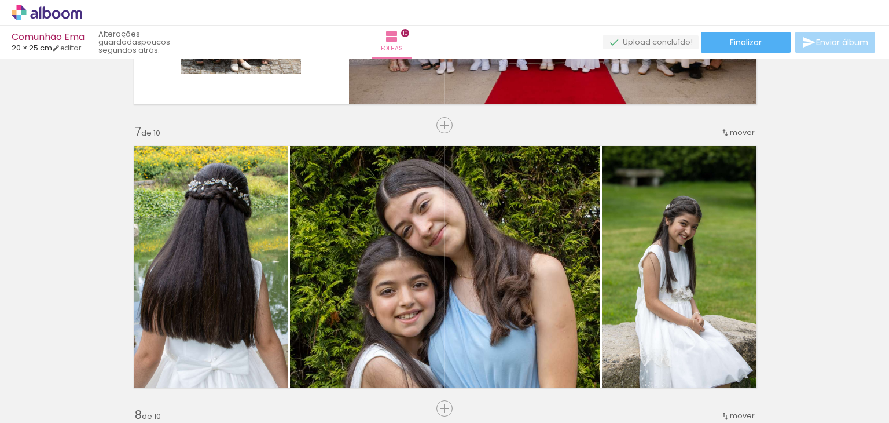
scroll to position [1665, 0]
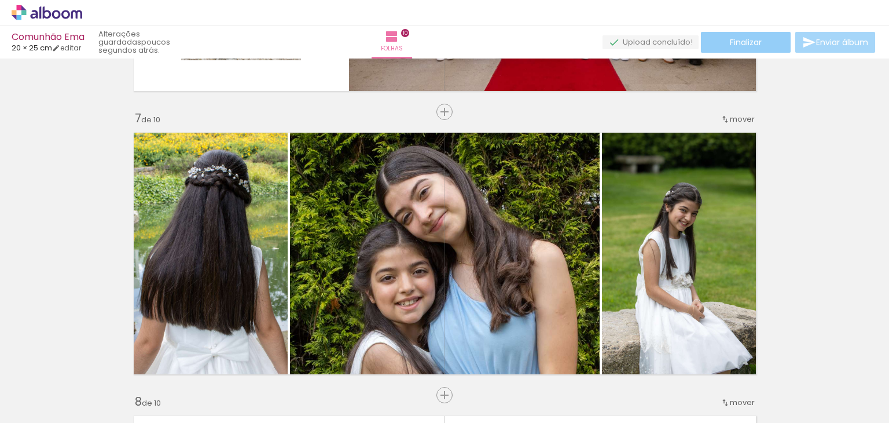
click at [775, 46] on paper-button "Finalizar" at bounding box center [746, 42] width 90 height 21
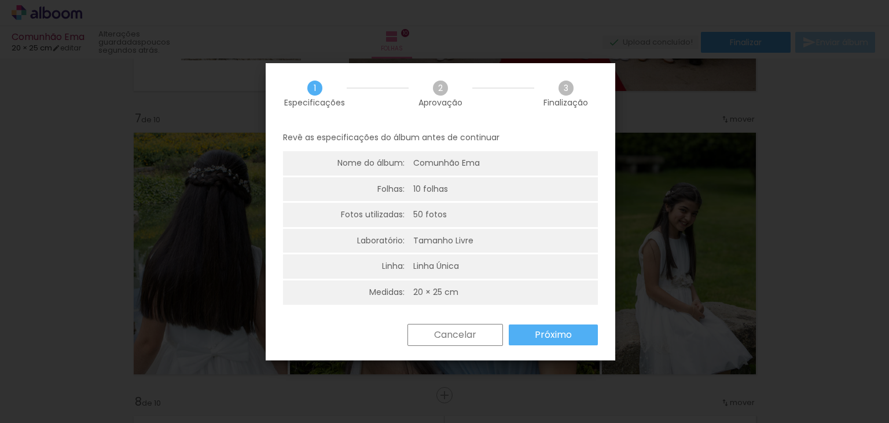
click at [0, 0] on slot "Próximo" at bounding box center [0, 0] width 0 height 0
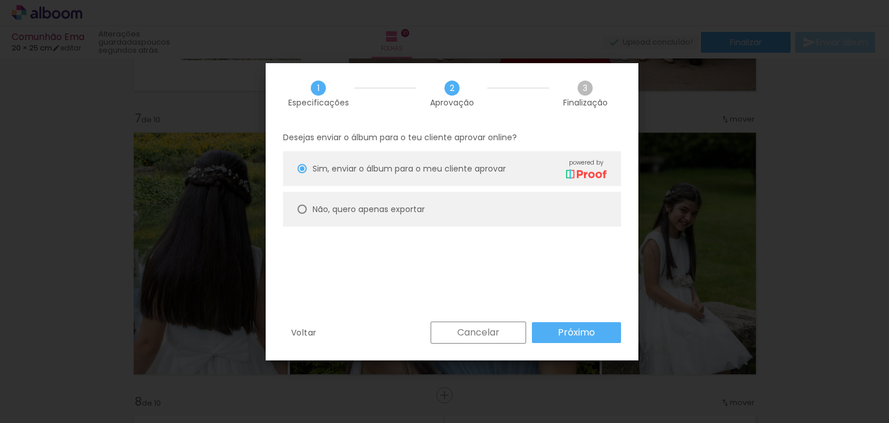
click at [428, 209] on paper-radio-button "Não, quero apenas exportar" at bounding box center [452, 209] width 338 height 35
type paper-radio-button "on"
click at [549, 328] on paper-button "Próximo" at bounding box center [576, 332] width 89 height 21
type input "Alta, 300 DPI"
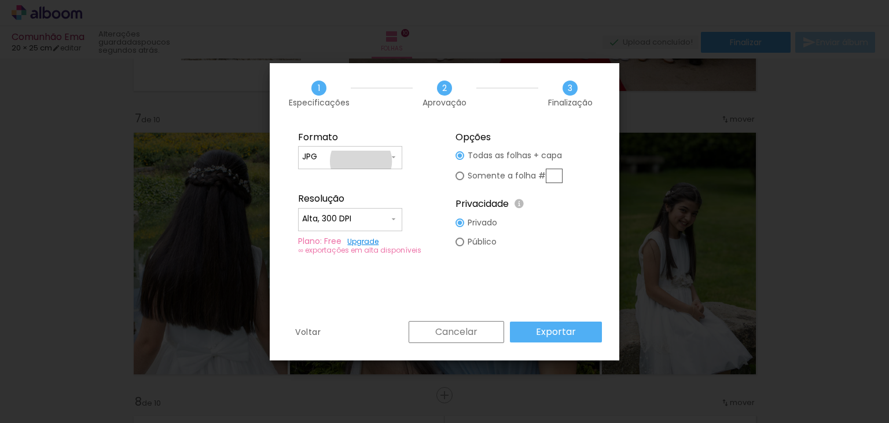
click at [361, 161] on input "JPG" at bounding box center [345, 157] width 87 height 12
click at [367, 156] on paper-item "JPG" at bounding box center [350, 155] width 104 height 23
click at [593, 334] on paper-button "Exportar" at bounding box center [556, 331] width 92 height 21
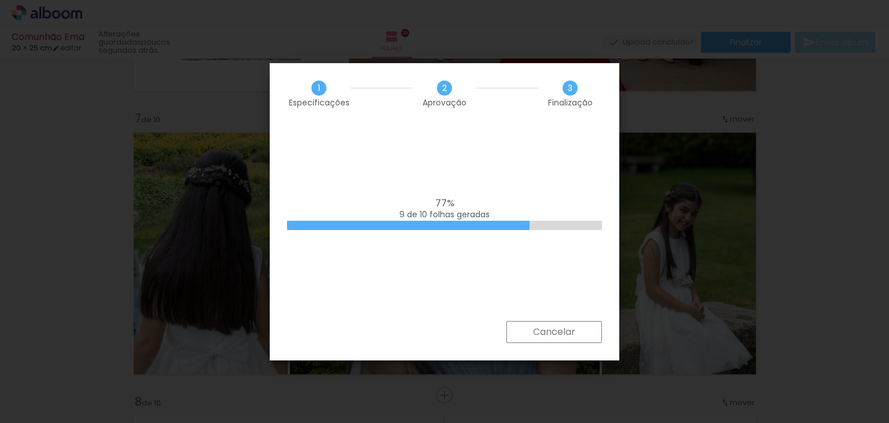
scroll to position [0, 2516]
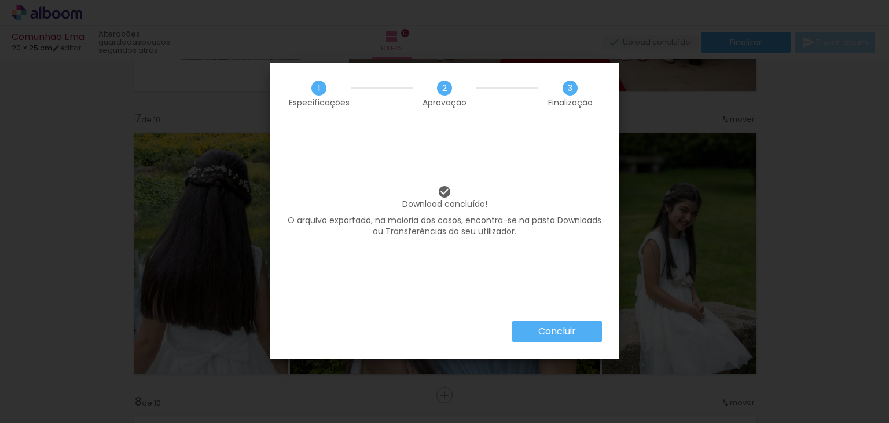
click at [579, 325] on paper-button "Concluir" at bounding box center [557, 331] width 90 height 21
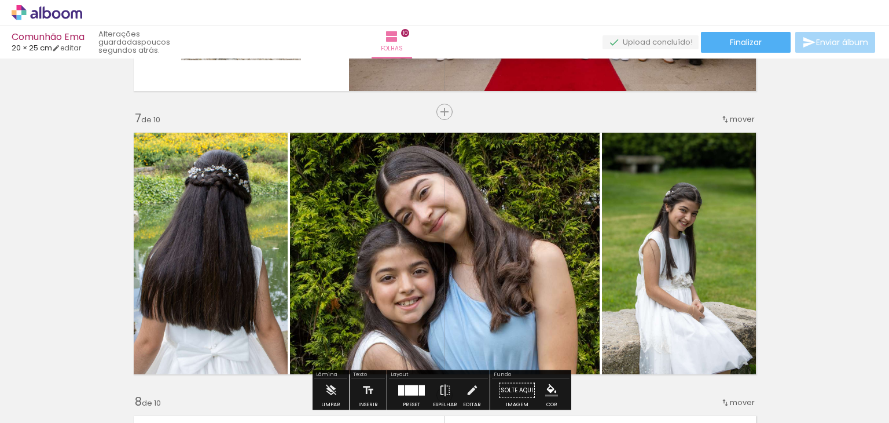
click at [787, 46] on div "Finalizar Enviar álbum" at bounding box center [740, 42] width 275 height 21
click at [764, 43] on paper-button "Finalizar" at bounding box center [746, 42] width 90 height 21
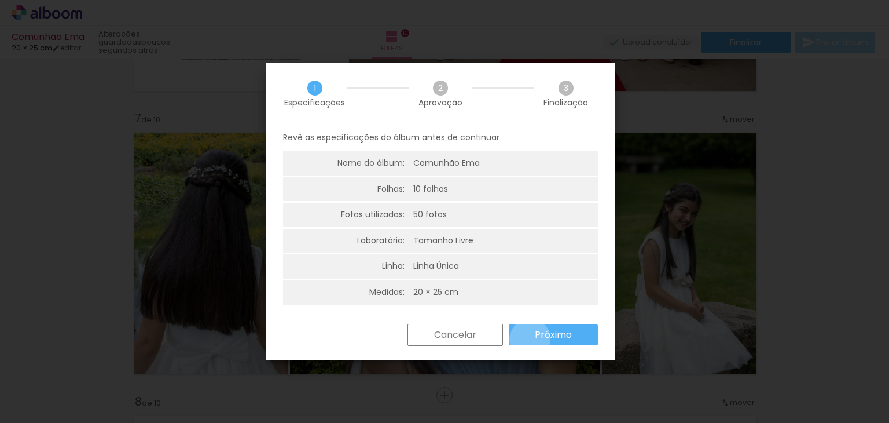
click at [530, 339] on paper-button "Próximo" at bounding box center [553, 334] width 89 height 21
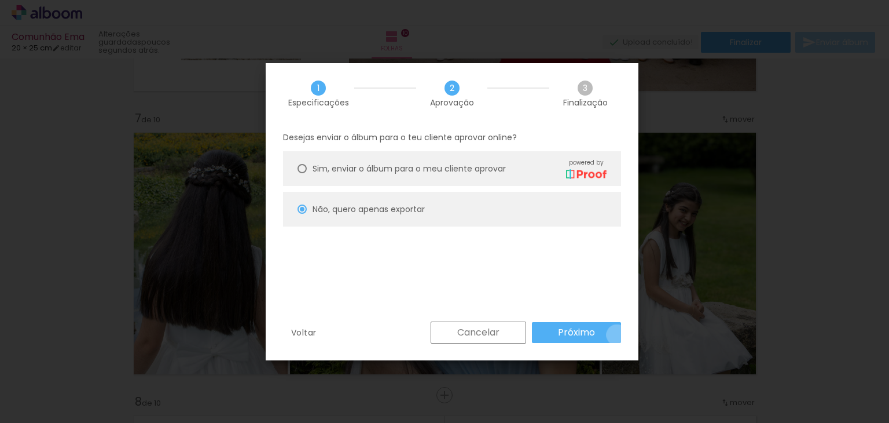
drag, startPoint x: 617, startPoint y: 335, endPoint x: 523, endPoint y: 323, distance: 94.6
click at [616, 334] on paper-button "Próximo" at bounding box center [576, 332] width 89 height 21
type input "Alta, 300 DPI"
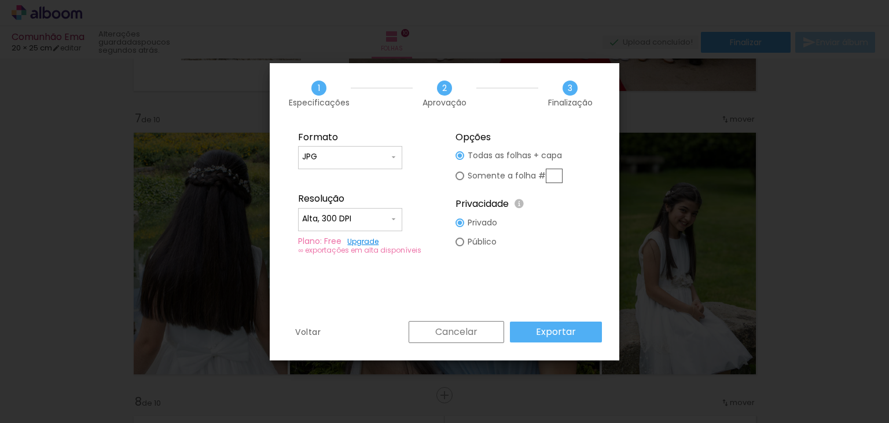
click at [364, 158] on input "JPG" at bounding box center [345, 157] width 87 height 12
drag, startPoint x: 354, startPoint y: 181, endPoint x: 393, endPoint y: 214, distance: 50.6
click at [354, 180] on paper-item "PDF" at bounding box center [350, 178] width 104 height 23
type input "PDF"
click at [0, 0] on slot "Exportar" at bounding box center [0, 0] width 0 height 0
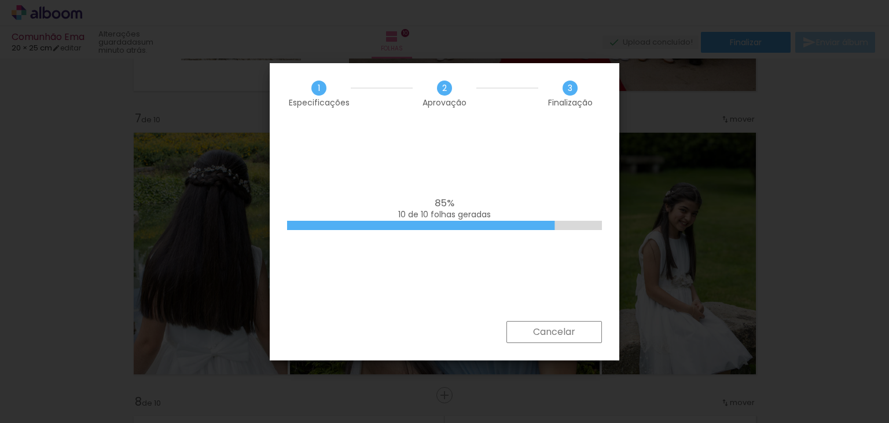
scroll to position [0, 2516]
